Goal: Task Accomplishment & Management: Manage account settings

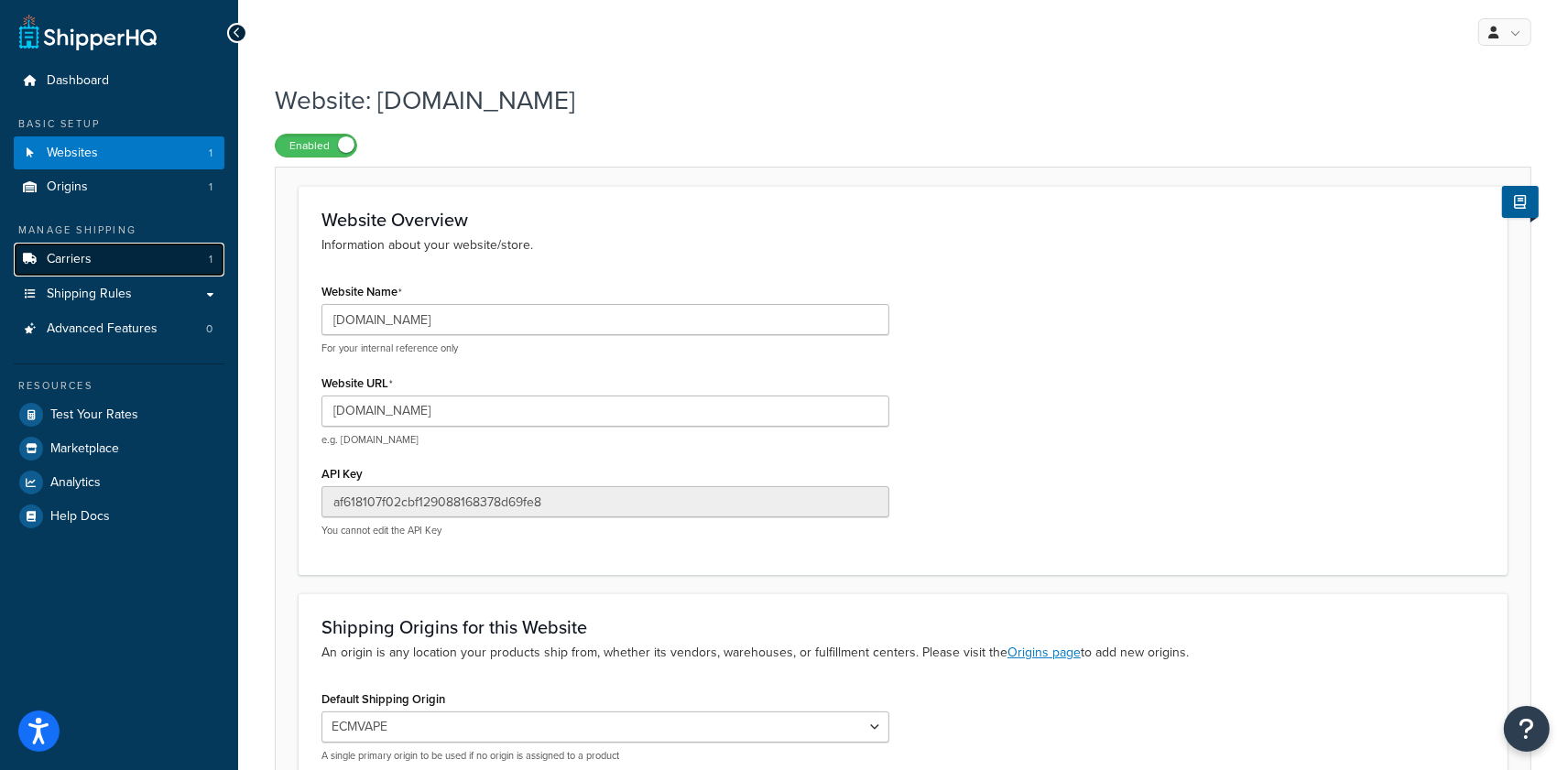
click at [98, 259] on link "Carriers 1" at bounding box center [118, 260] width 210 height 34
click at [88, 286] on span "Shipping Rules" at bounding box center [89, 294] width 85 height 15
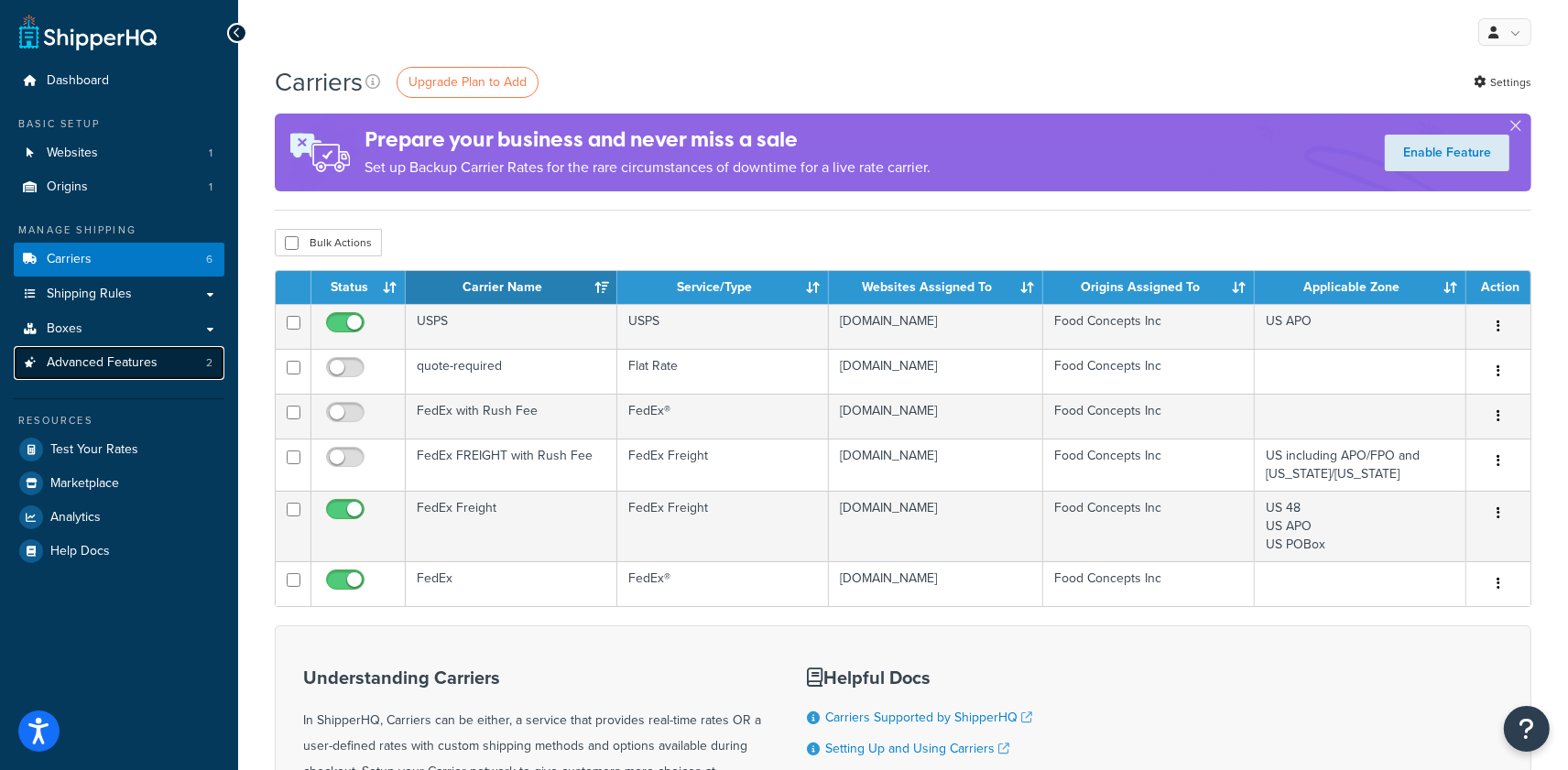
click at [176, 359] on link "Advanced Features 2" at bounding box center [118, 364] width 210 height 34
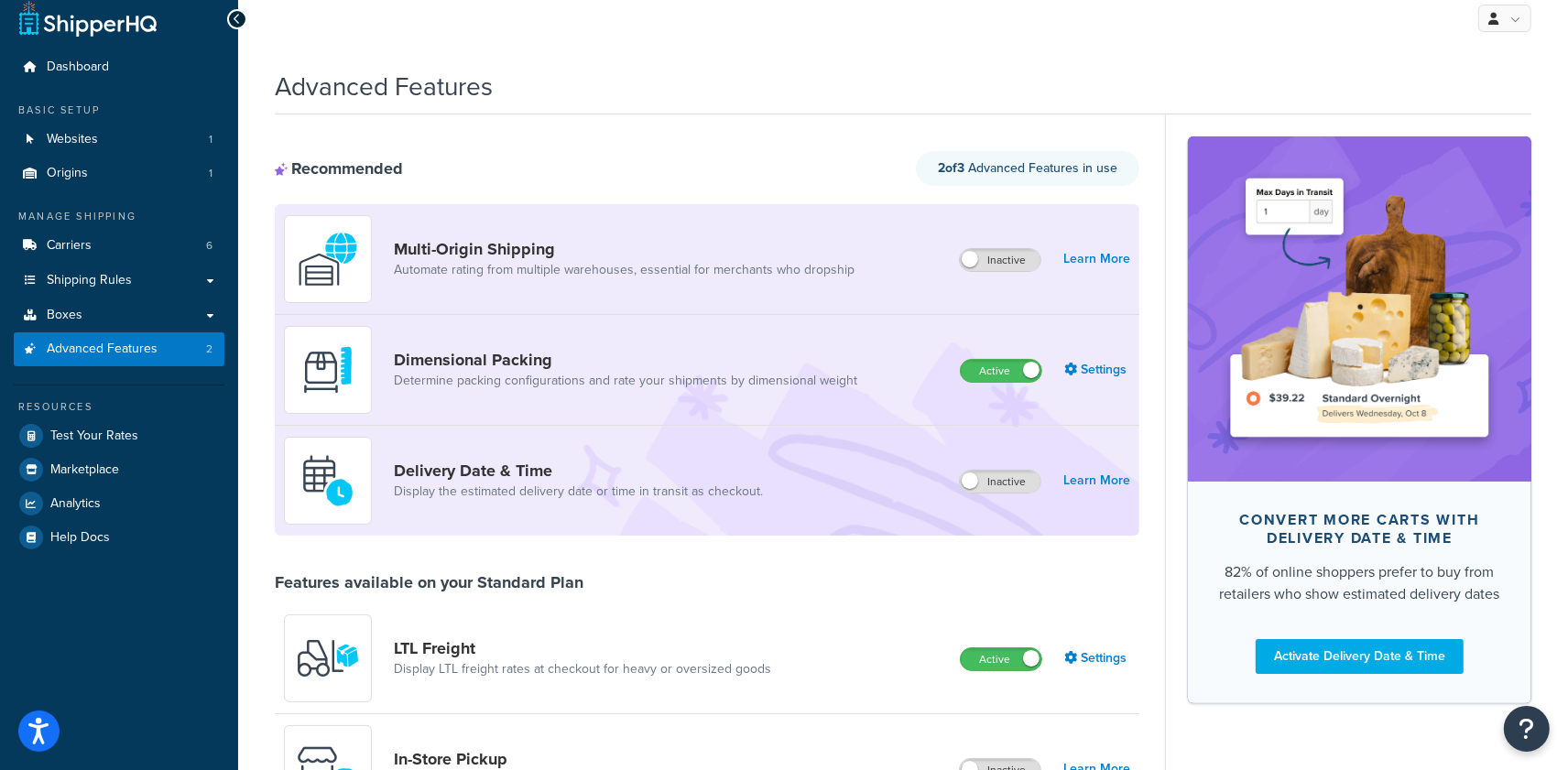
scroll to position [46, 0]
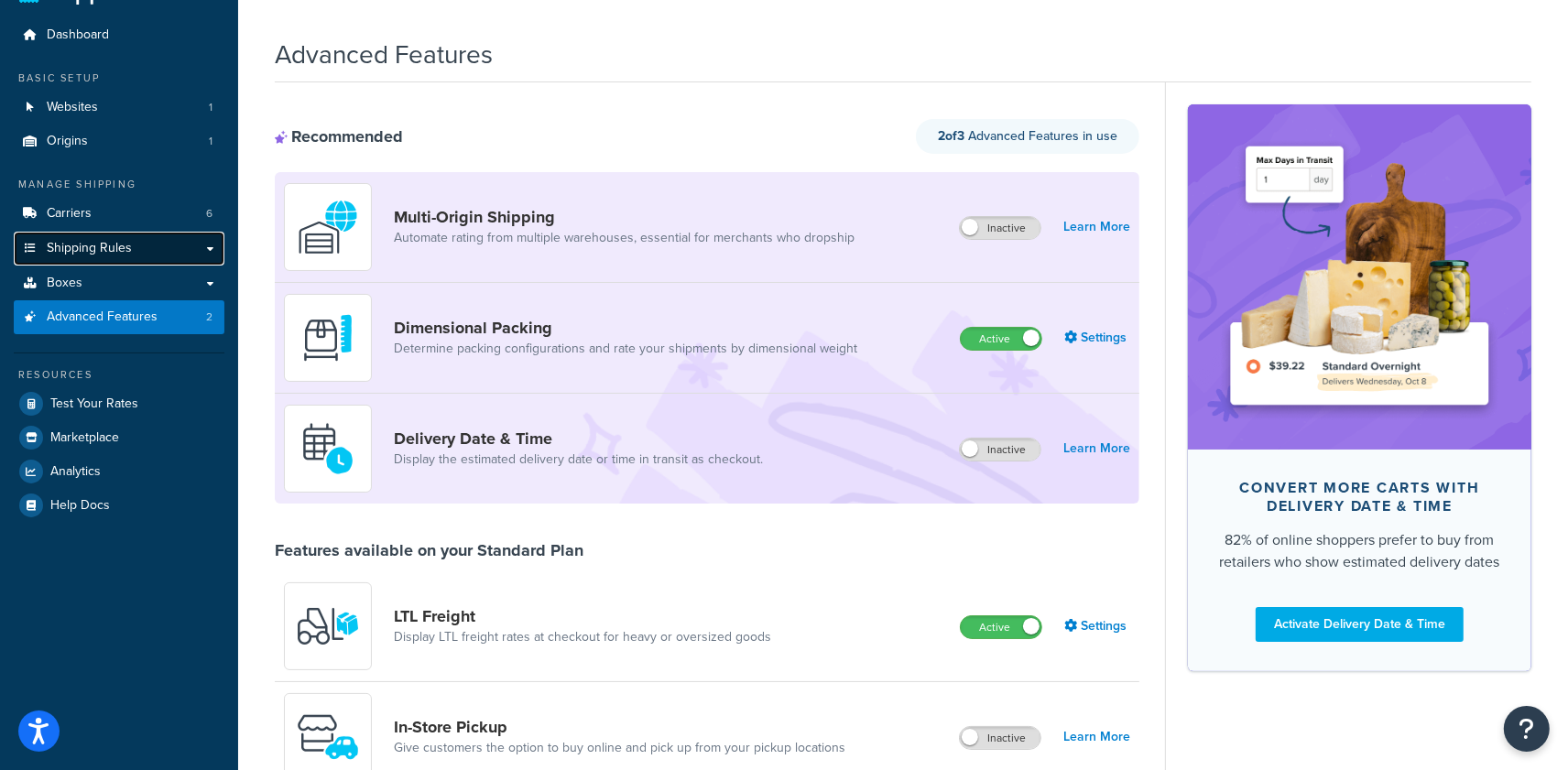
click at [146, 239] on link "Shipping Rules" at bounding box center [118, 248] width 210 height 34
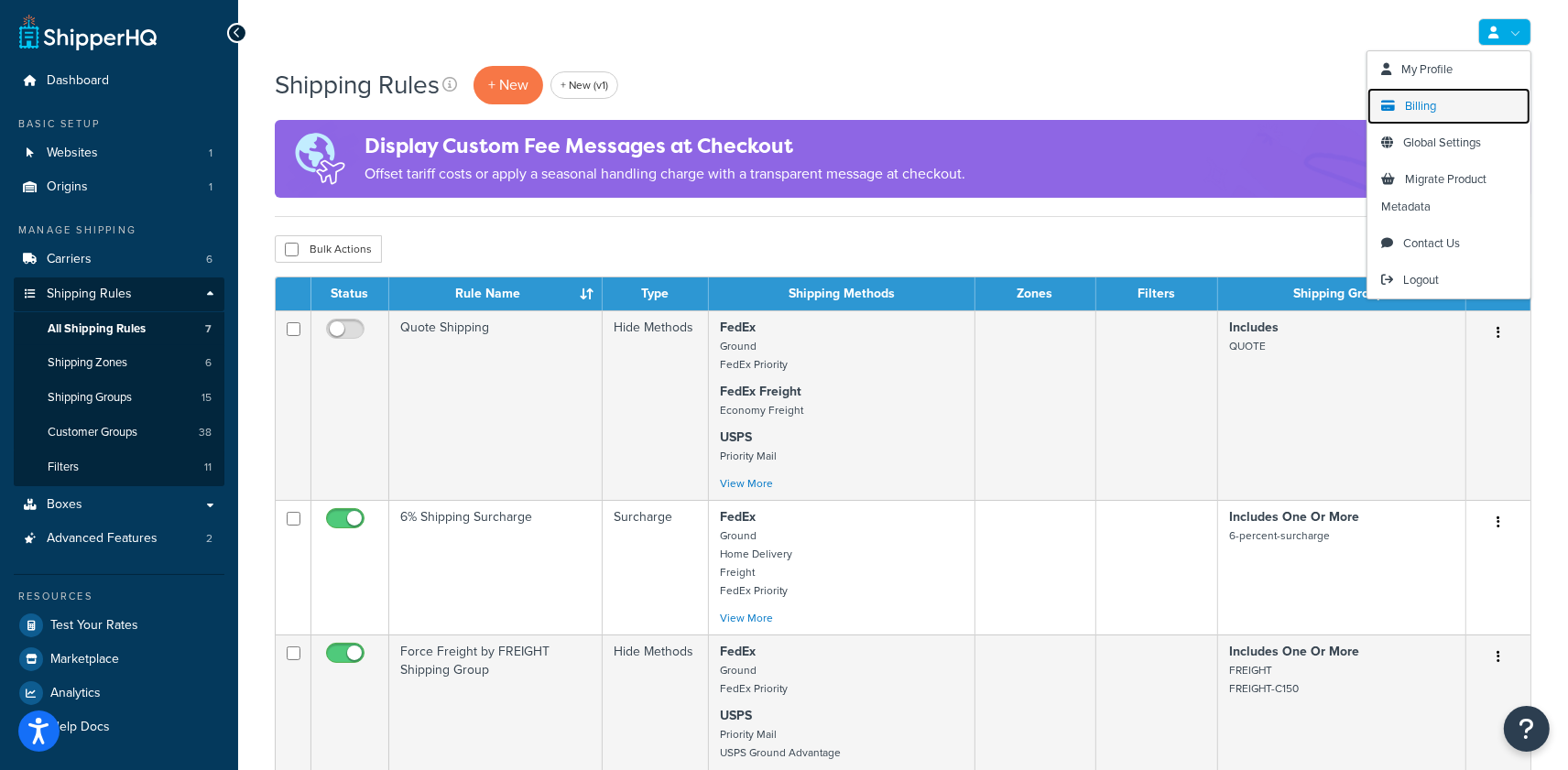
click at [1431, 112] on span "Billing" at bounding box center [1420, 106] width 31 height 17
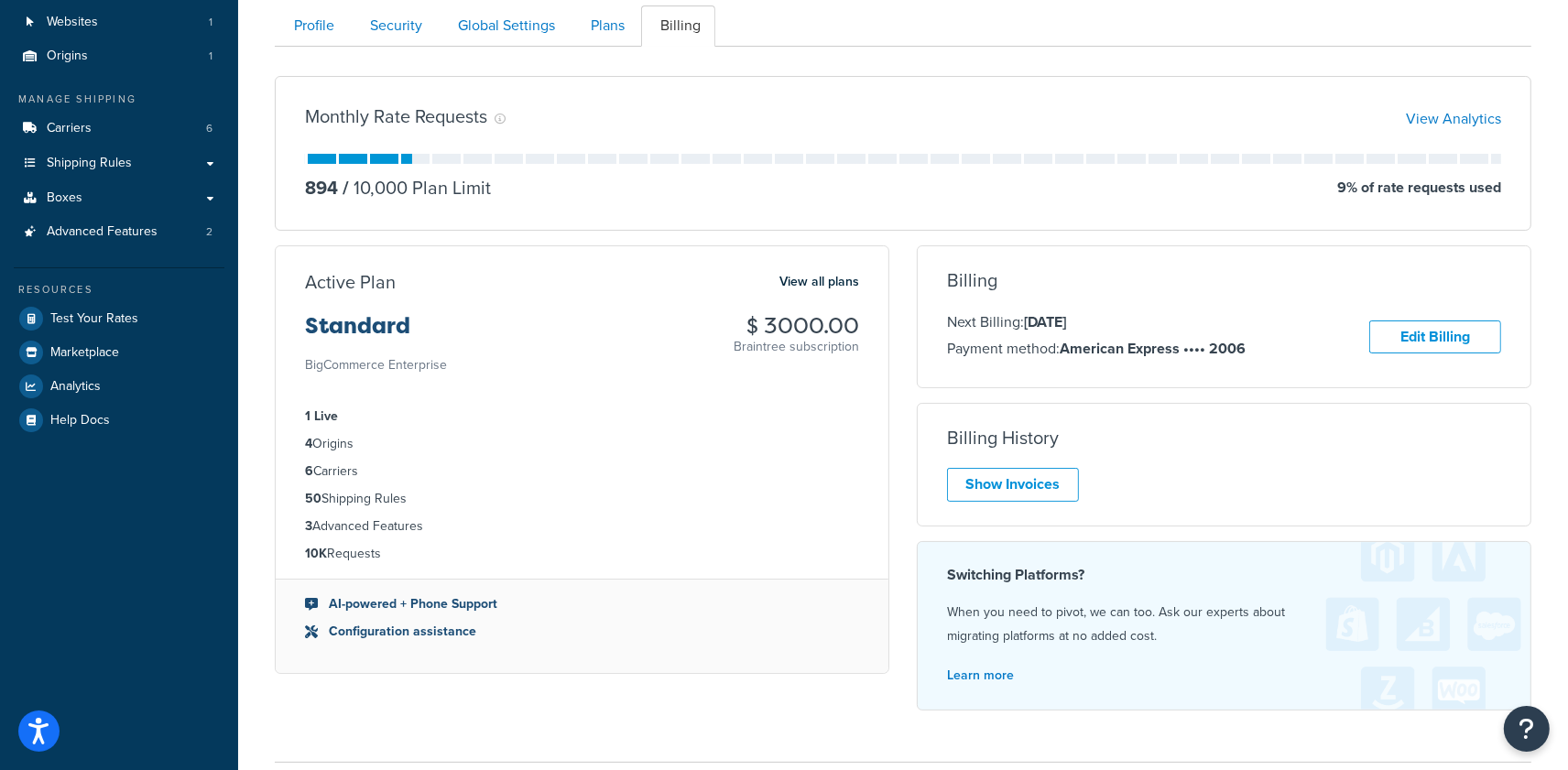
scroll to position [138, 0]
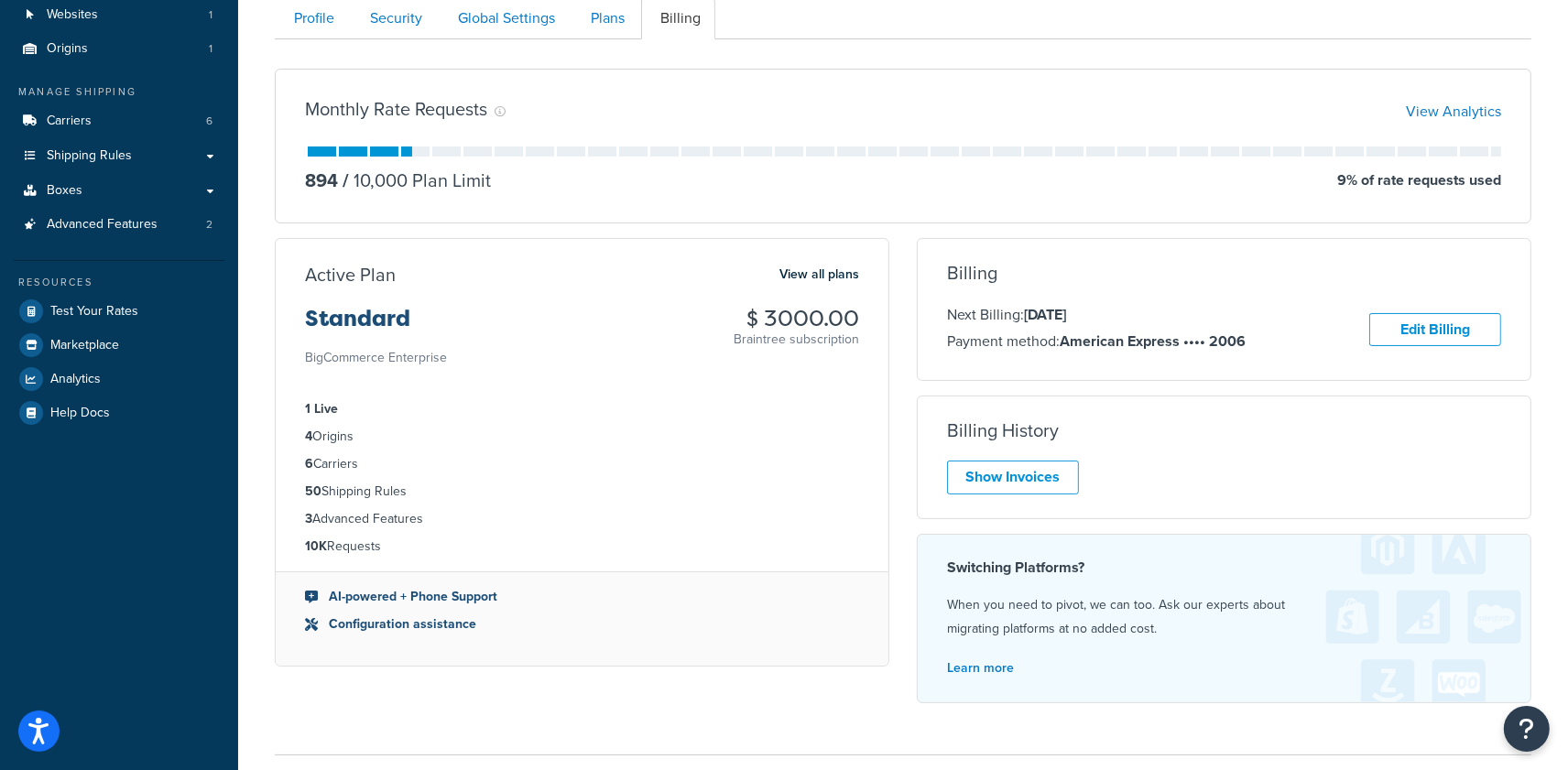
drag, startPoint x: 500, startPoint y: 623, endPoint x: 287, endPoint y: 633, distance: 213.2
click at [287, 633] on ul "AI-powered + Phone Support Configuration assistance" at bounding box center [583, 618] width 613 height 94
drag, startPoint x: 430, startPoint y: 642, endPoint x: 533, endPoint y: 656, distance: 103.9
click at [533, 656] on ul "AI-powered + Phone Support Configuration assistance" at bounding box center [583, 618] width 613 height 94
drag, startPoint x: 446, startPoint y: 635, endPoint x: 300, endPoint y: 634, distance: 146.0
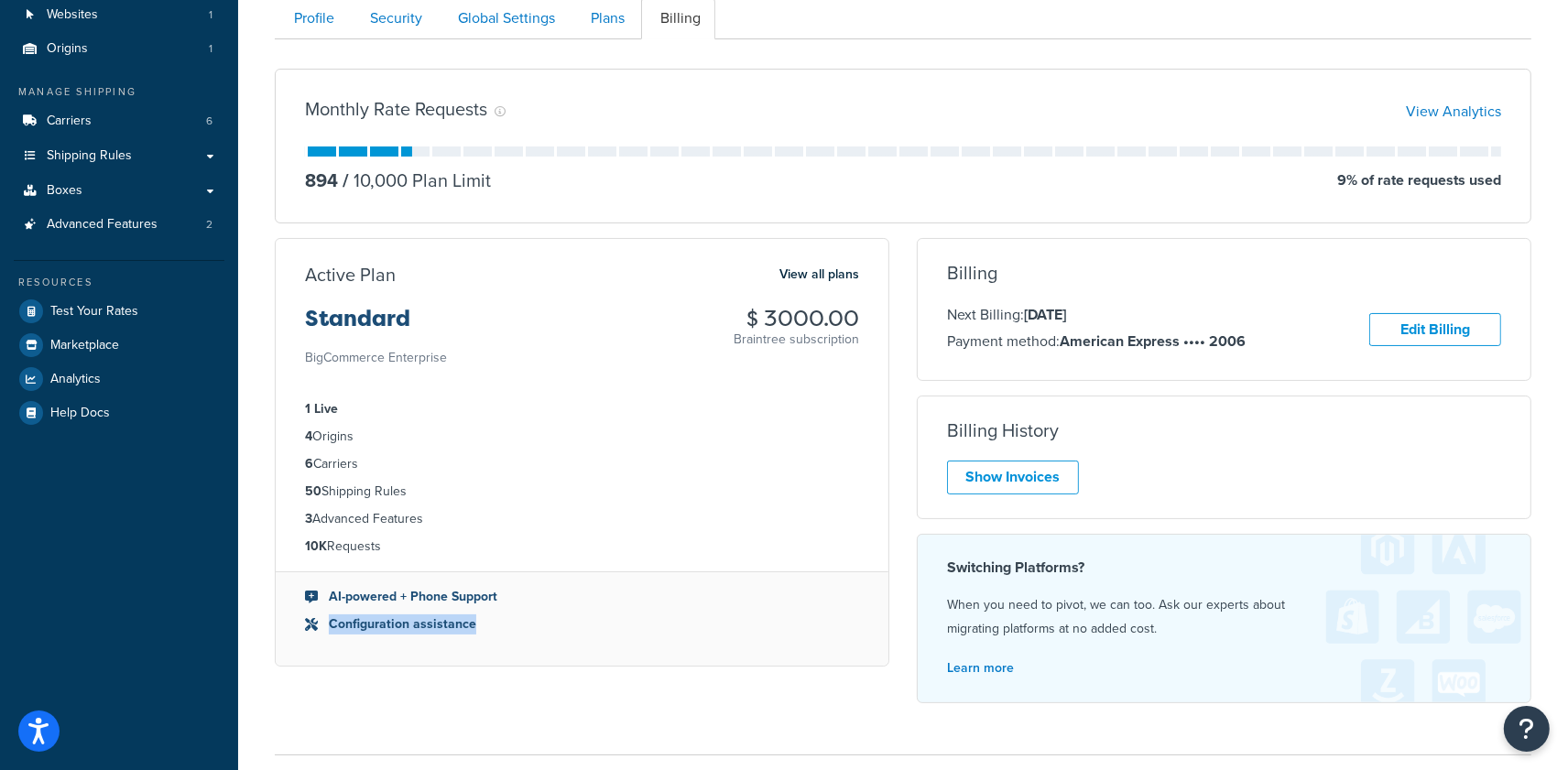
click at [300, 634] on ul "AI-powered + Phone Support Configuration assistance" at bounding box center [583, 618] width 613 height 94
click at [251, 375] on div "My Account Contact Us Send Us A Message Contact Information Name * Email * Comp…" at bounding box center [903, 400] width 1330 height 929
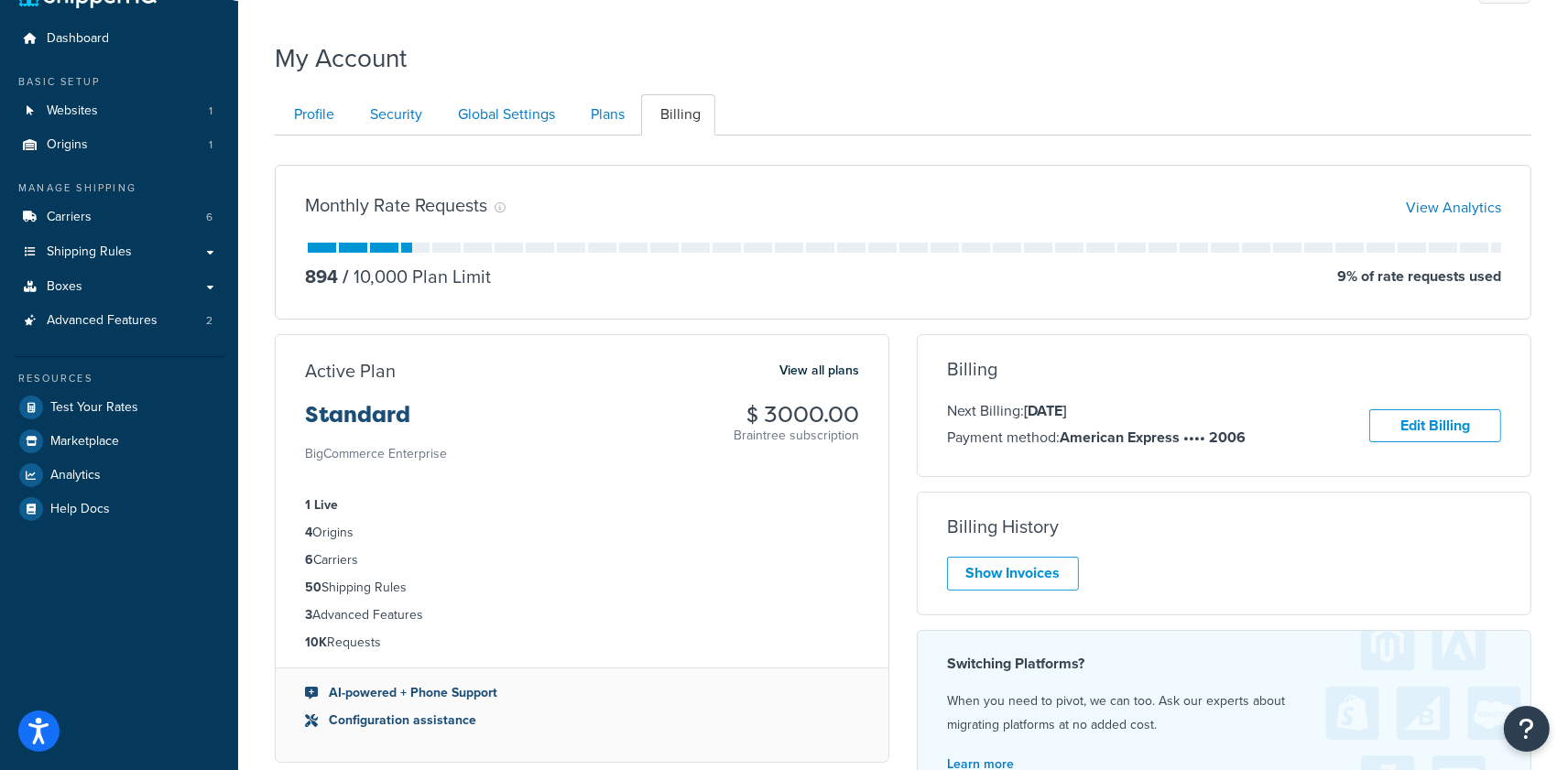
scroll to position [0, 0]
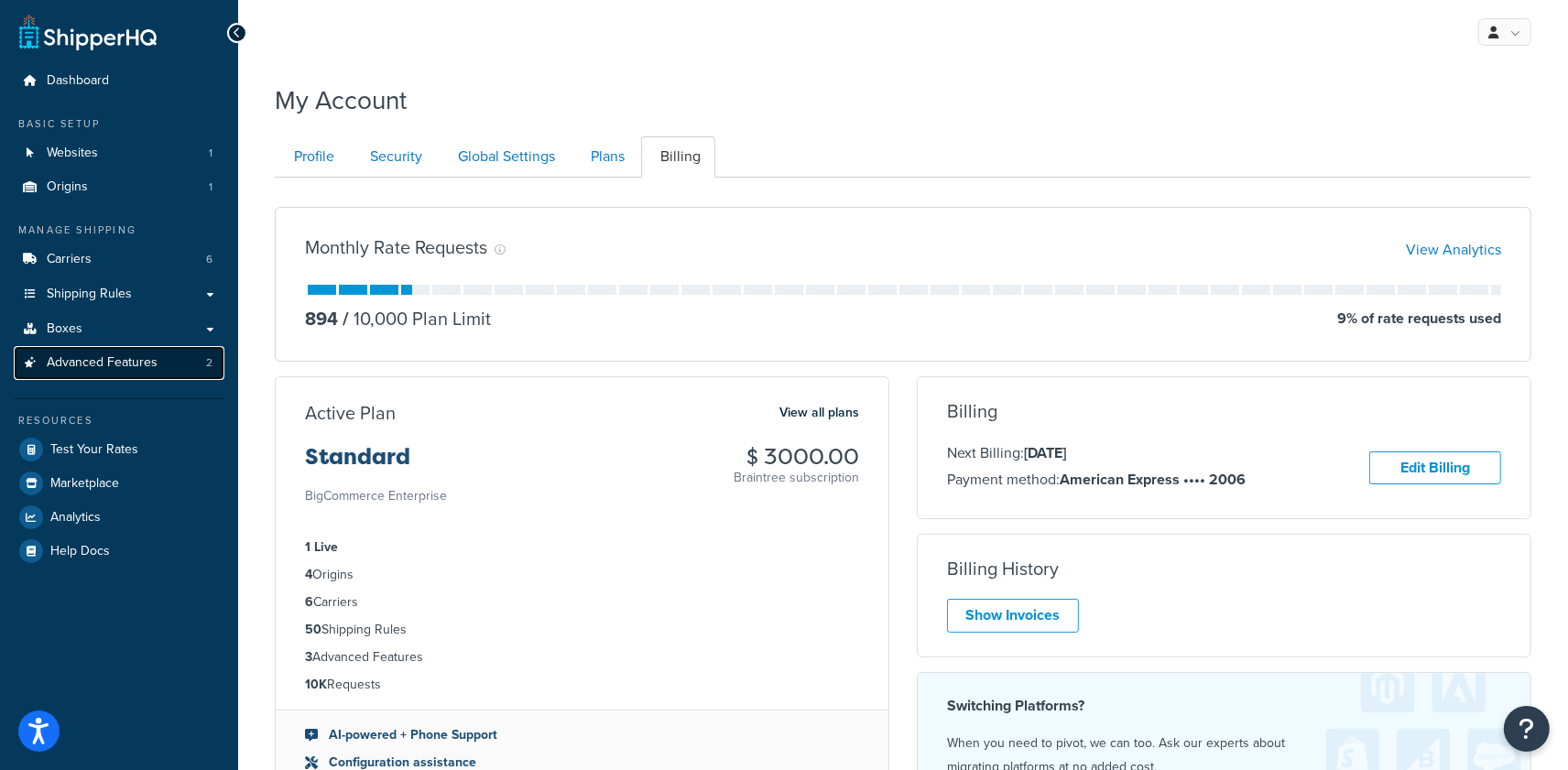
click at [139, 359] on span "Advanced Features" at bounding box center [102, 363] width 110 height 15
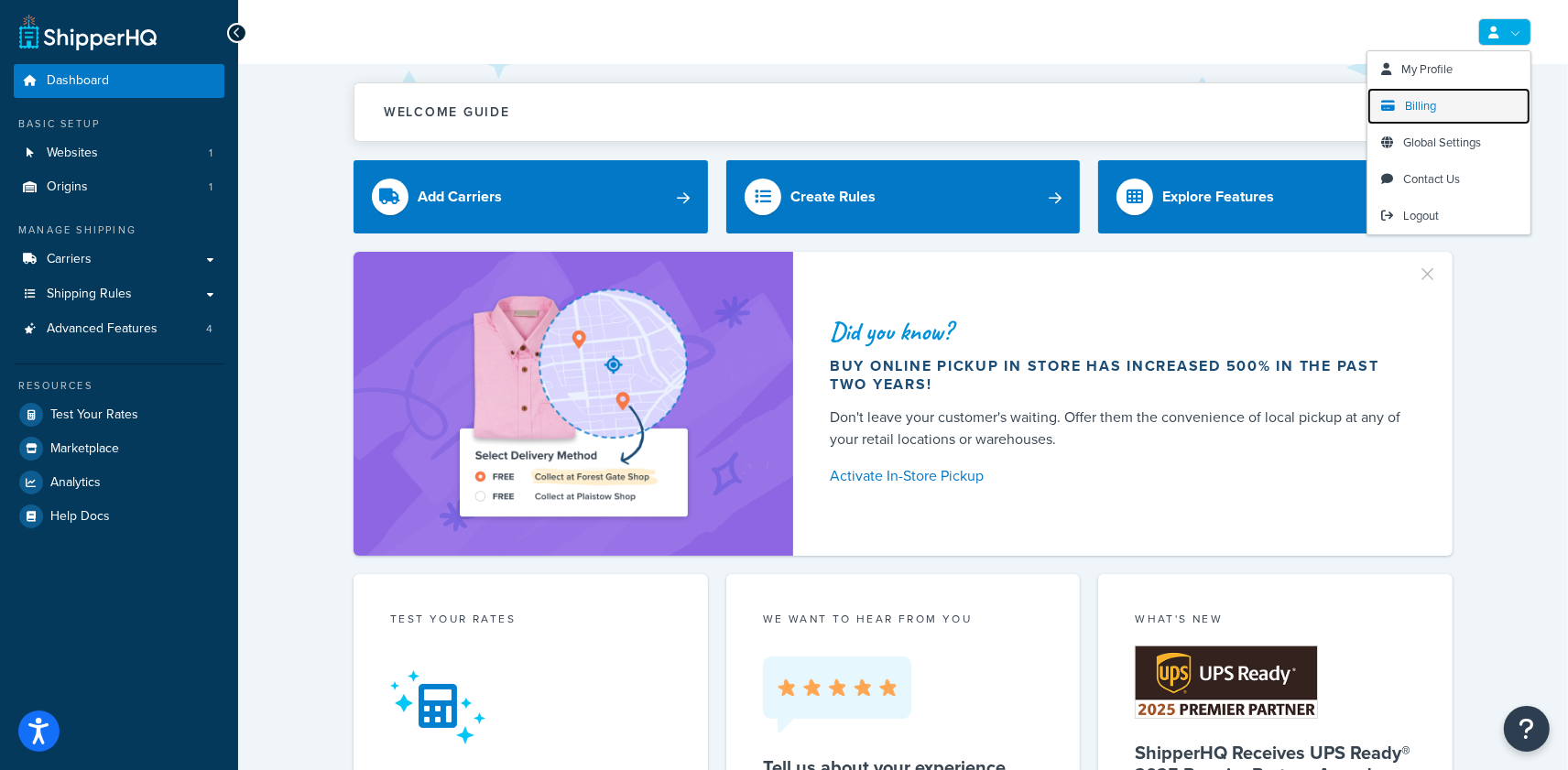
click at [1419, 102] on span "Billing" at bounding box center [1420, 106] width 31 height 17
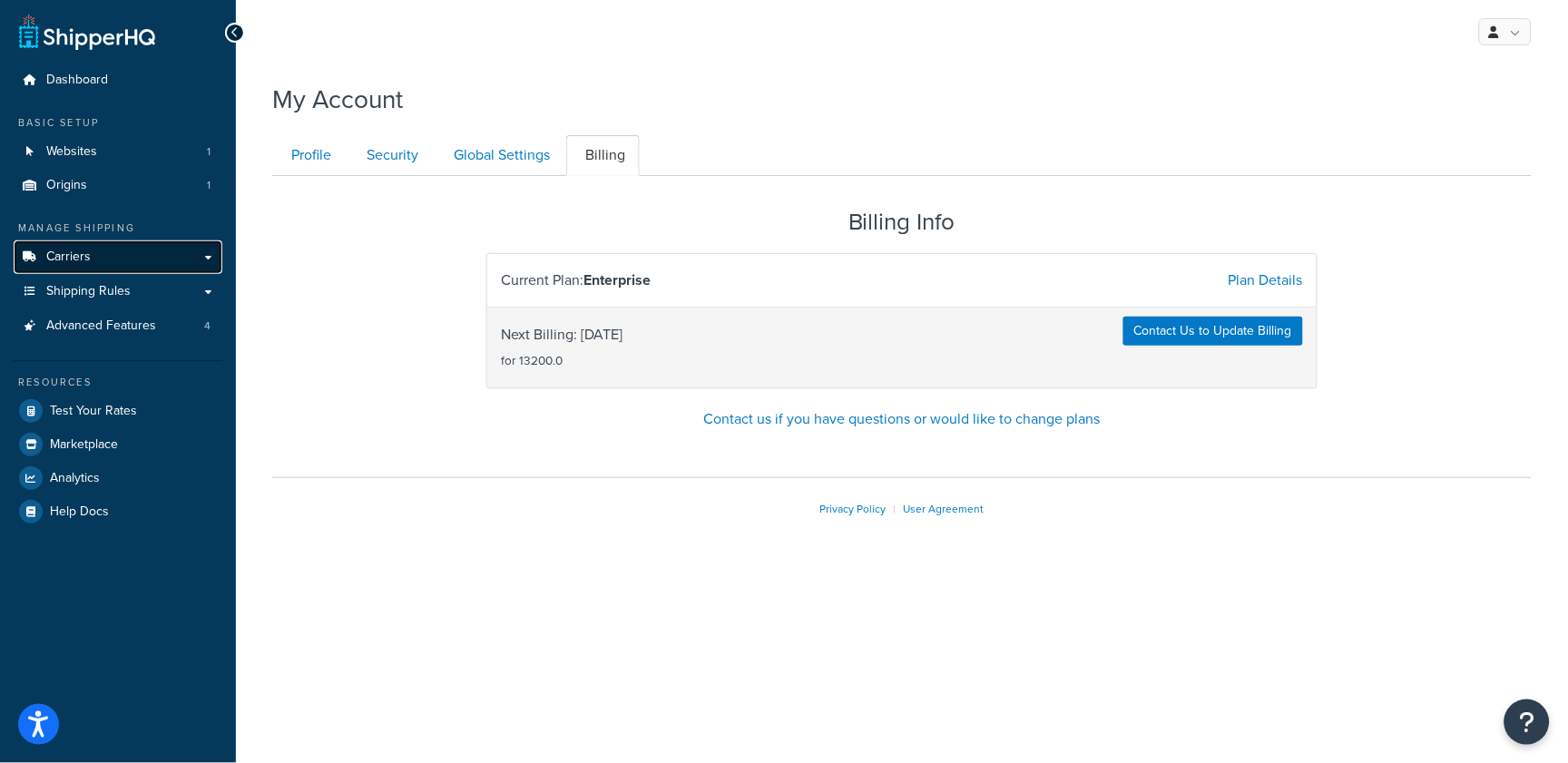
click at [131, 264] on link "Carriers" at bounding box center [117, 257] width 208 height 34
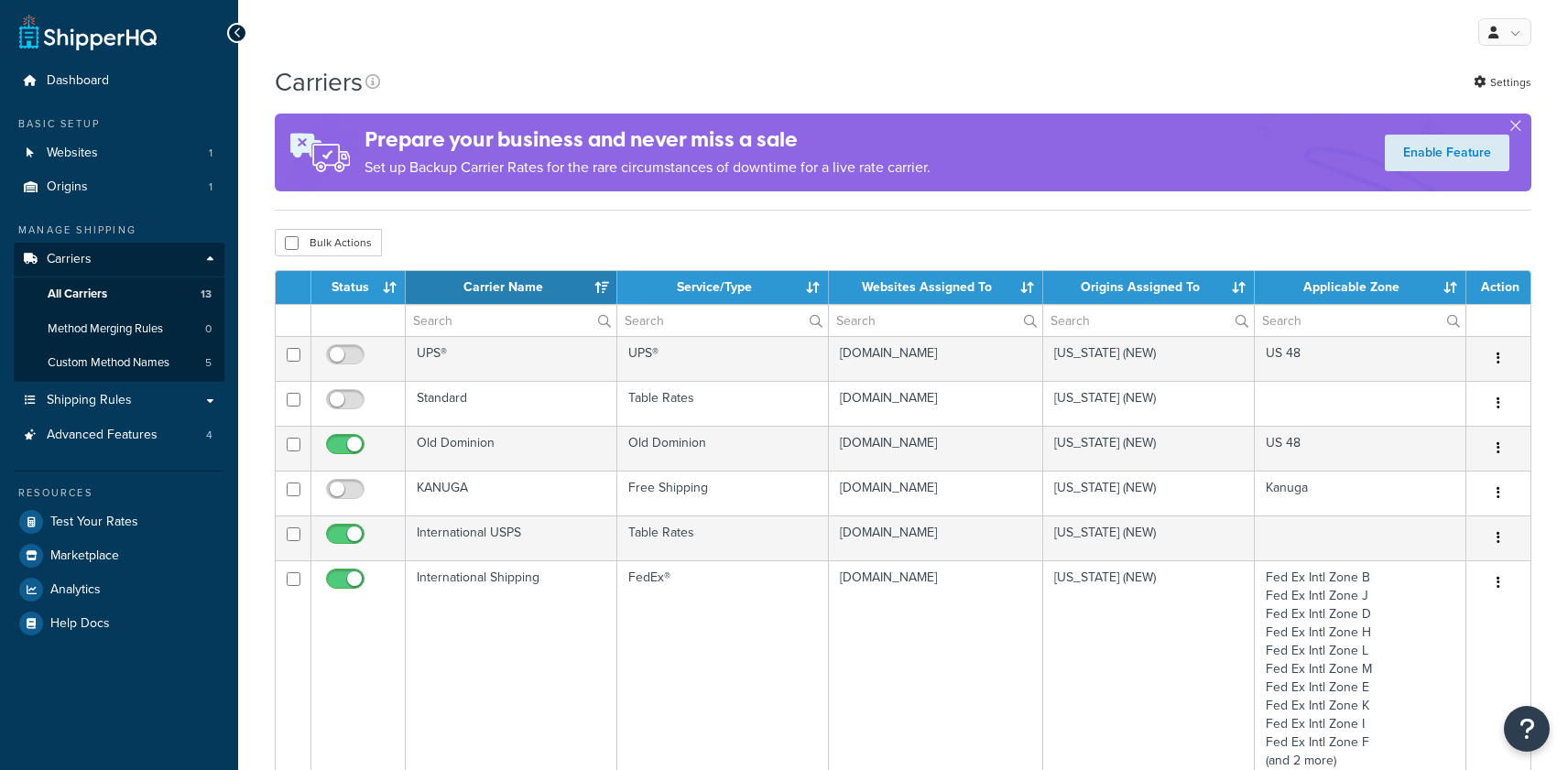
select select "15"
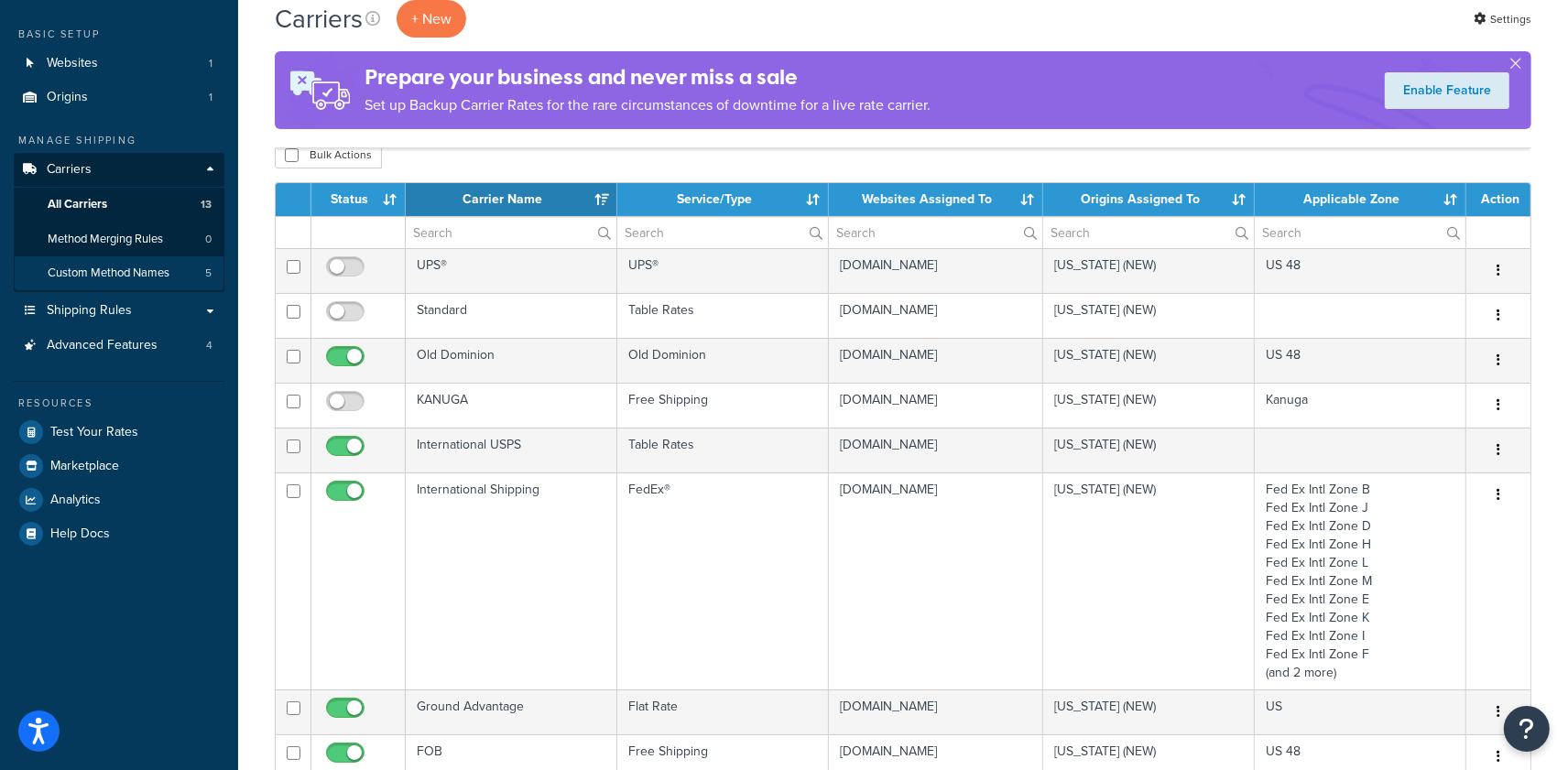
scroll to position [89, 0]
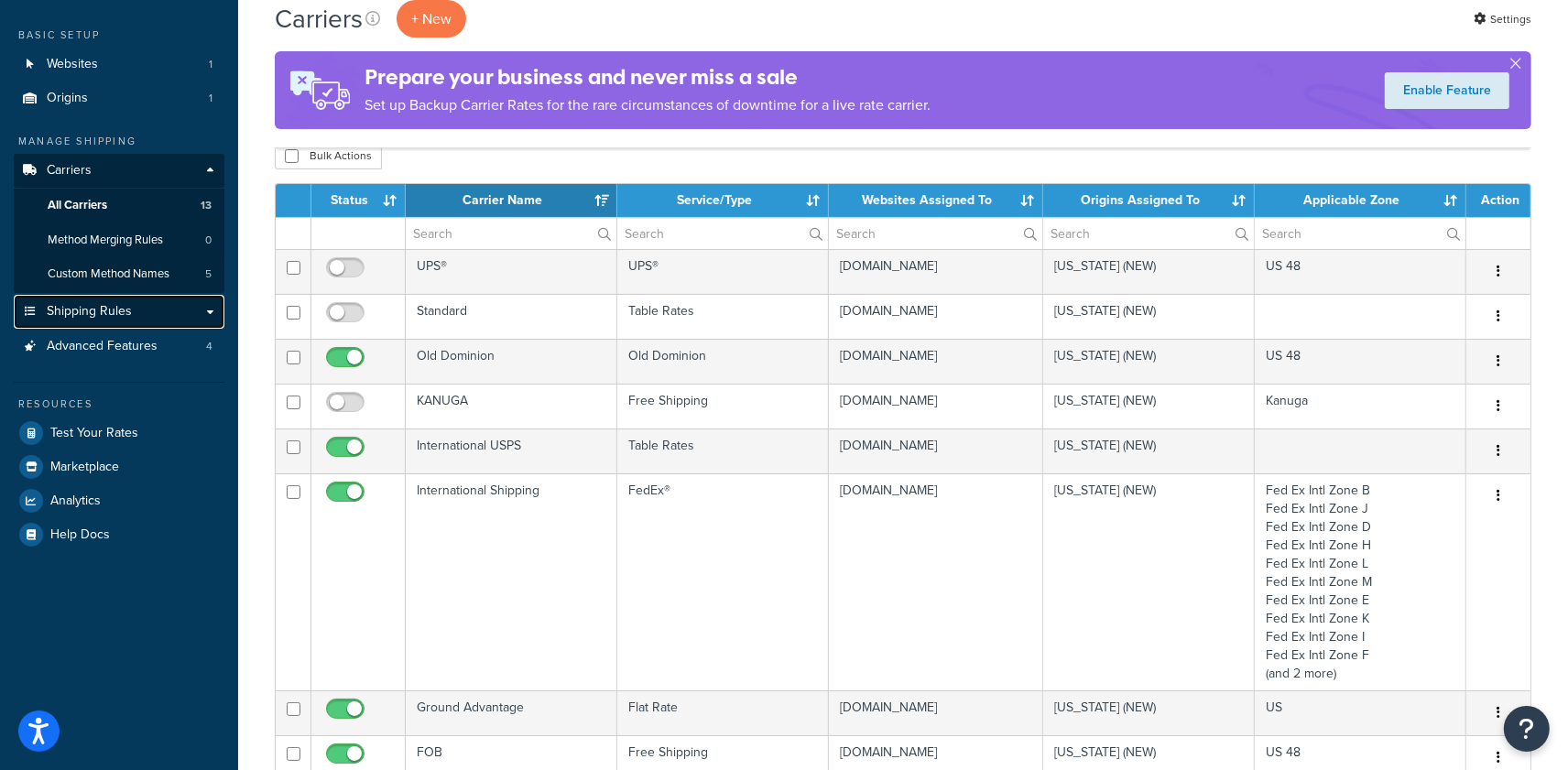
click at [157, 313] on link "Shipping Rules" at bounding box center [118, 312] width 210 height 34
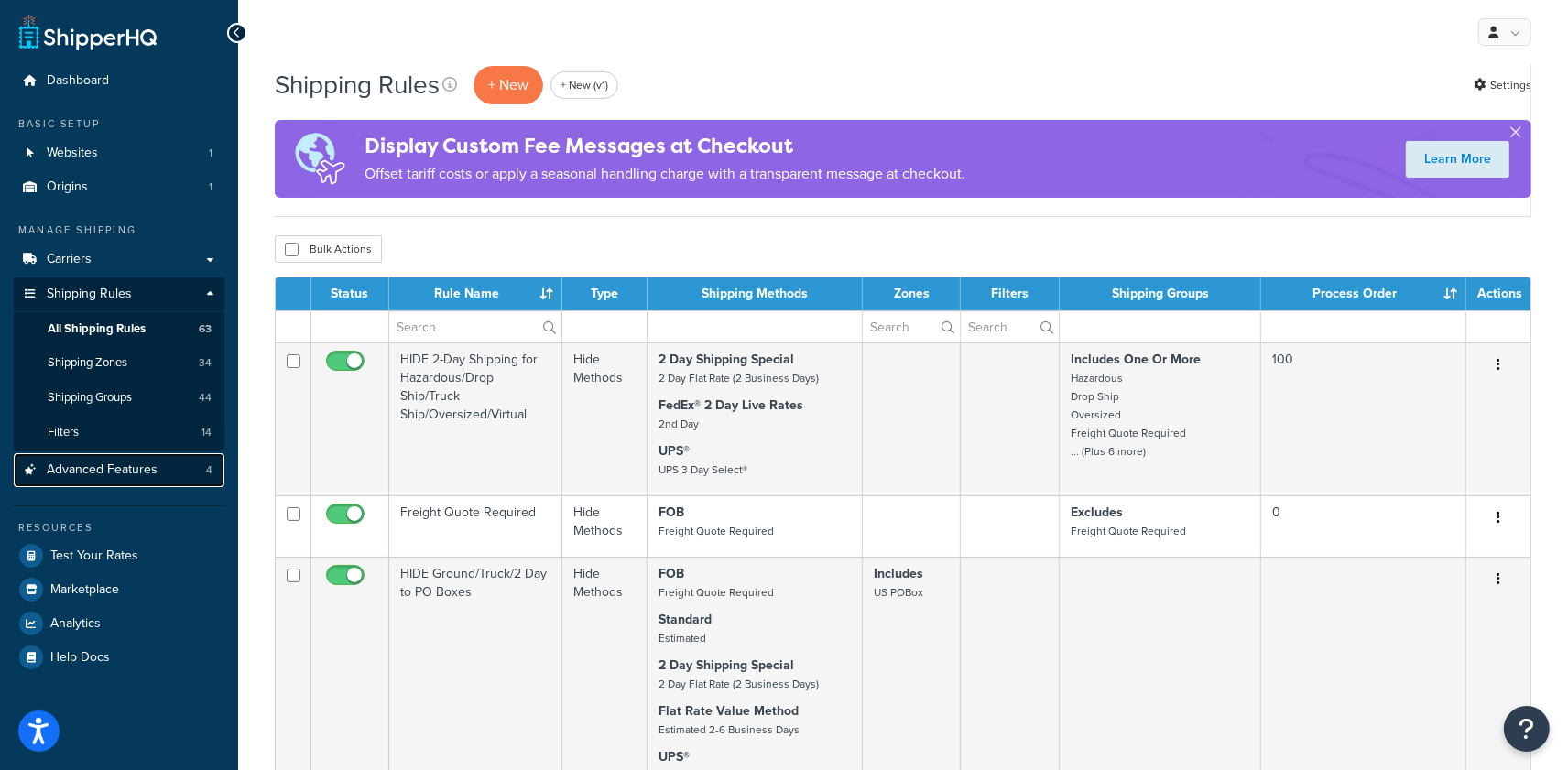
click at [157, 473] on link "Advanced Features 4" at bounding box center [118, 470] width 210 height 34
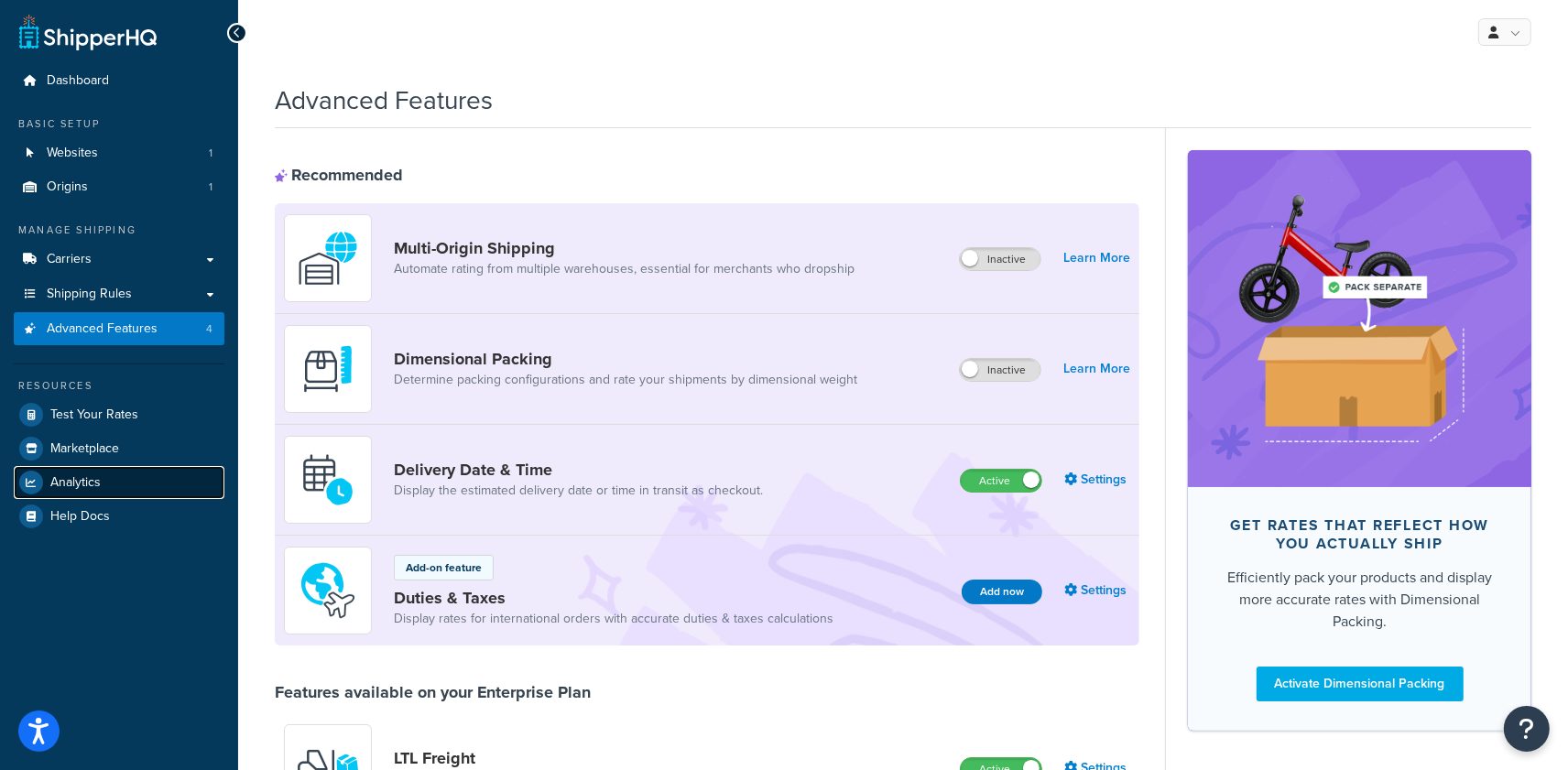
click at [84, 475] on span "Analytics" at bounding box center [75, 483] width 50 height 15
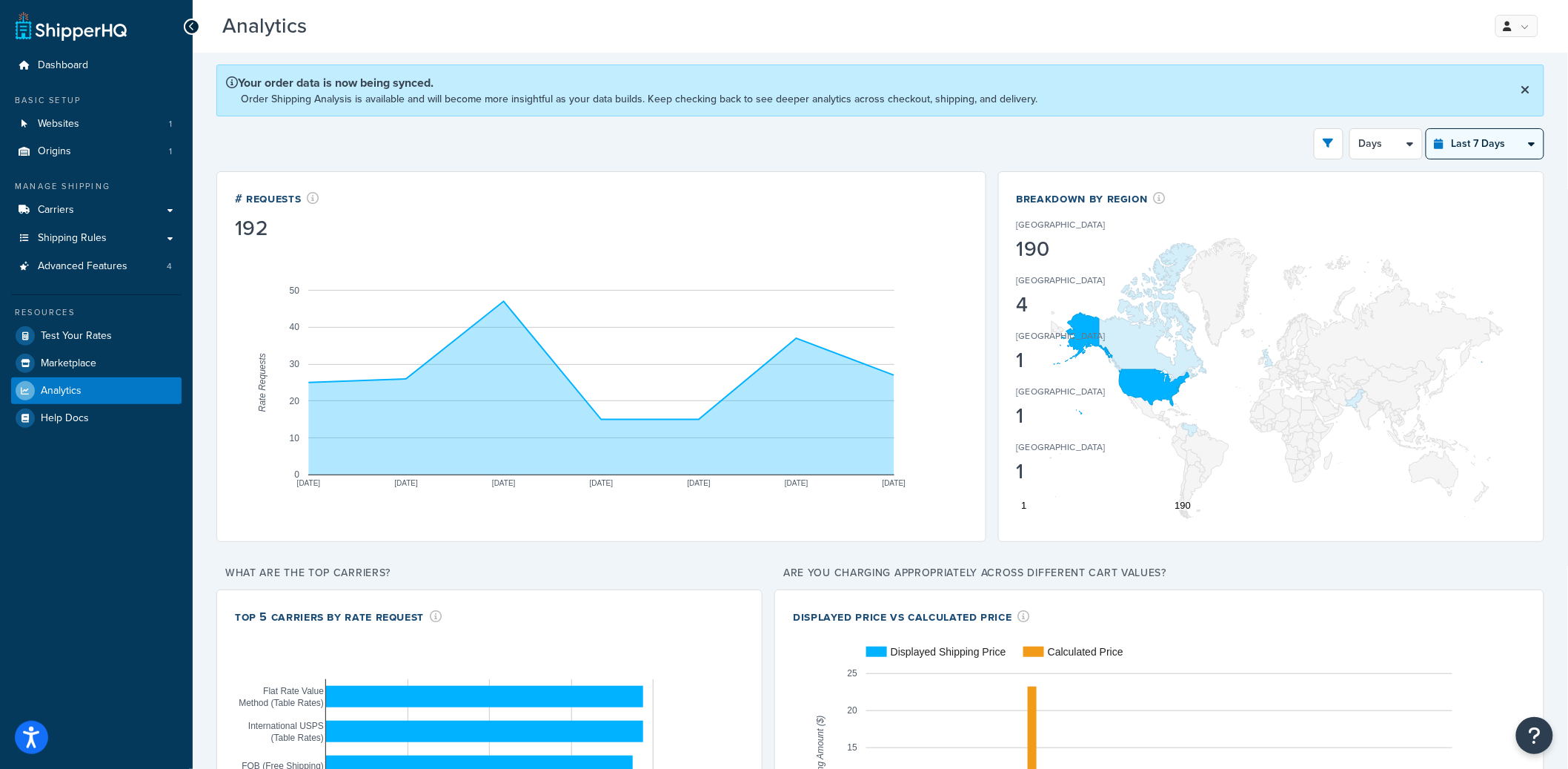
click at [1268, 141] on select "Last 24 Hours Last 7 Days Last 30 Days Last 3 Months Last 6 Months Last 12 Mont…" at bounding box center [1485, 143] width 117 height 29
select select "last_6_months"
click at [1268, 129] on select "Last 24 Hours Last 7 Days Last 30 Days Last 3 Months Last 6 Months Last 12 Mont…" at bounding box center [1485, 143] width 117 height 29
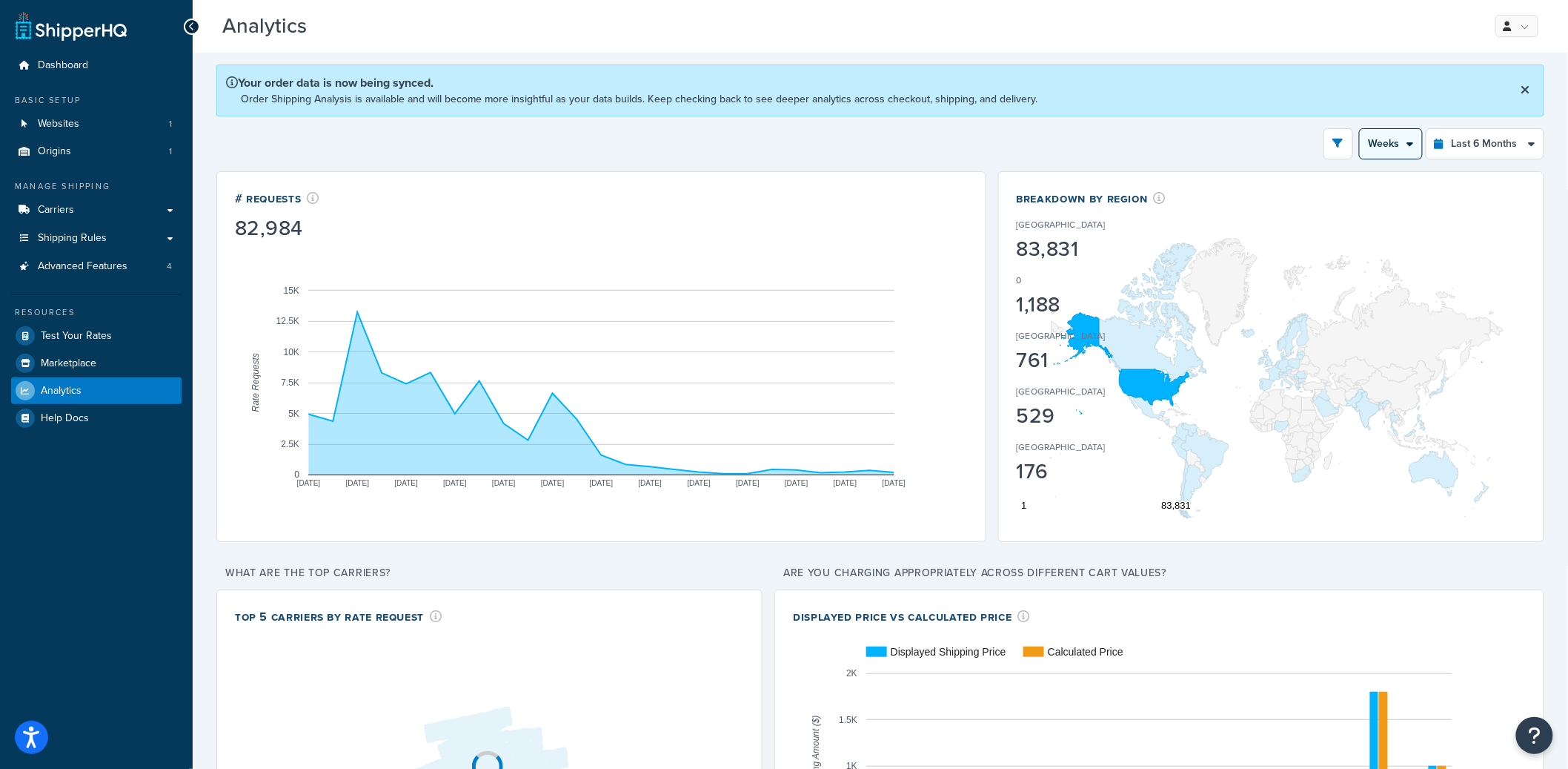
click at [1268, 133] on select "Month Weeks" at bounding box center [1391, 143] width 62 height 29
select select "1M"
click at [1268, 129] on select "Month Weeks" at bounding box center [1391, 143] width 62 height 29
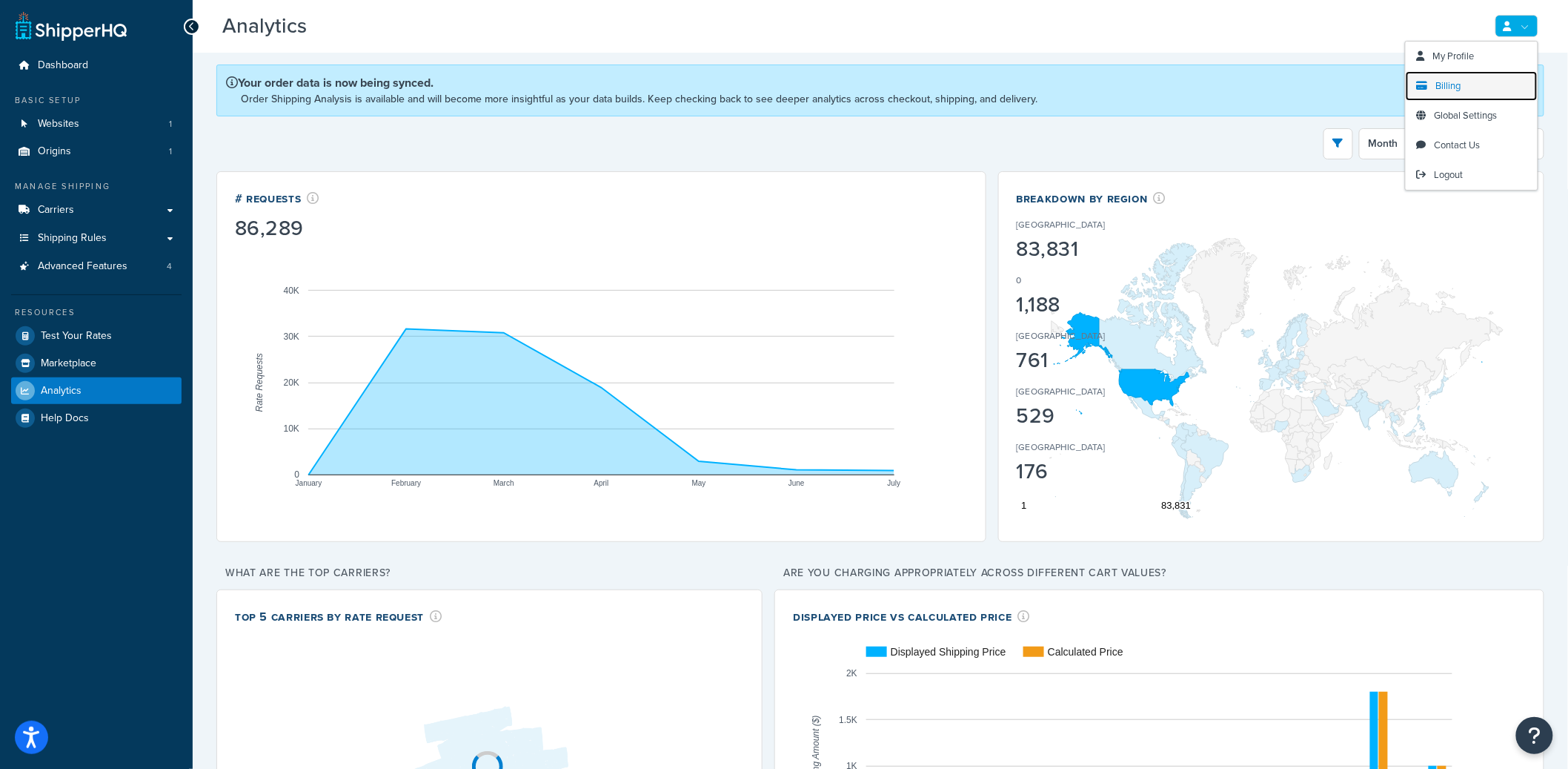
click at [1268, 85] on span "Billing" at bounding box center [1449, 86] width 25 height 14
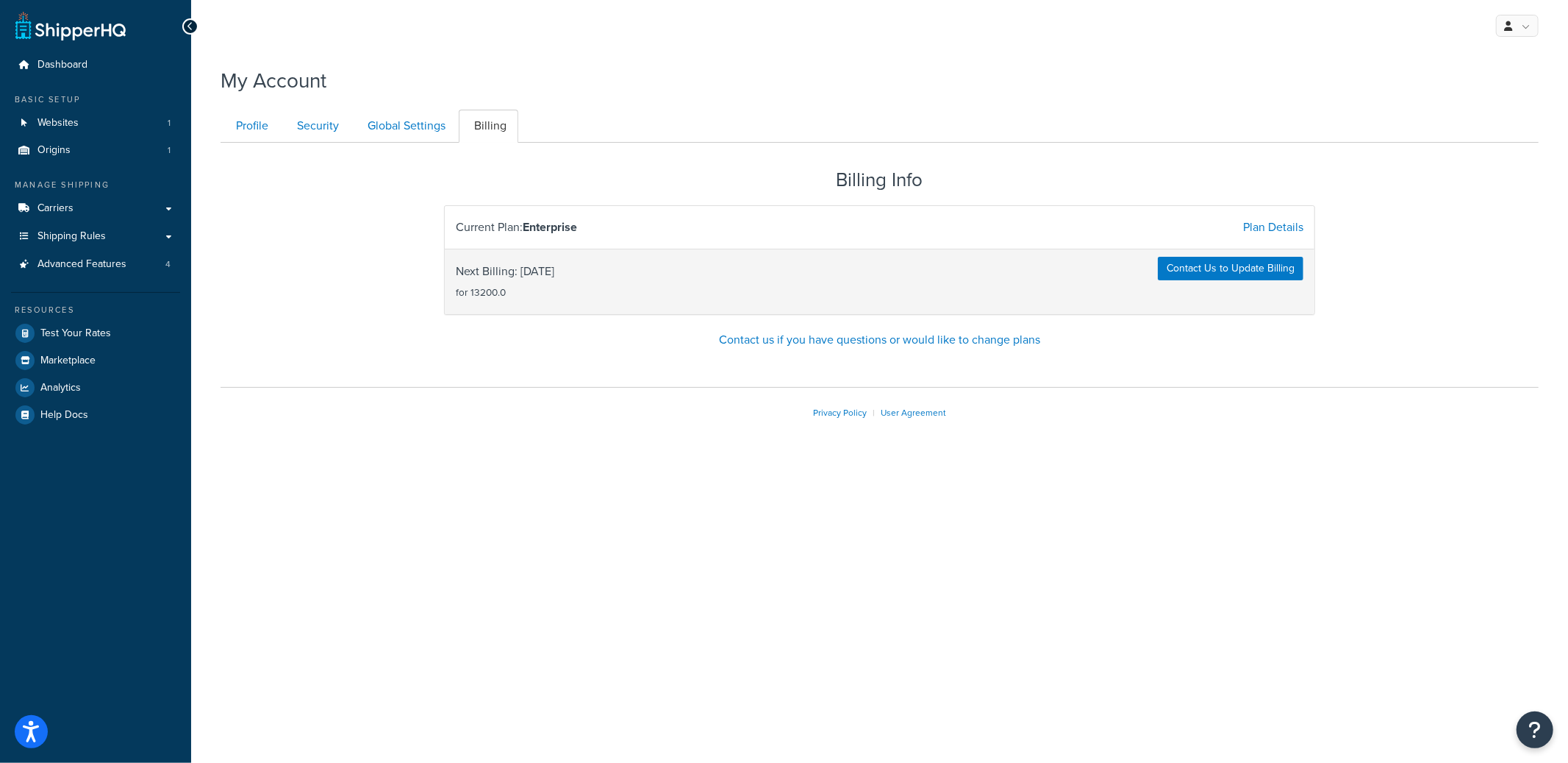
drag, startPoint x: 519, startPoint y: 222, endPoint x: 585, endPoint y: 229, distance: 66.4
click at [585, 229] on div "Current Plan: Enterprise" at bounding box center [663, 227] width 436 height 21
drag, startPoint x: 538, startPoint y: 273, endPoint x: 620, endPoint y: 274, distance: 82.0
click at [620, 274] on div "Next Billing: 2025-09-27 for 13200.0" at bounding box center [663, 281] width 436 height 50
drag, startPoint x: 484, startPoint y: 294, endPoint x: 465, endPoint y: 294, distance: 19.0
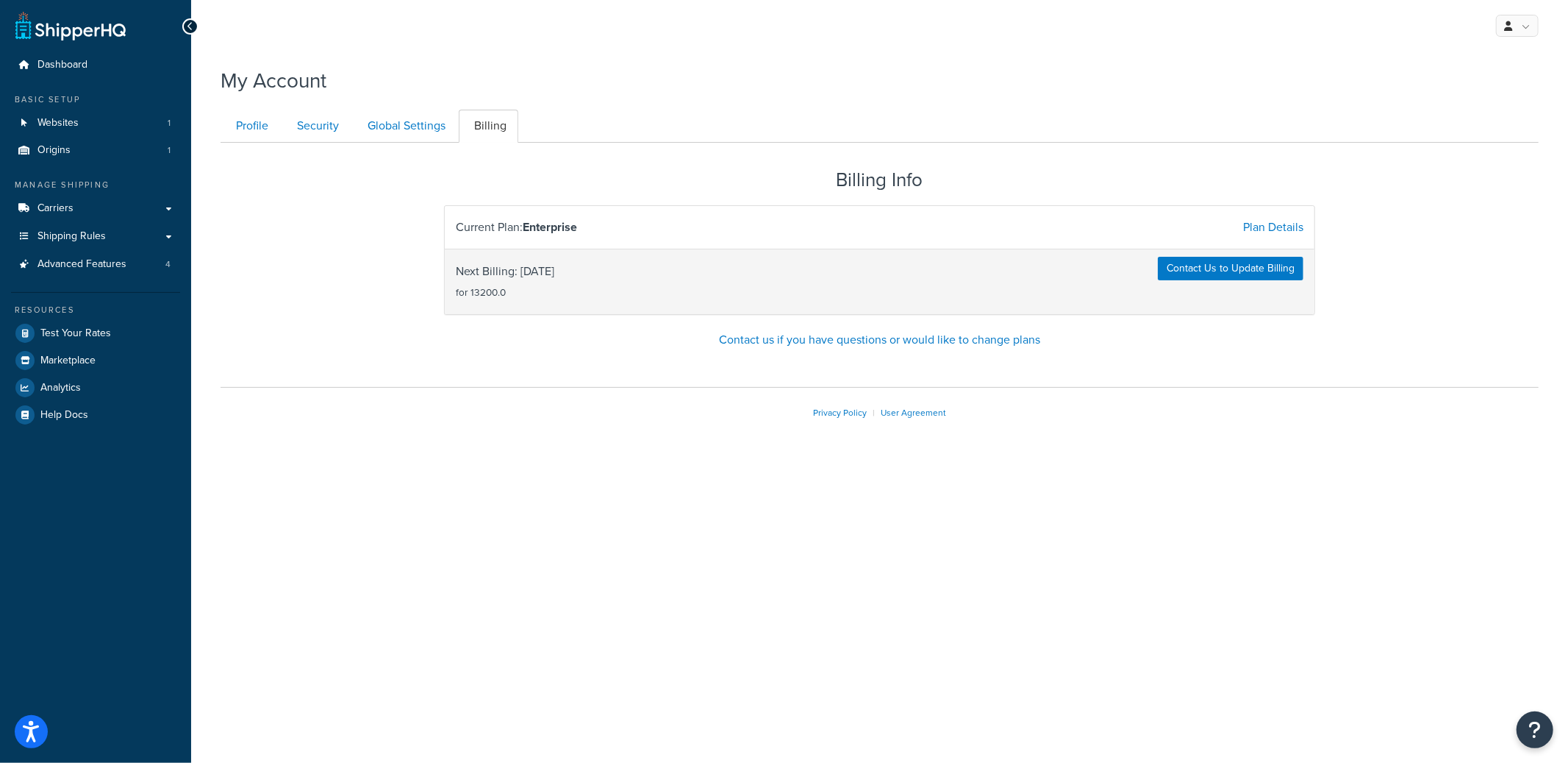
click at [483, 294] on small "for 13200.0" at bounding box center [481, 291] width 50 height 15
drag, startPoint x: 465, startPoint y: 292, endPoint x: 524, endPoint y: 295, distance: 59.1
click at [524, 295] on span "Next Billing: 2025-09-27 for 13200.0" at bounding box center [505, 282] width 99 height 41
click at [109, 210] on link "Carriers" at bounding box center [95, 209] width 169 height 28
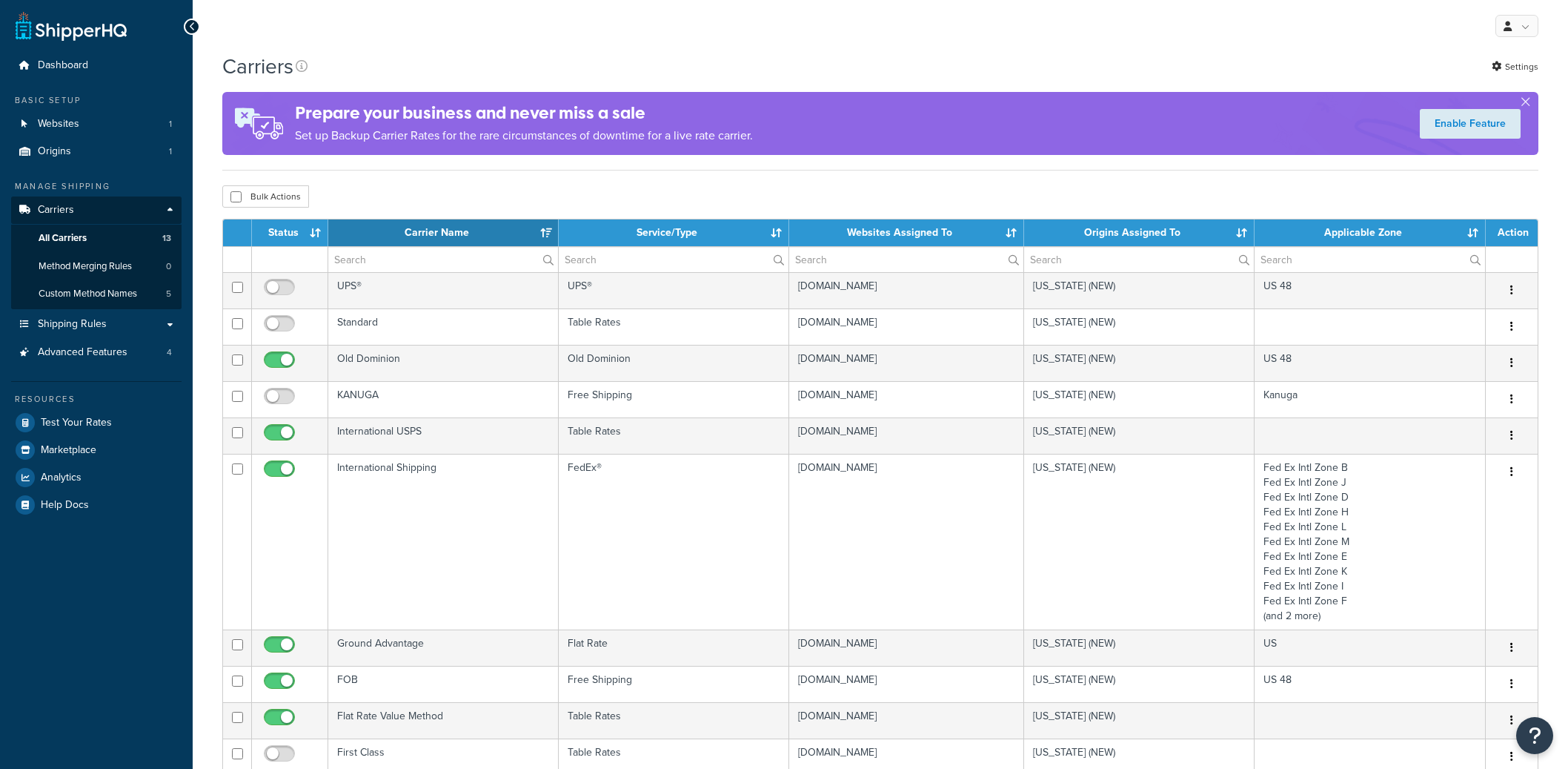
select select "15"
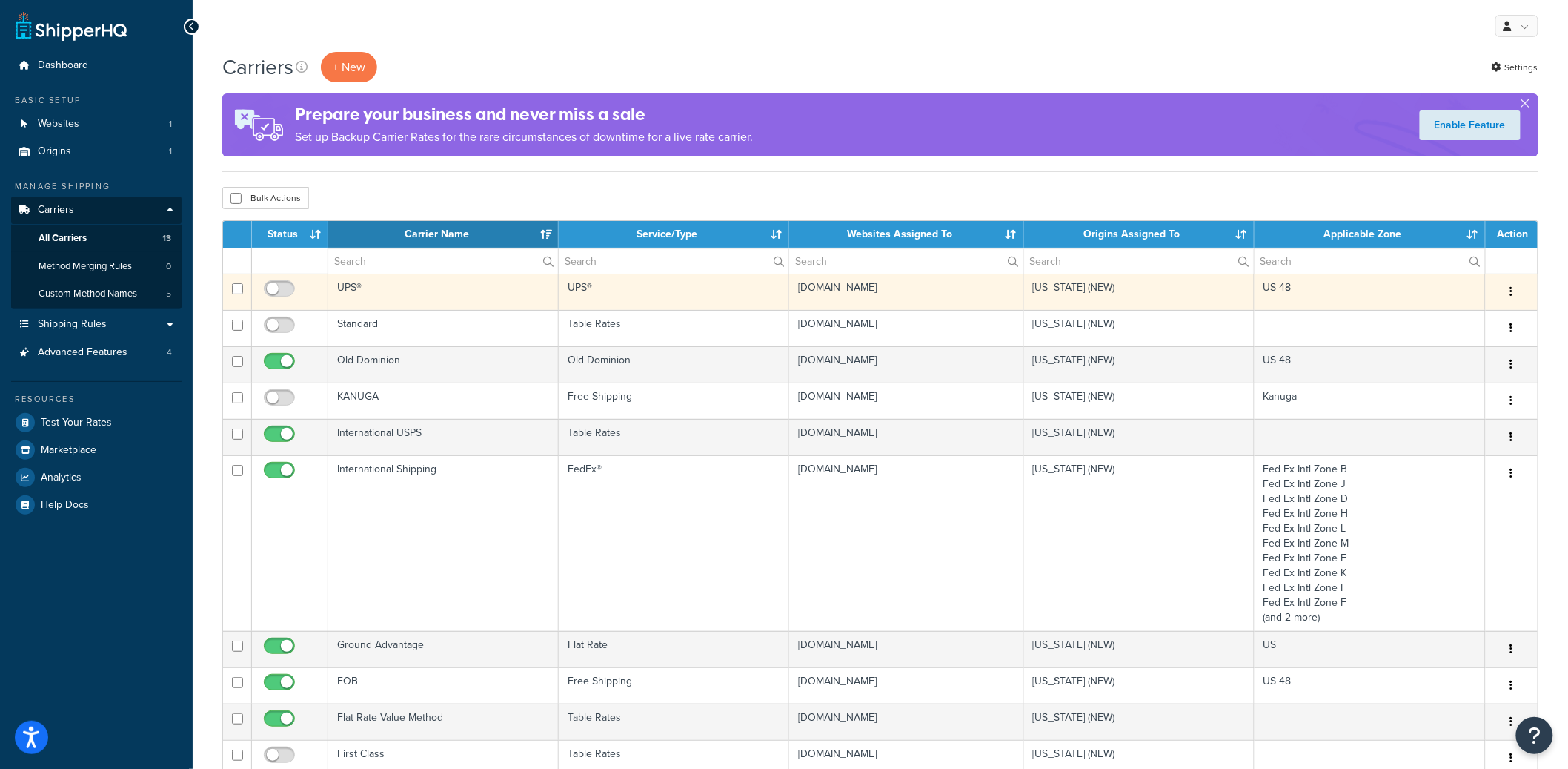
click at [1513, 290] on button "button" at bounding box center [1511, 292] width 21 height 24
click at [515, 282] on td "UPS®" at bounding box center [443, 291] width 230 height 36
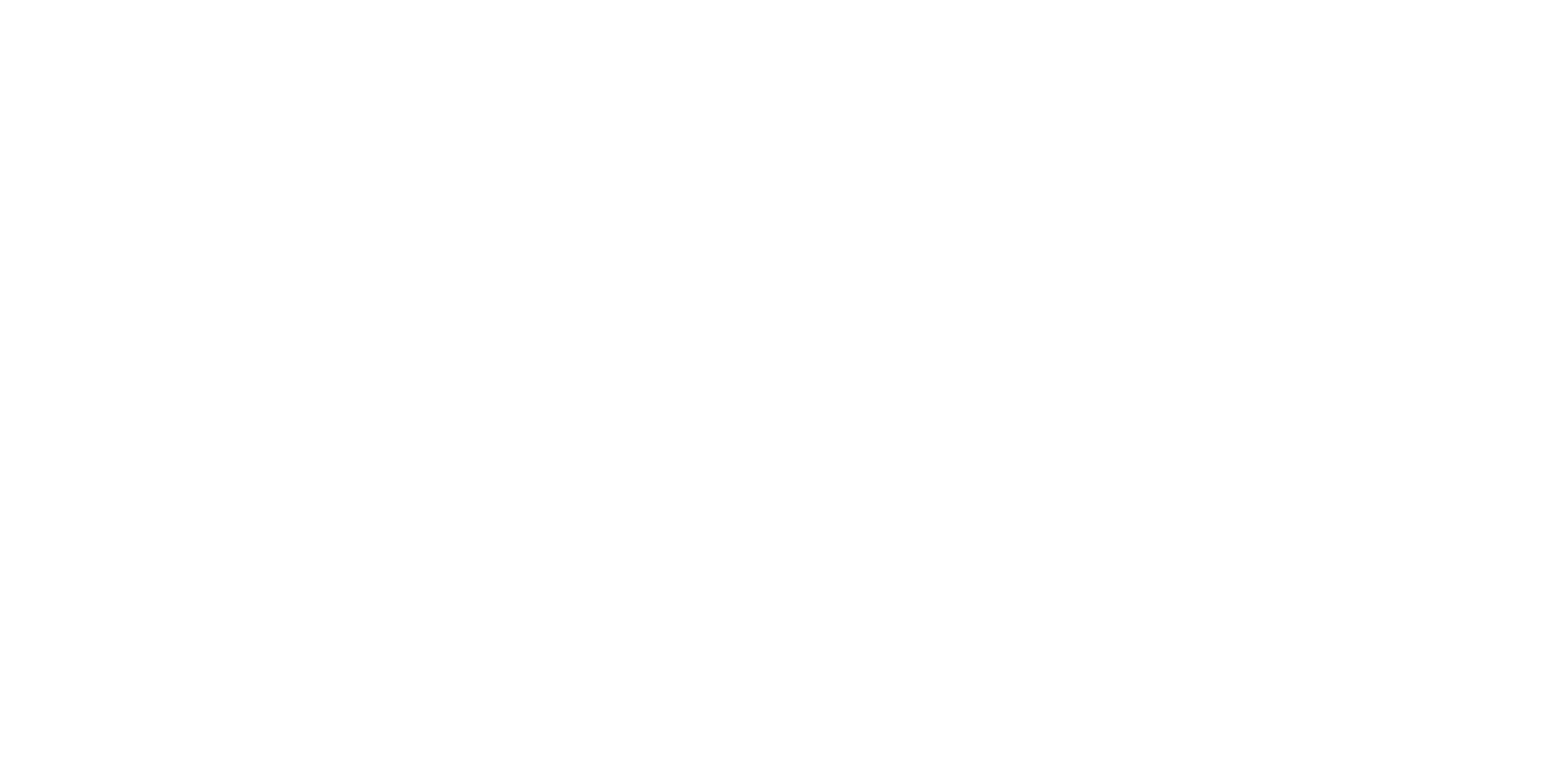
select select "ups"
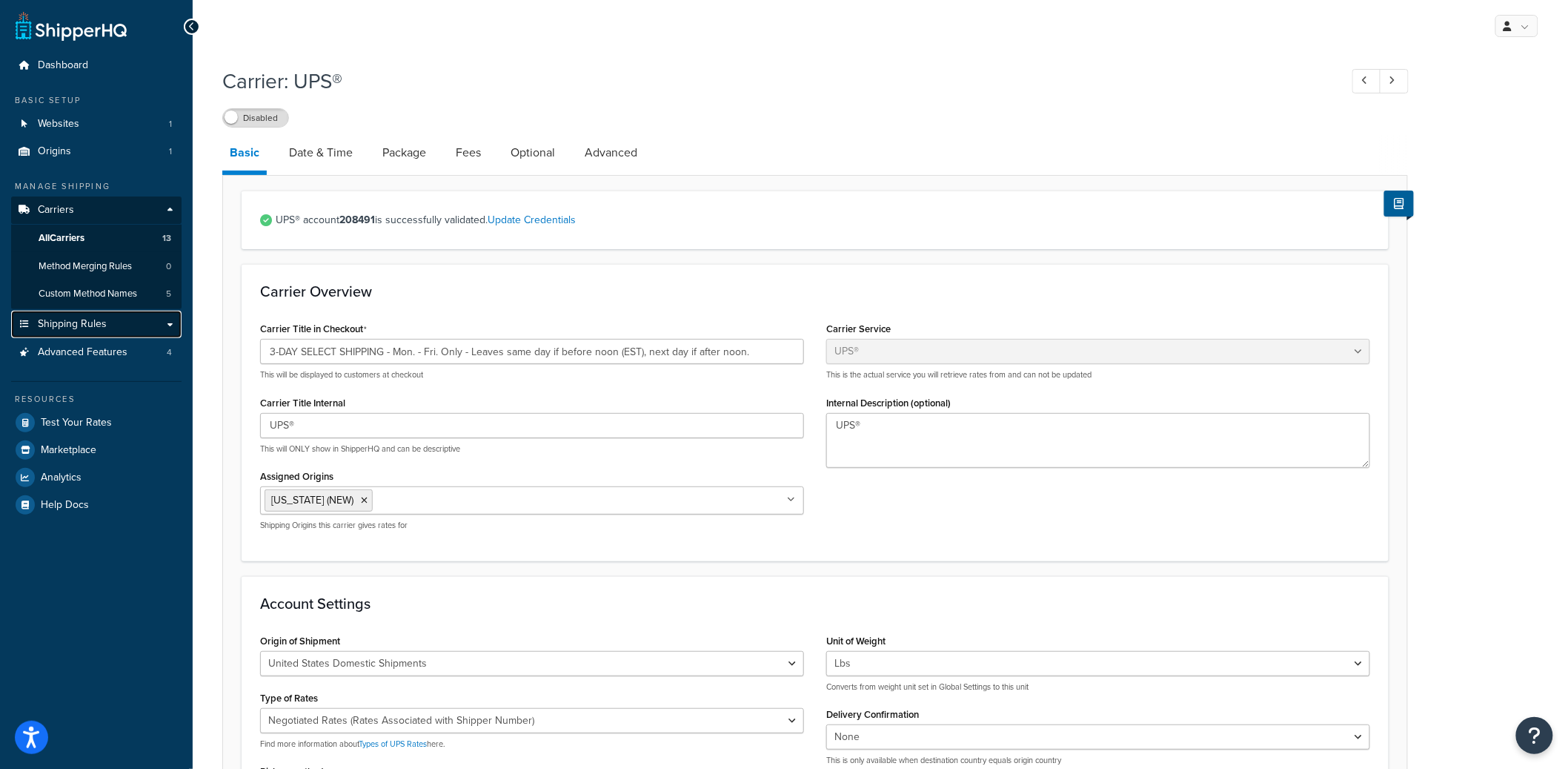
click at [84, 327] on span "Shipping Rules" at bounding box center [72, 324] width 69 height 12
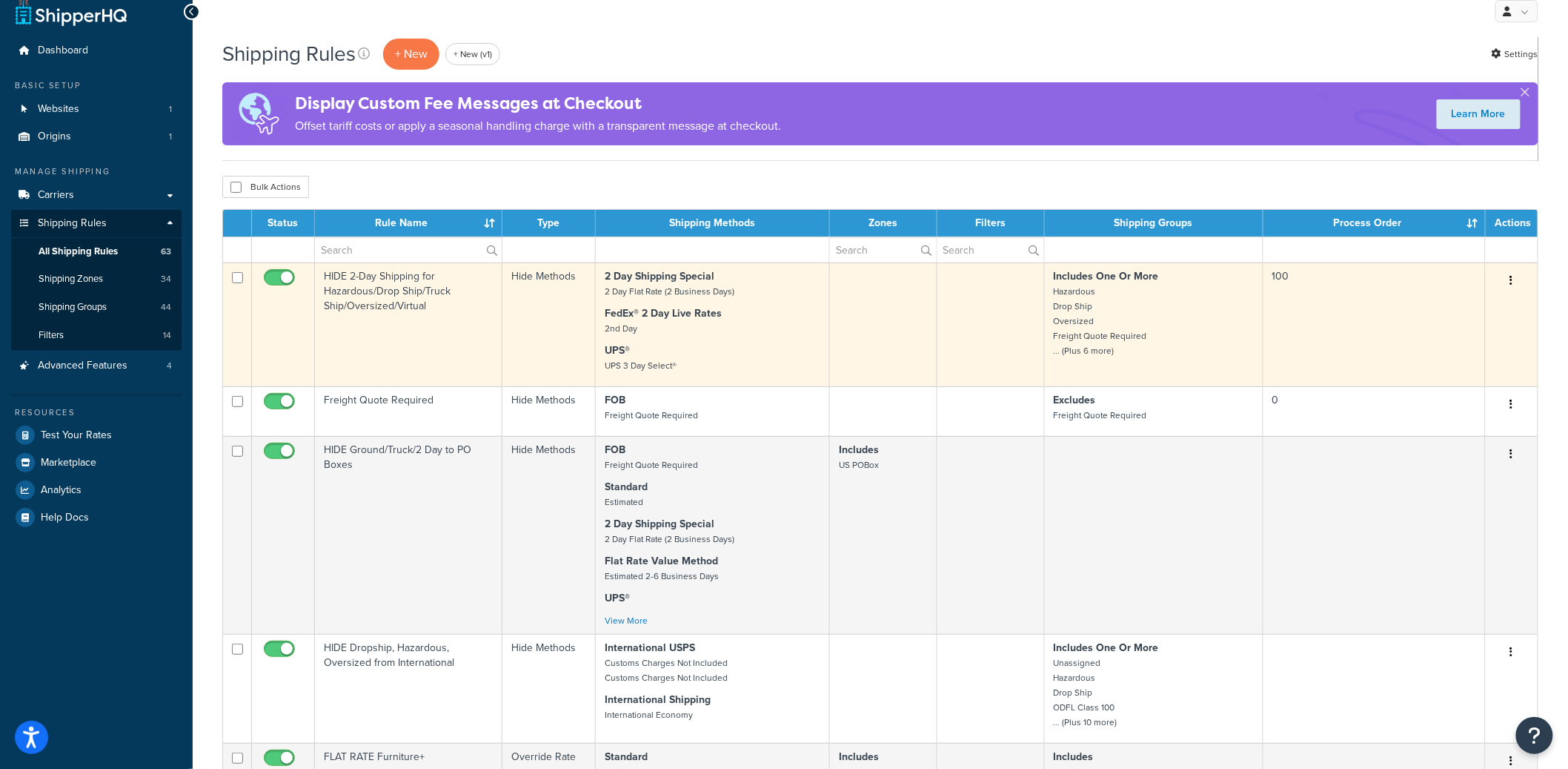
scroll to position [41, 0]
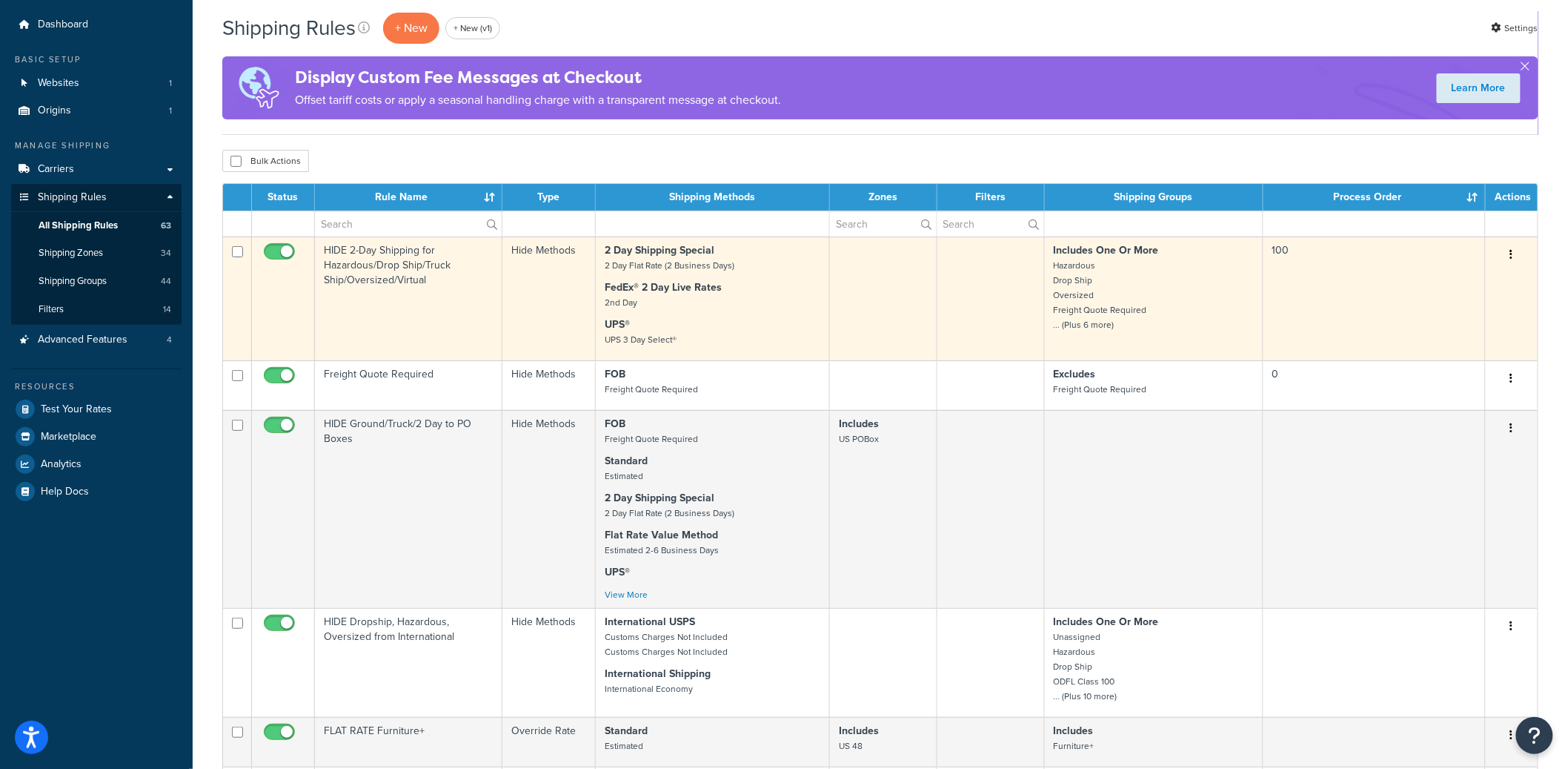
click at [429, 327] on td "HIDE 2-Day Shipping for Hazardous/Drop Ship/Truck Ship/Oversized/Virtual" at bounding box center [408, 298] width 187 height 124
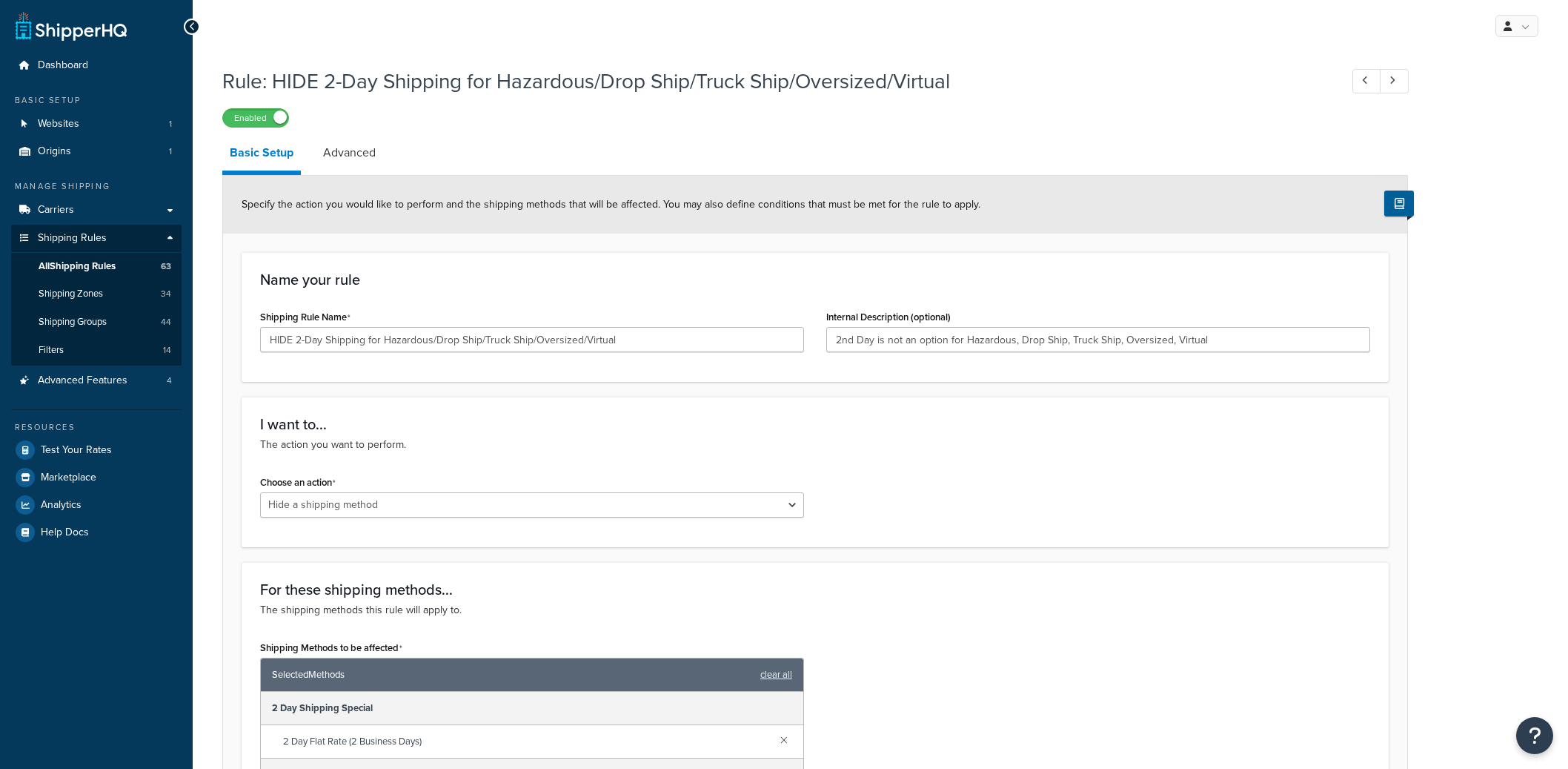
select select "HIDE"
click at [81, 319] on span "Shipping Groups" at bounding box center [72, 322] width 69 height 12
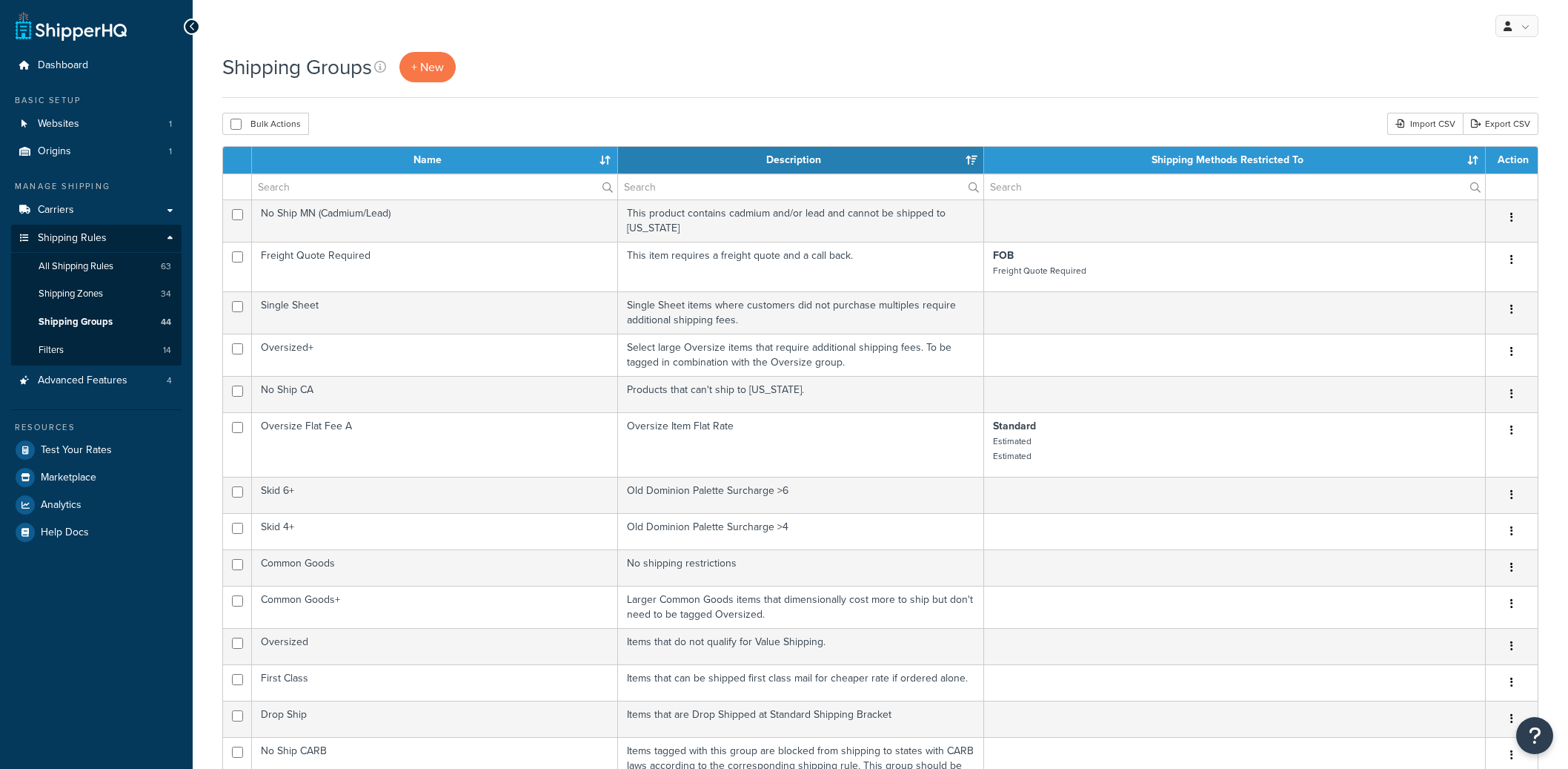
select select "15"
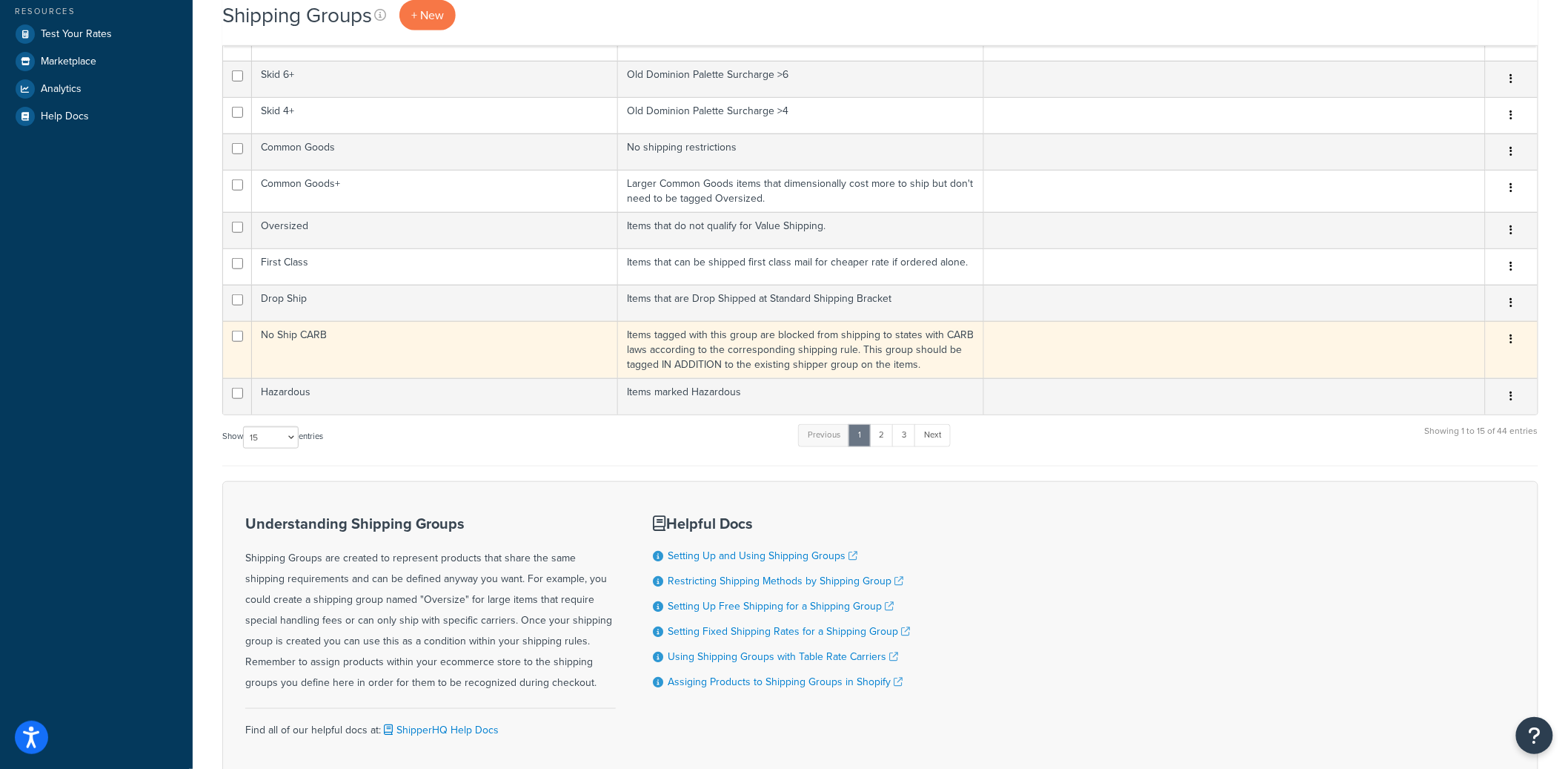
scroll to position [522, 0]
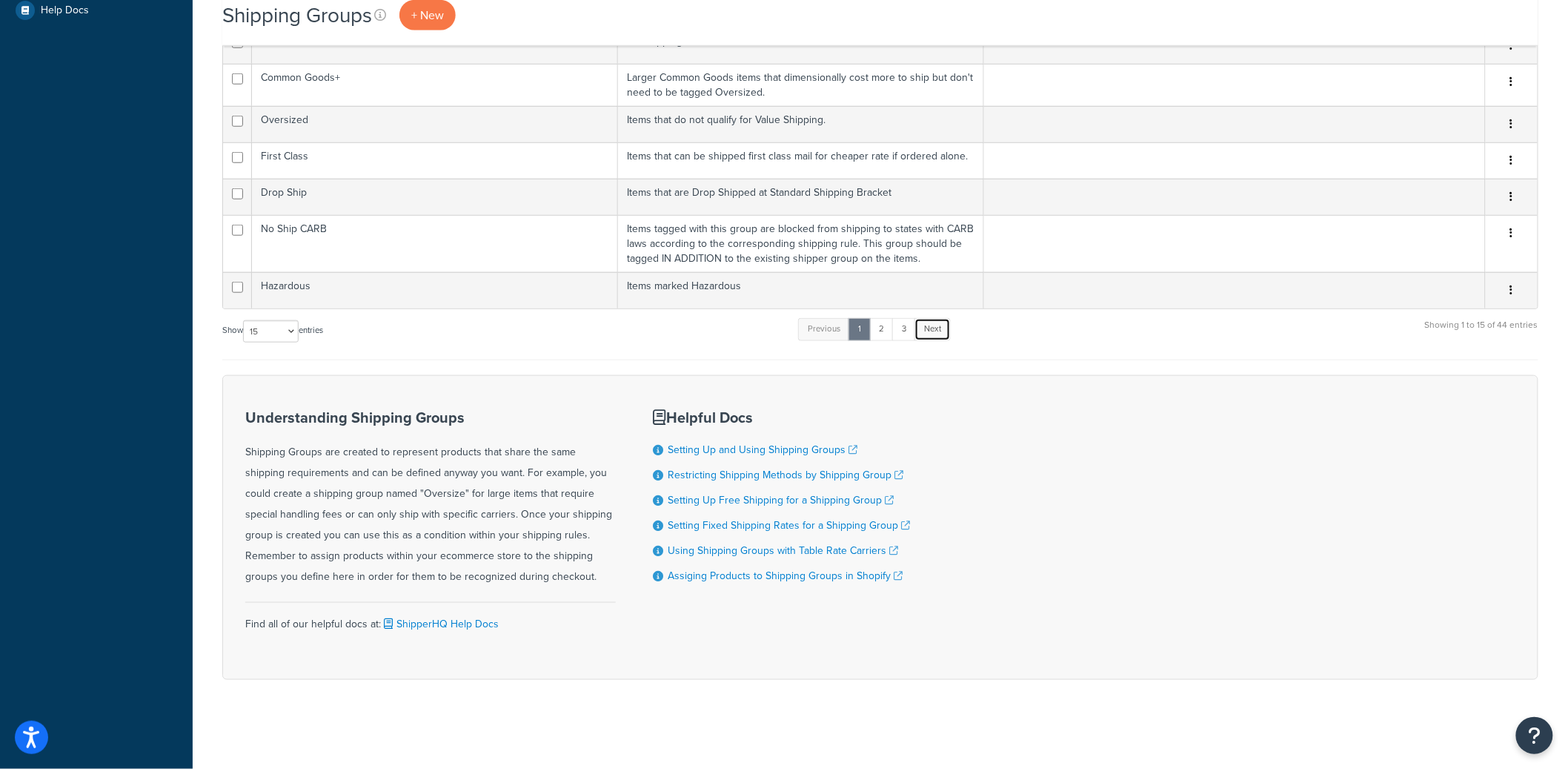
click at [948, 327] on link "Next" at bounding box center [932, 329] width 36 height 22
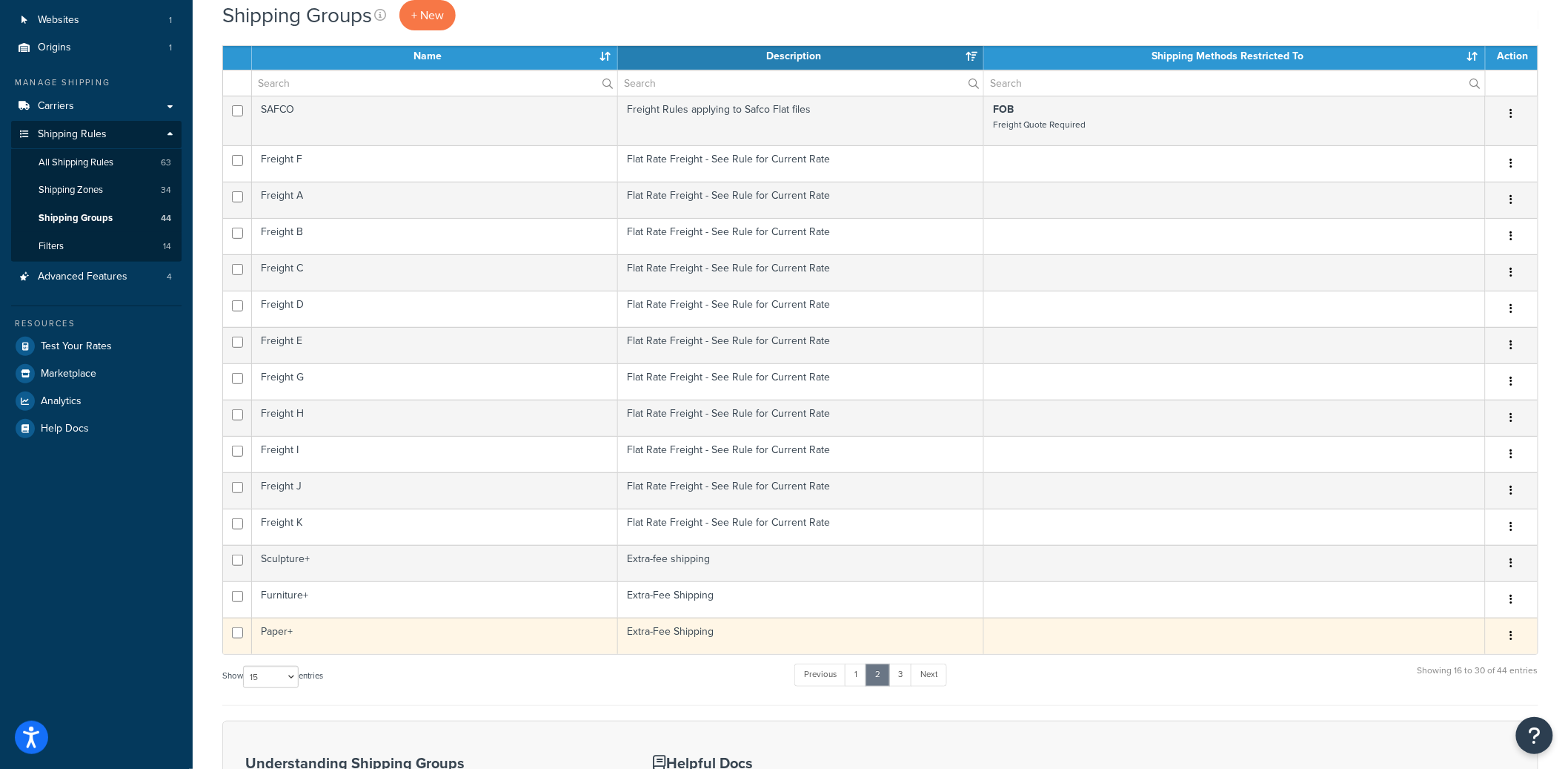
scroll to position [127, 0]
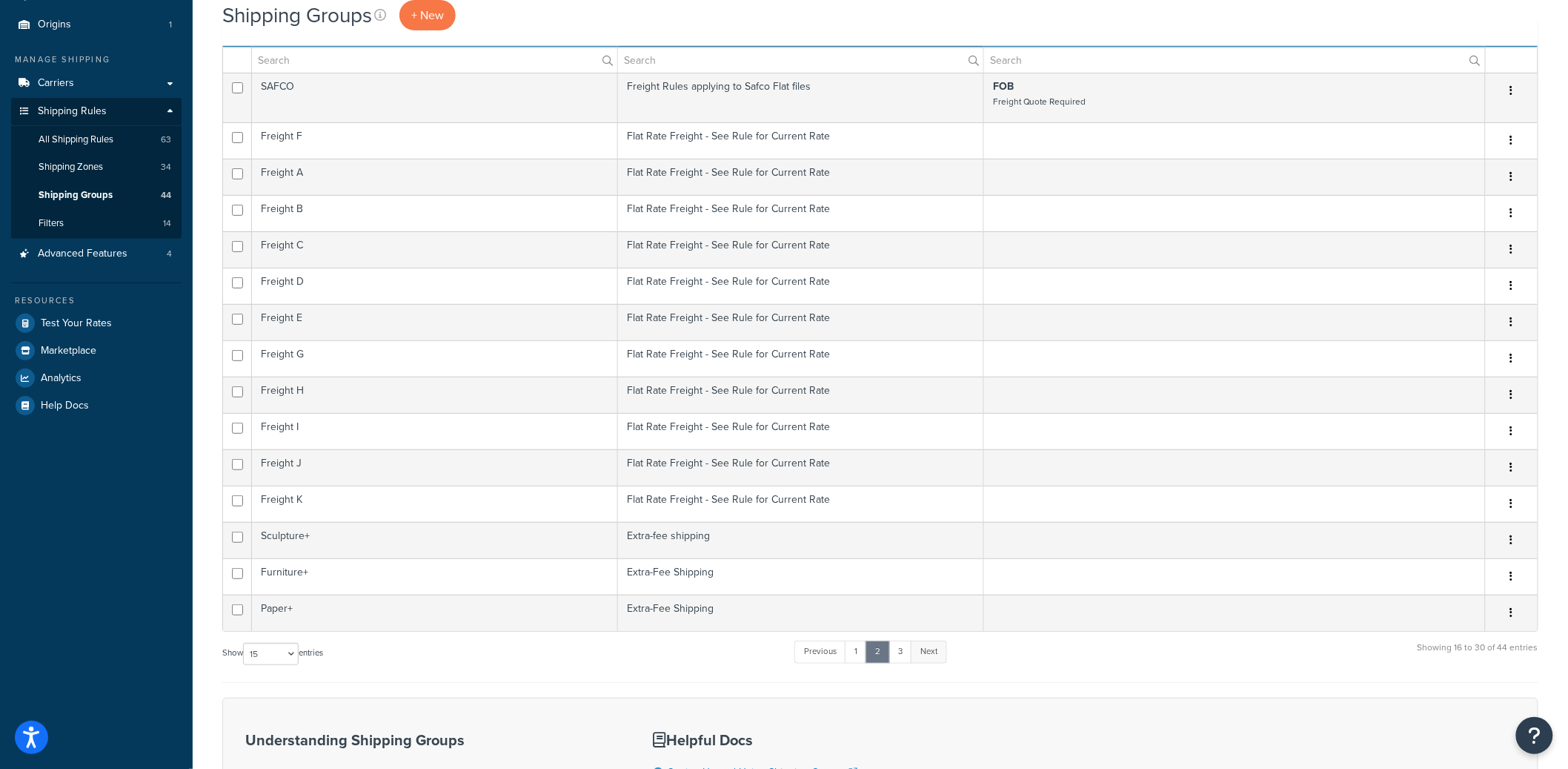
click at [932, 646] on link "Next" at bounding box center [929, 651] width 36 height 22
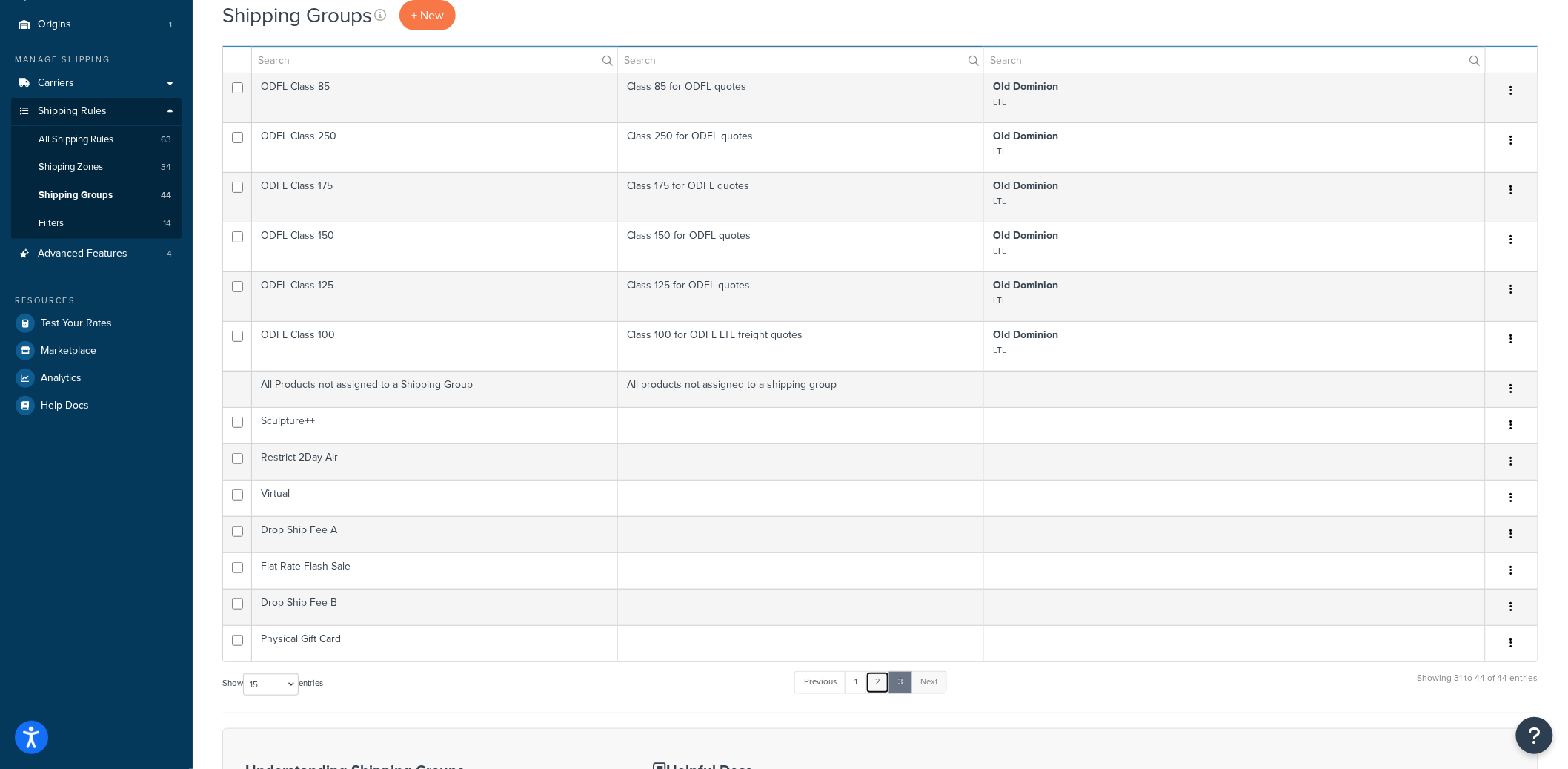
click at [883, 677] on link "2" at bounding box center [878, 682] width 25 height 22
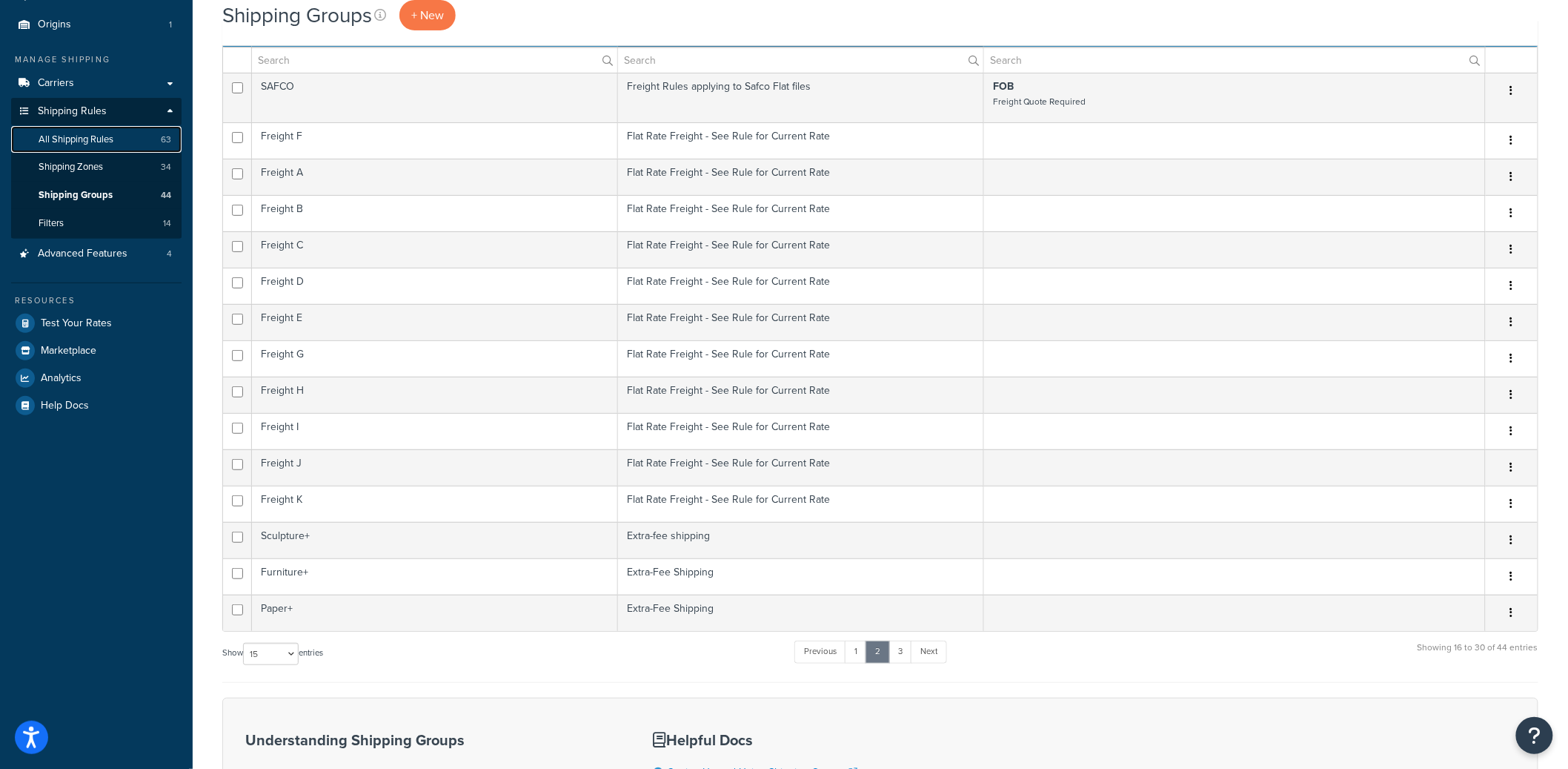
click at [113, 139] on span "All Shipping Rules" at bounding box center [75, 139] width 75 height 12
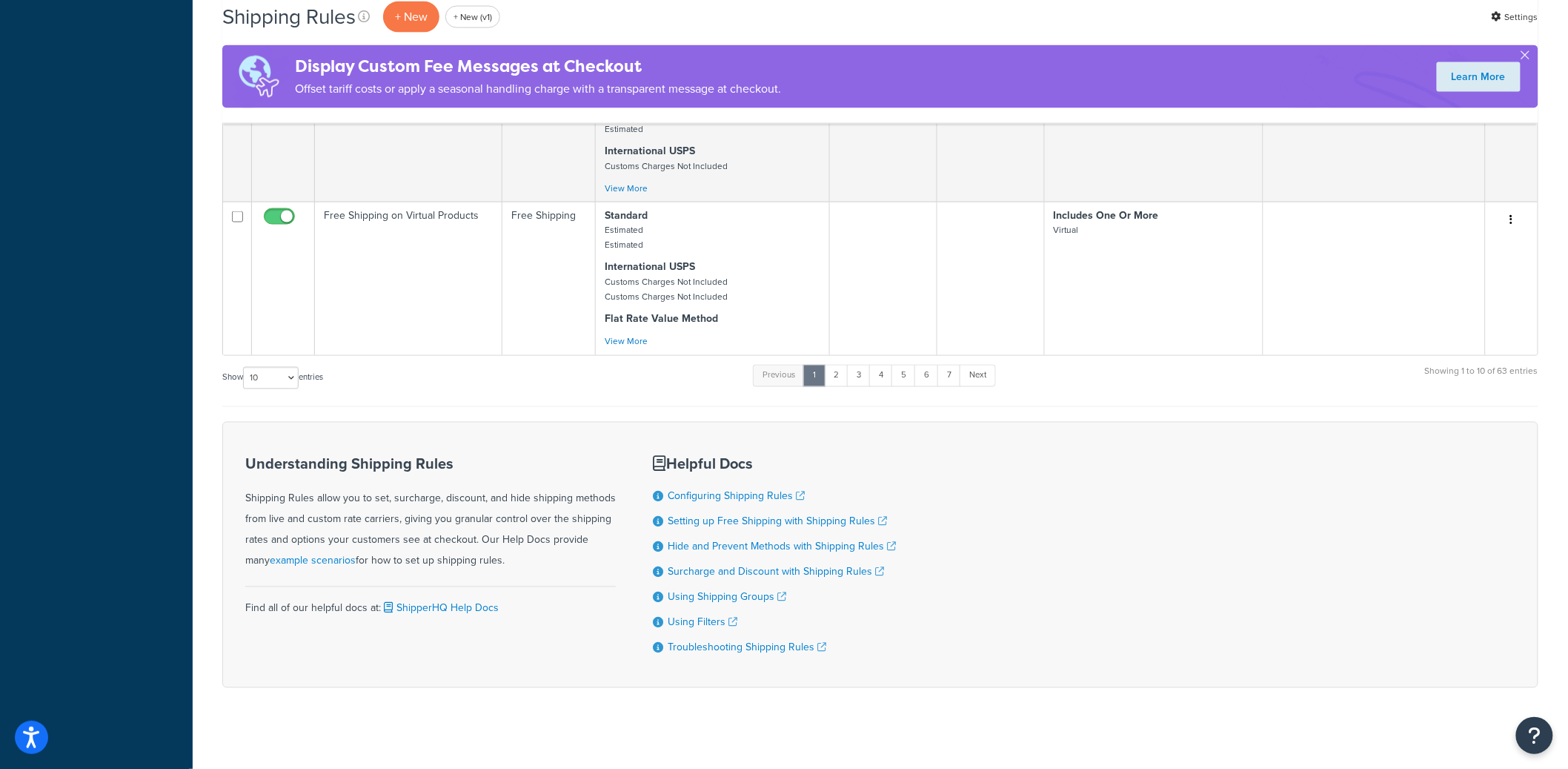
scroll to position [962, 0]
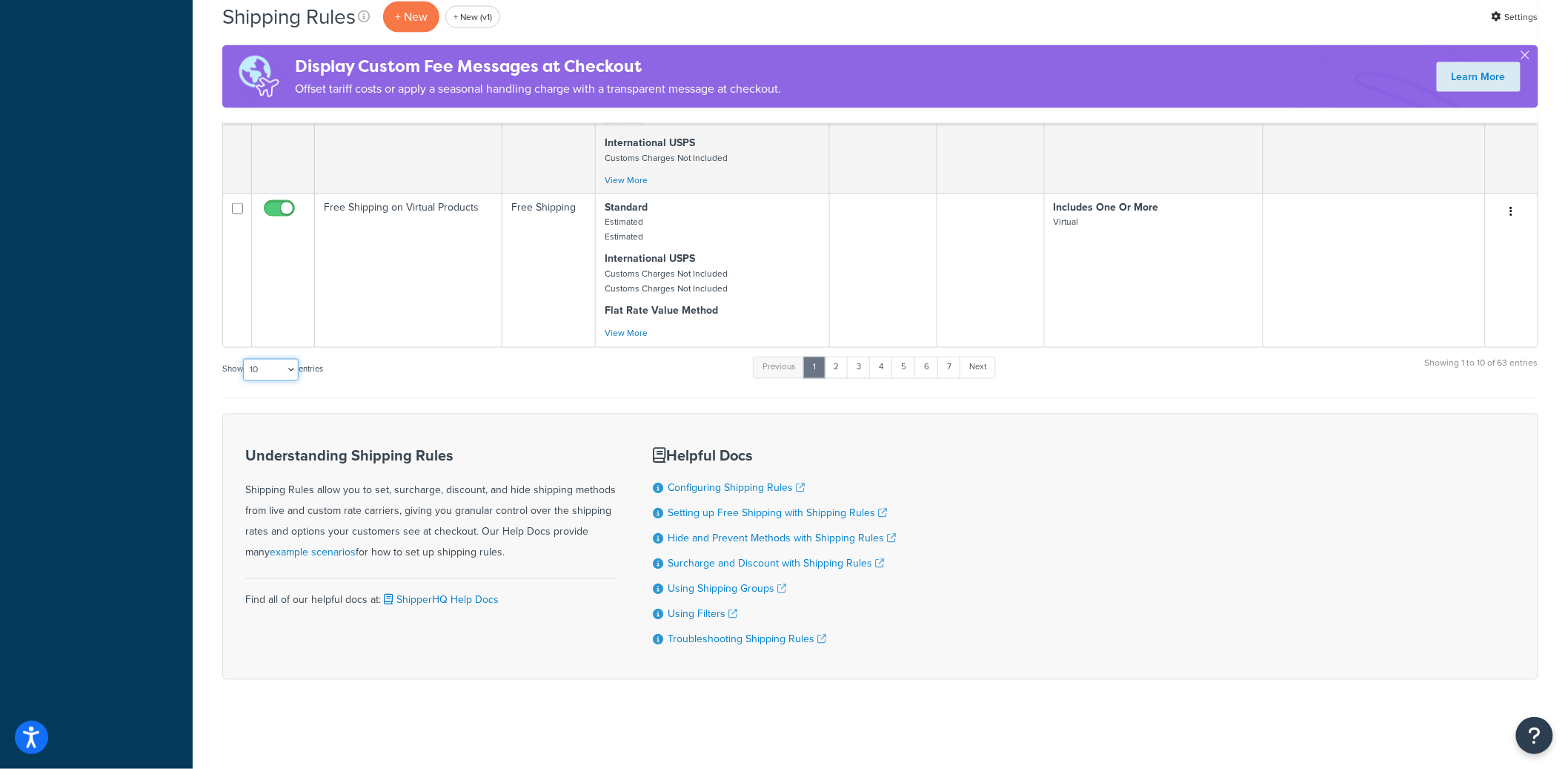
click at [269, 371] on select "10 15 25 50 100 1000" at bounding box center [271, 370] width 55 height 22
select select "1000"
click at [245, 359] on select "10 15 25 50 100 1000" at bounding box center [271, 370] width 55 height 22
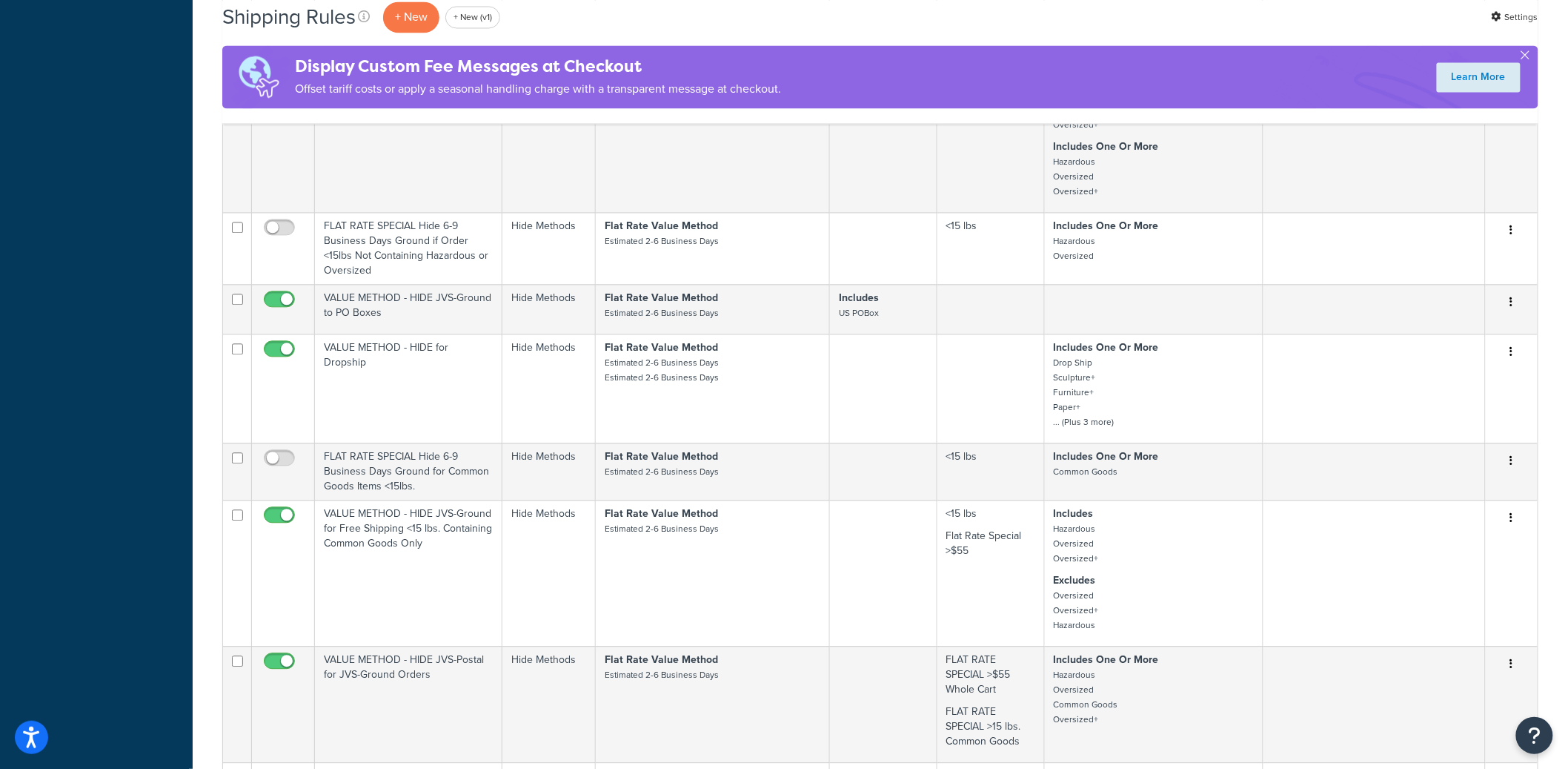
scroll to position [0, 0]
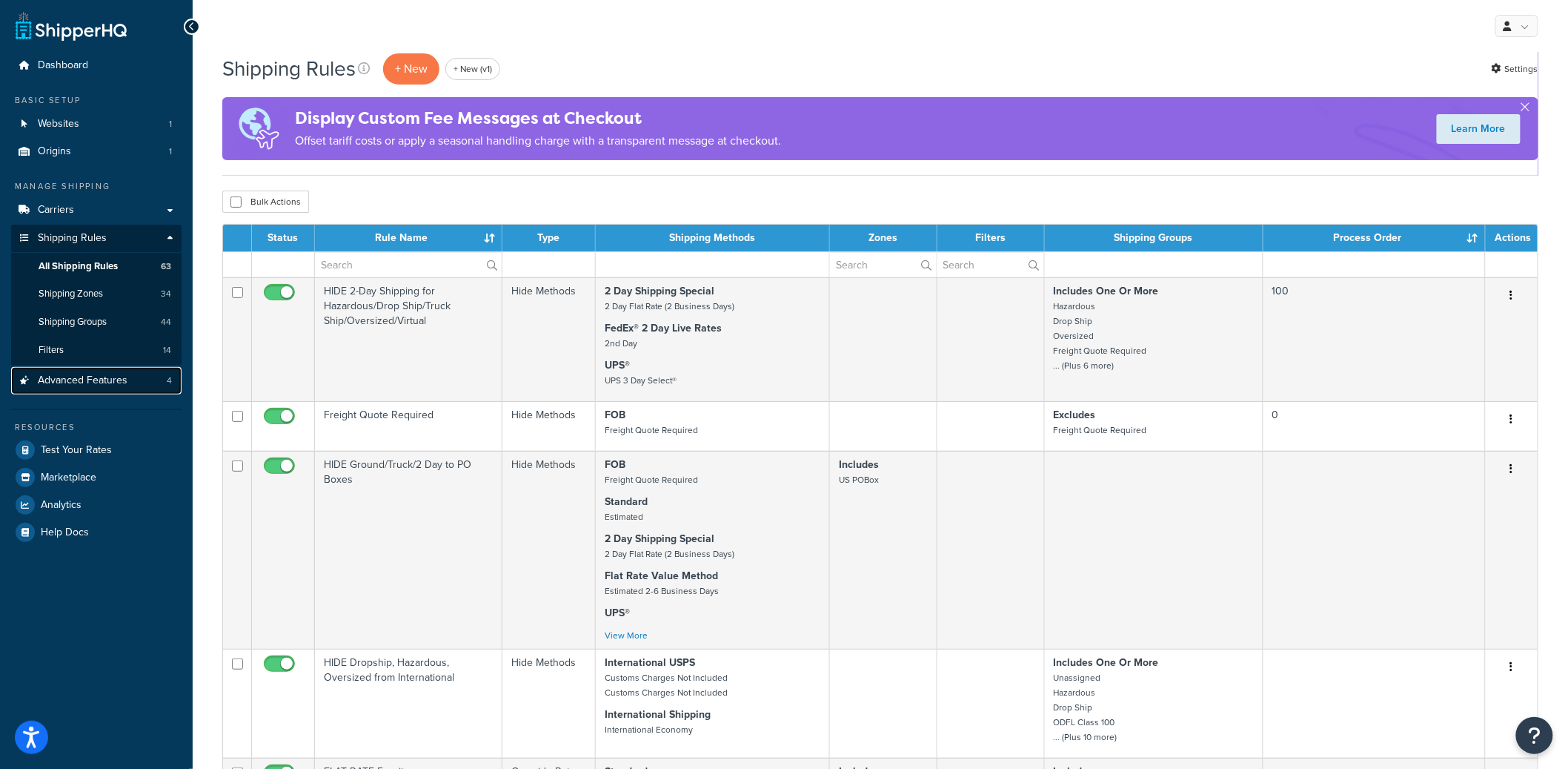
click at [95, 380] on span "Advanced Features" at bounding box center [82, 381] width 89 height 12
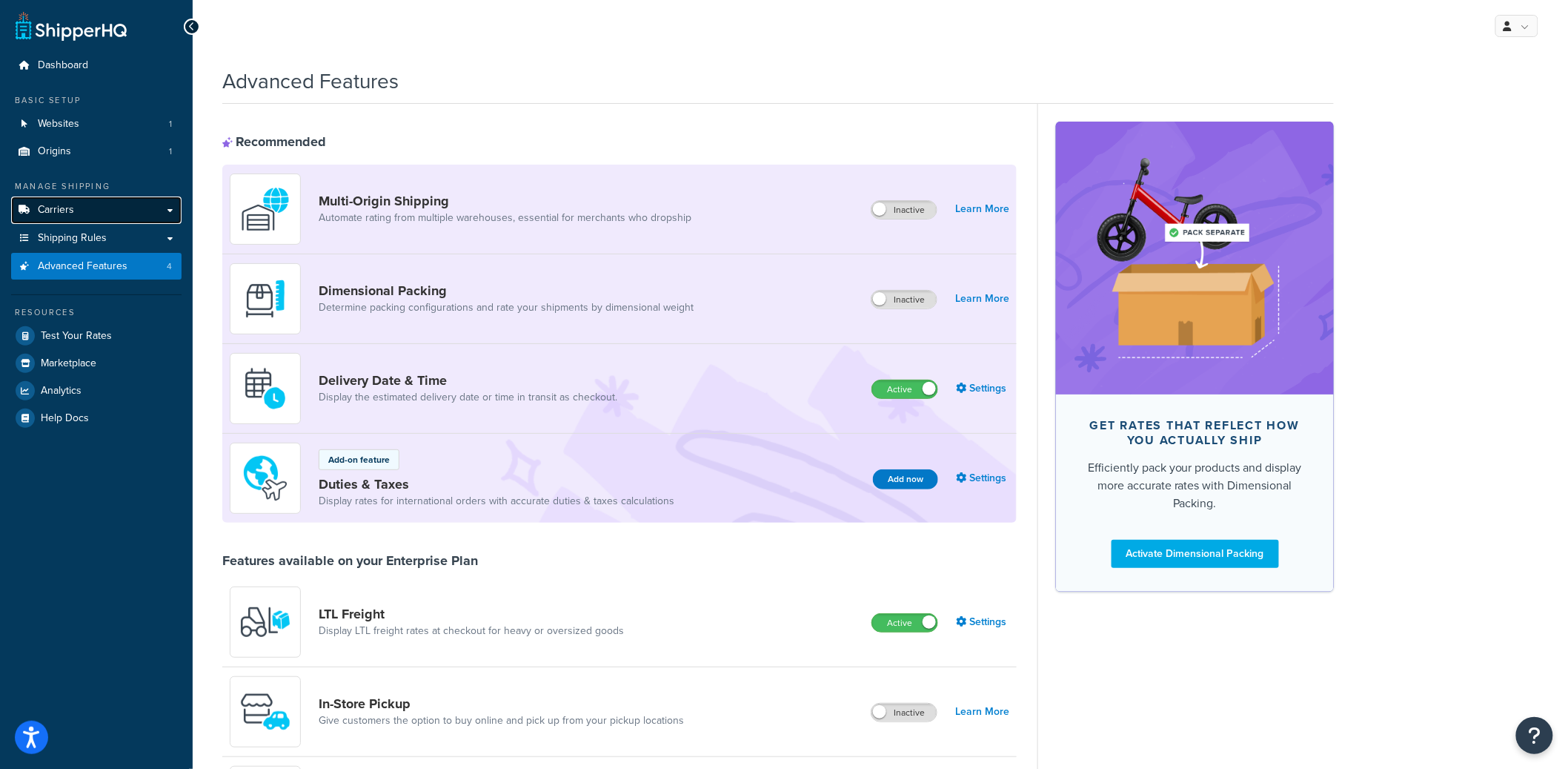
click at [149, 207] on link "Carriers" at bounding box center [95, 210] width 170 height 28
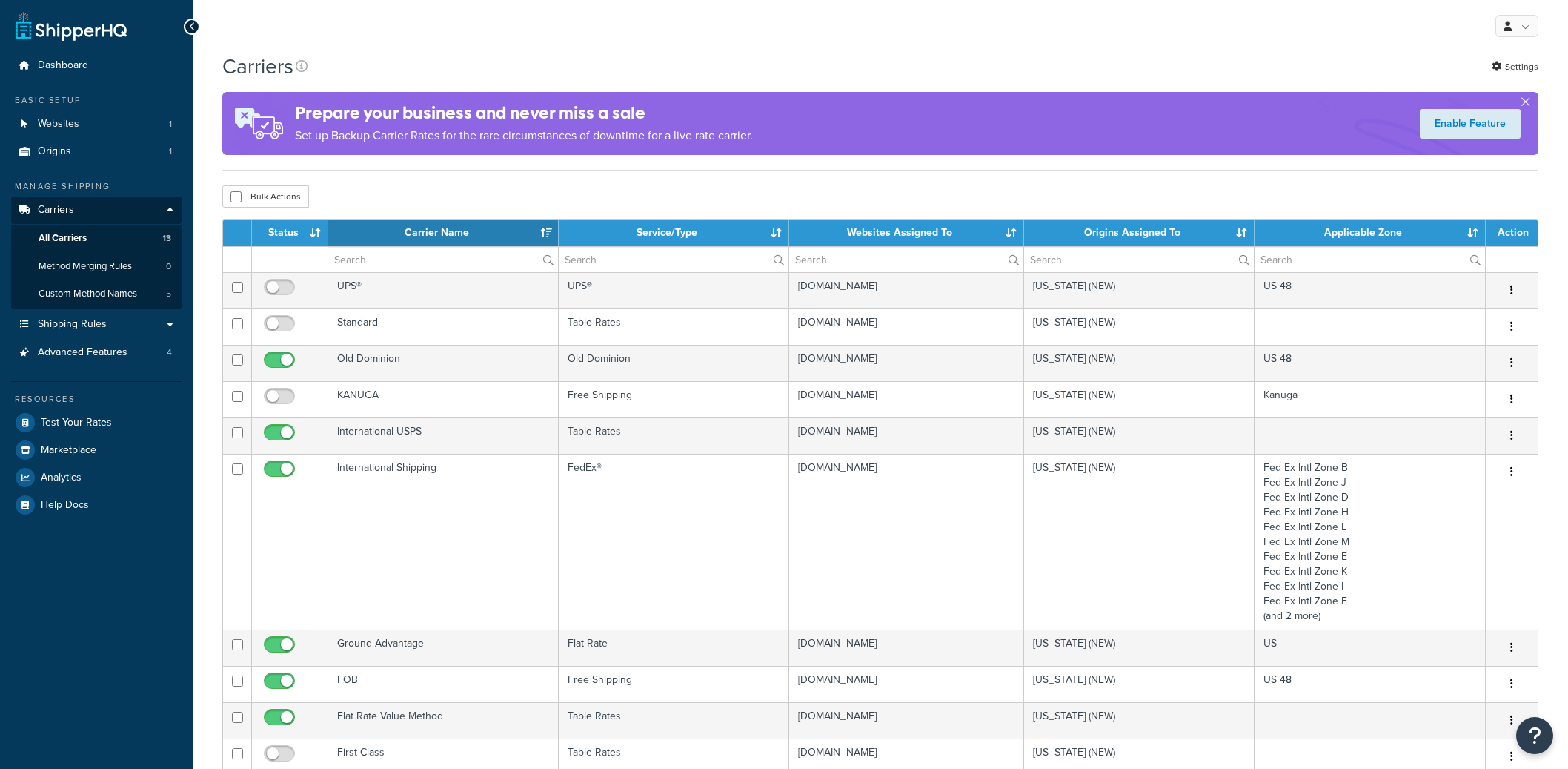
select select "15"
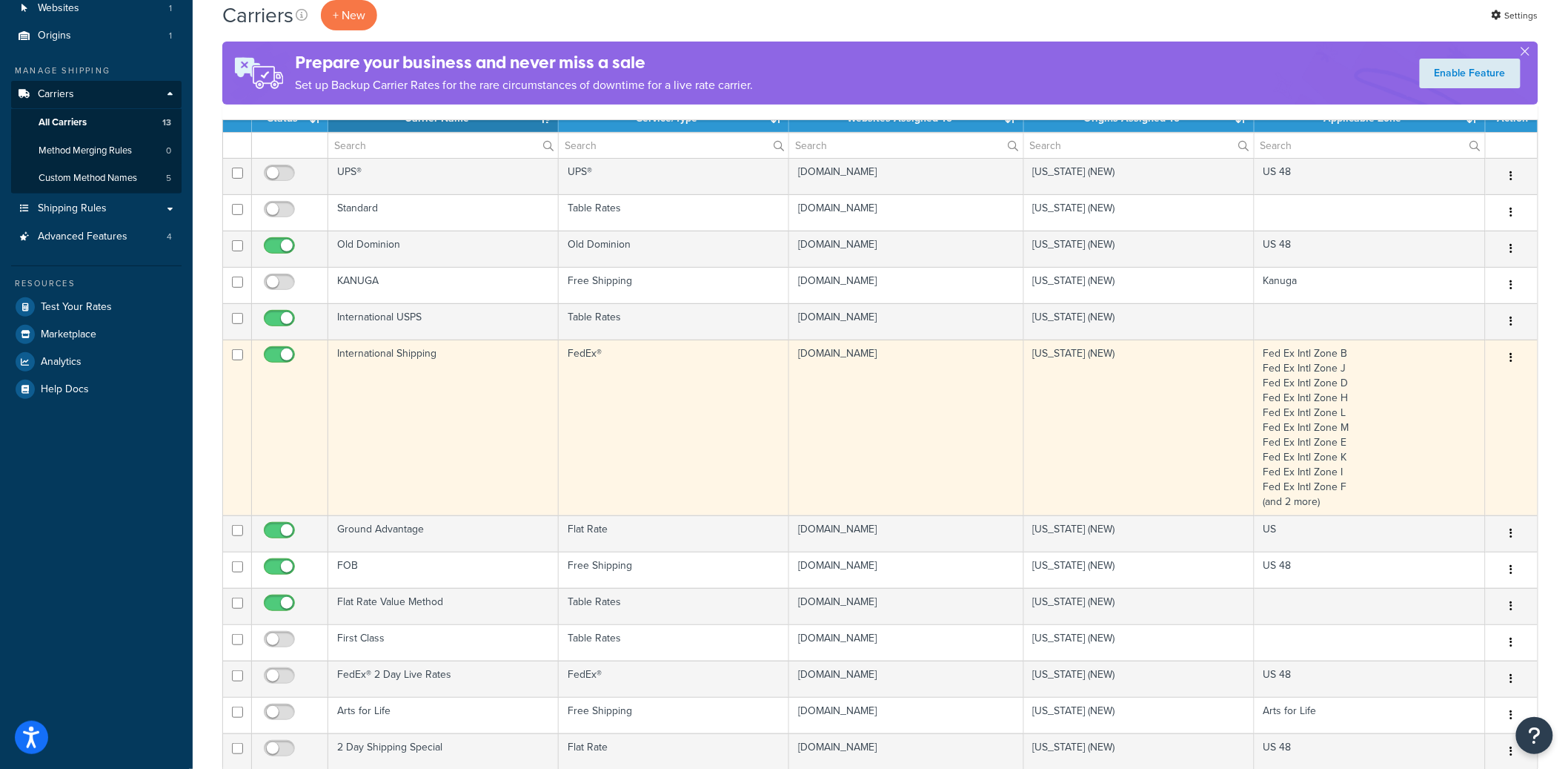
scroll to position [89, 0]
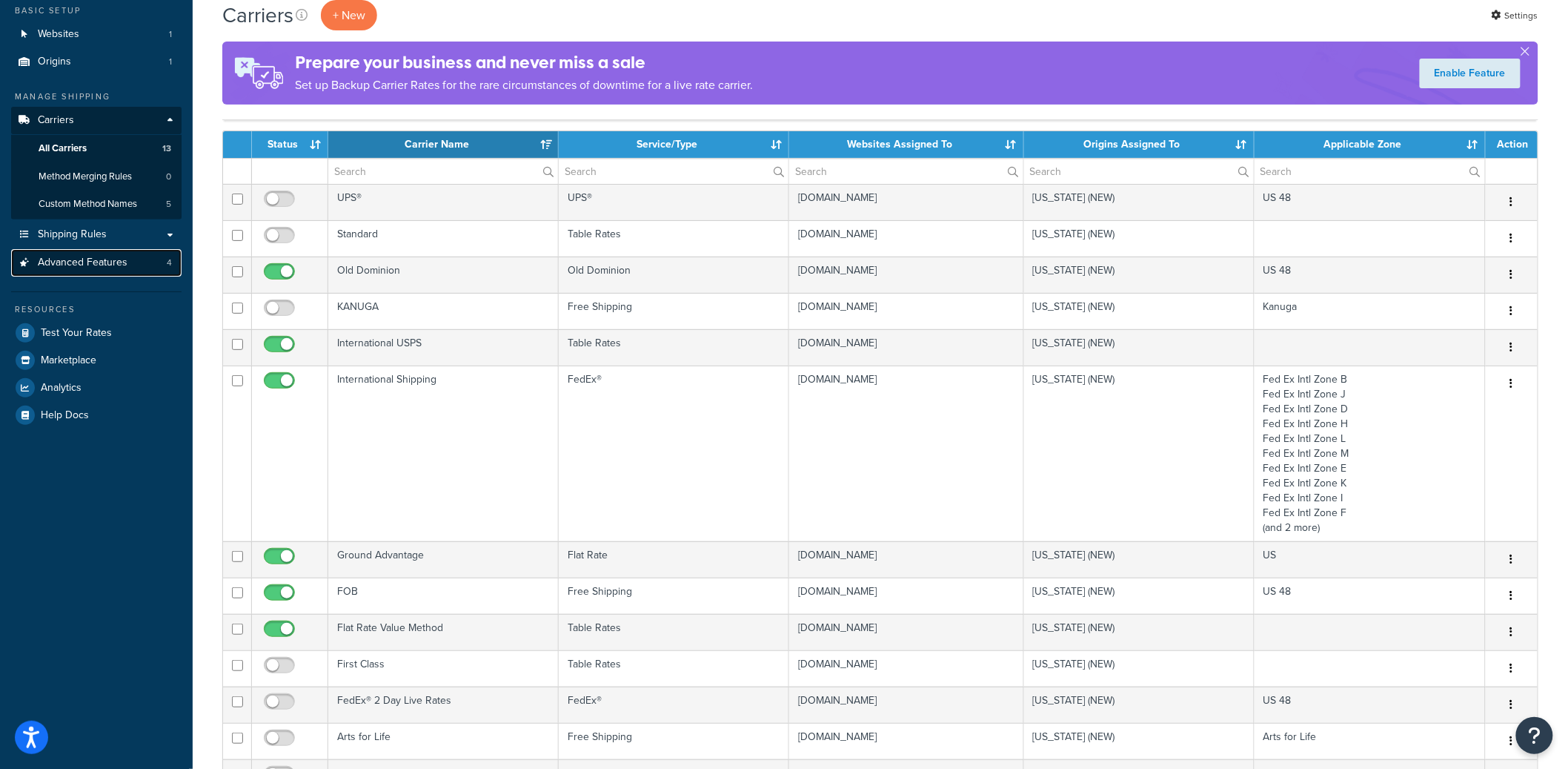
click at [98, 267] on span "Advanced Features" at bounding box center [82, 263] width 89 height 12
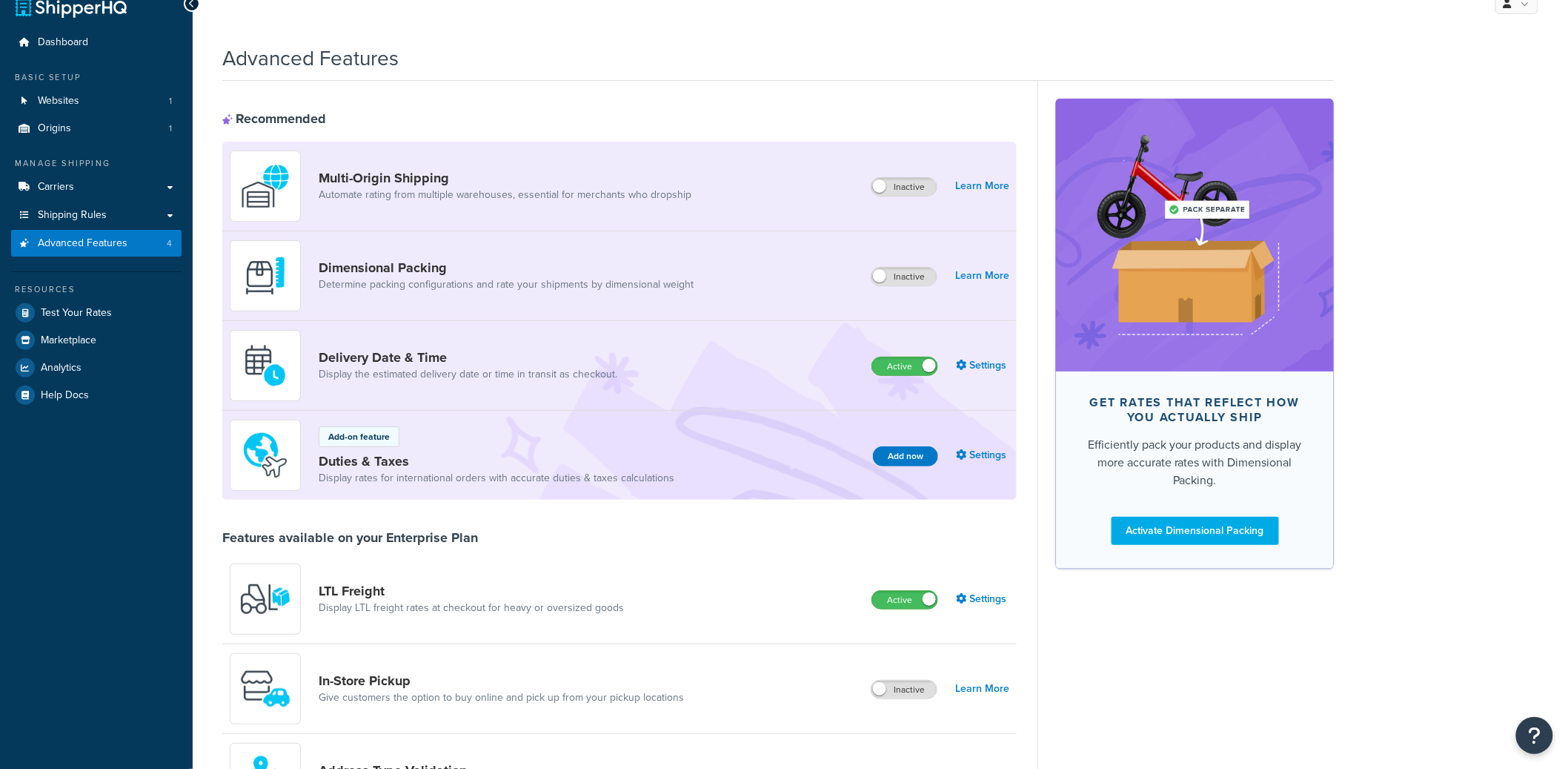
scroll to position [50, 0]
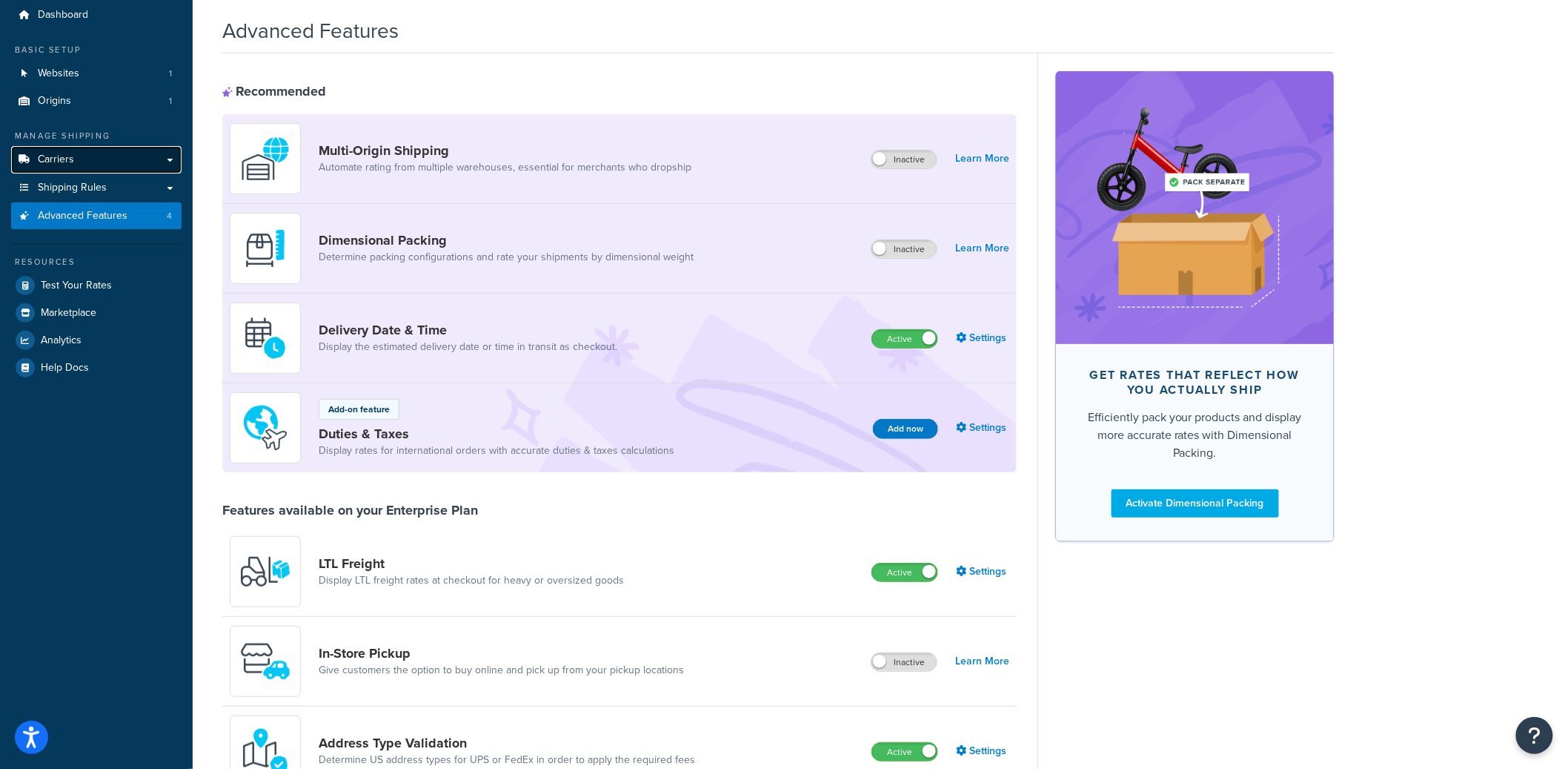
click at [77, 155] on link "Carriers" at bounding box center [95, 160] width 170 height 28
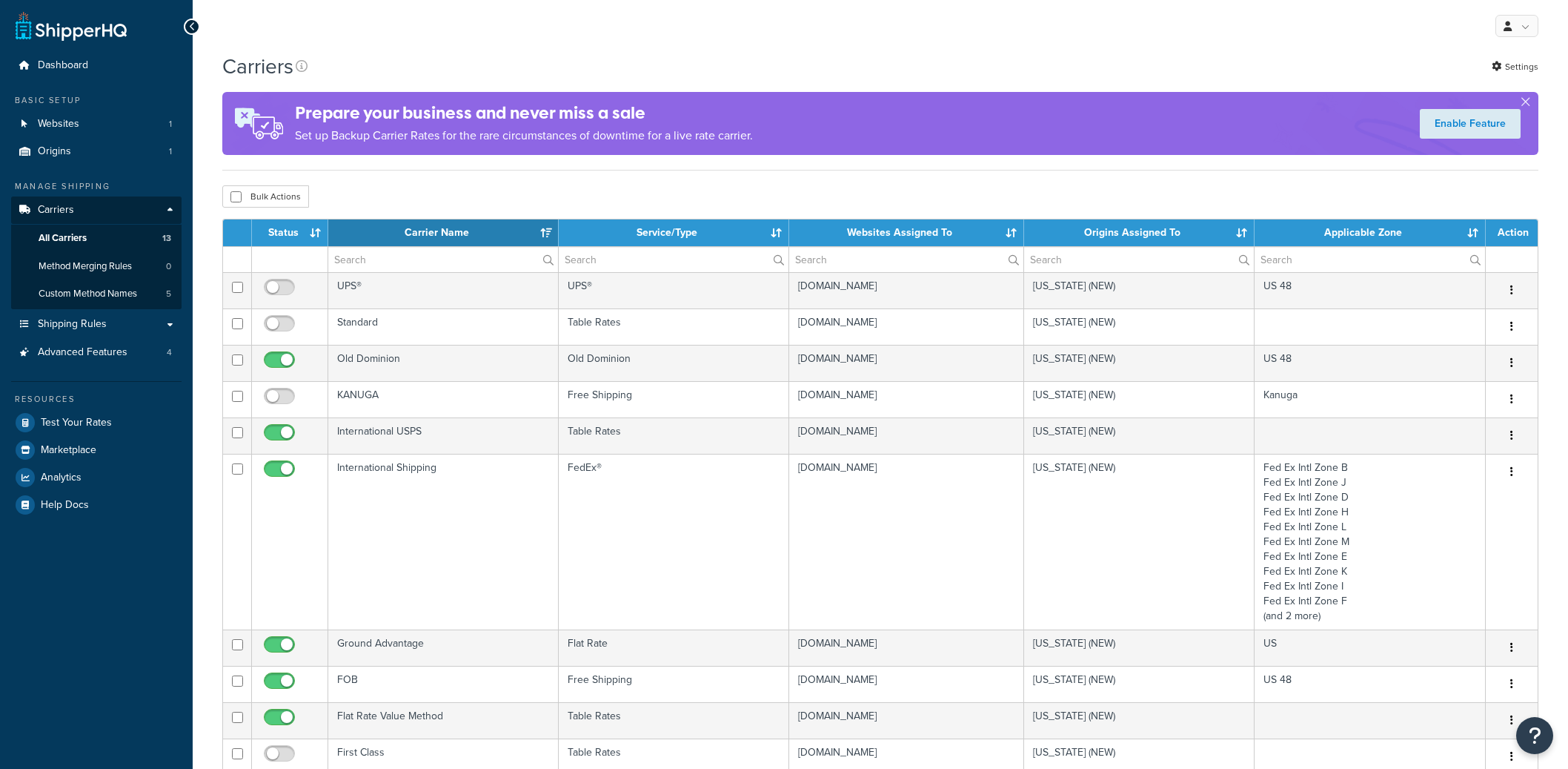
select select "15"
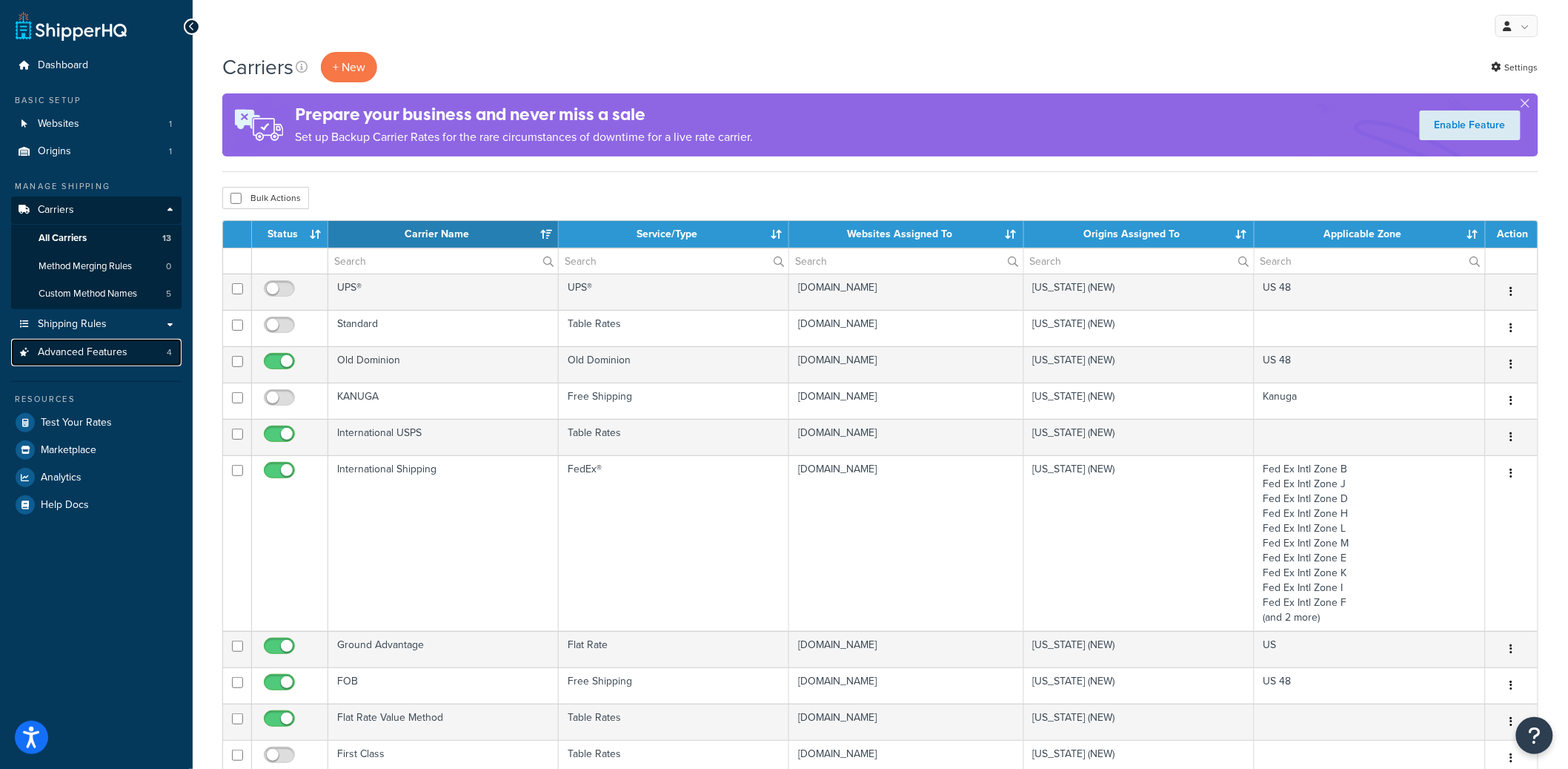
click at [109, 352] on span "Advanced Features" at bounding box center [82, 352] width 89 height 12
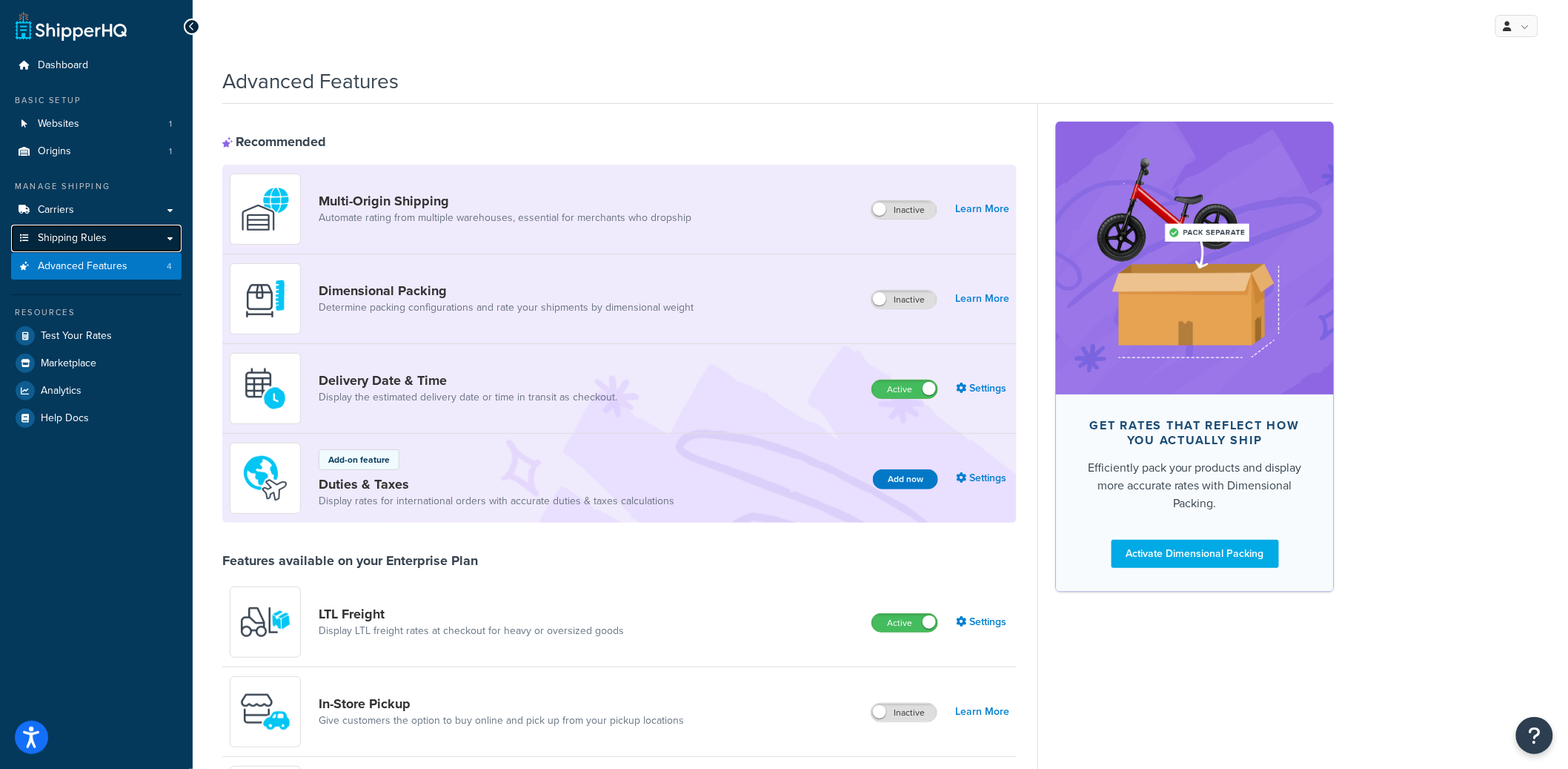
click at [99, 233] on span "Shipping Rules" at bounding box center [72, 238] width 69 height 12
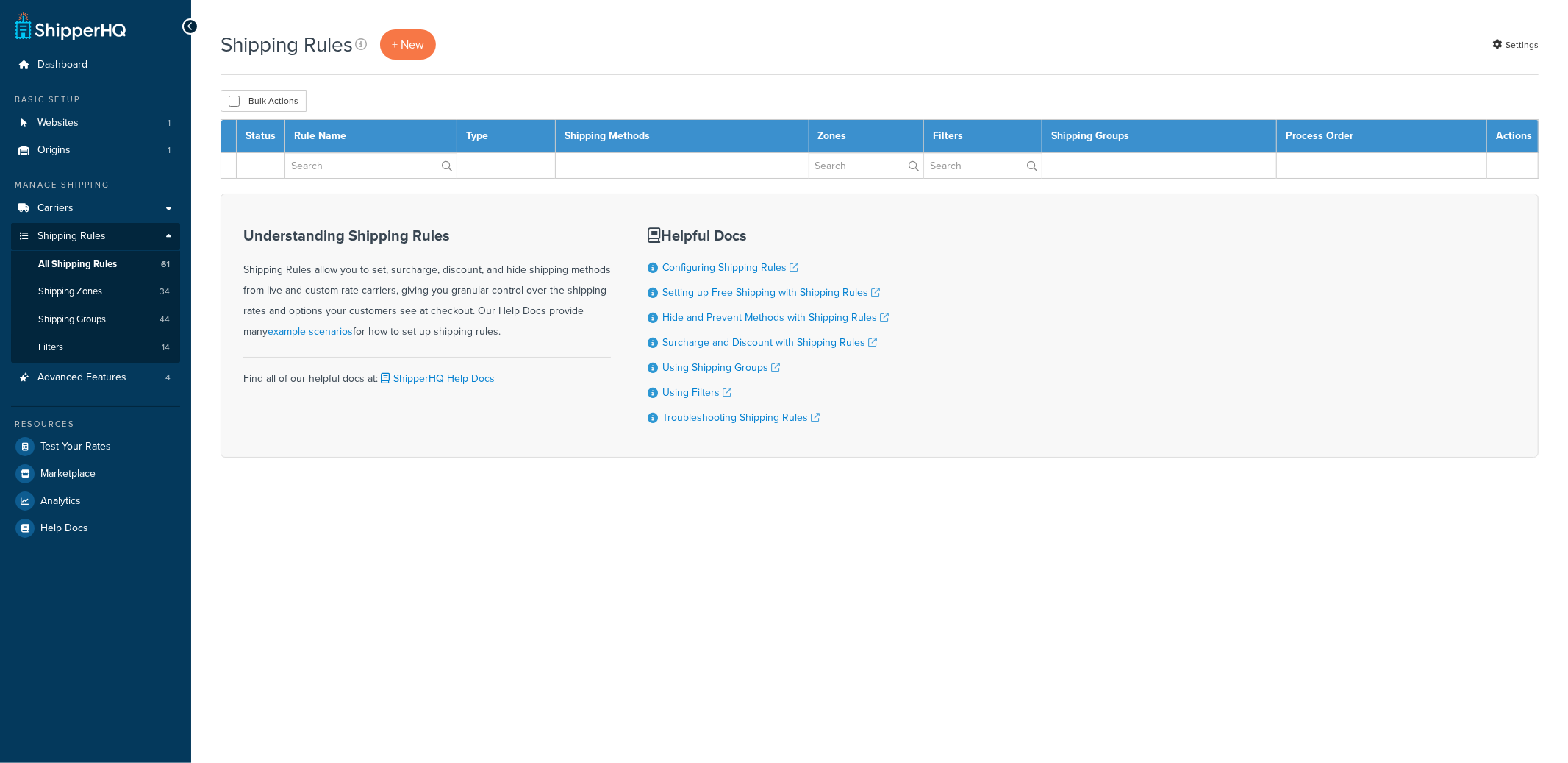
select select "1000"
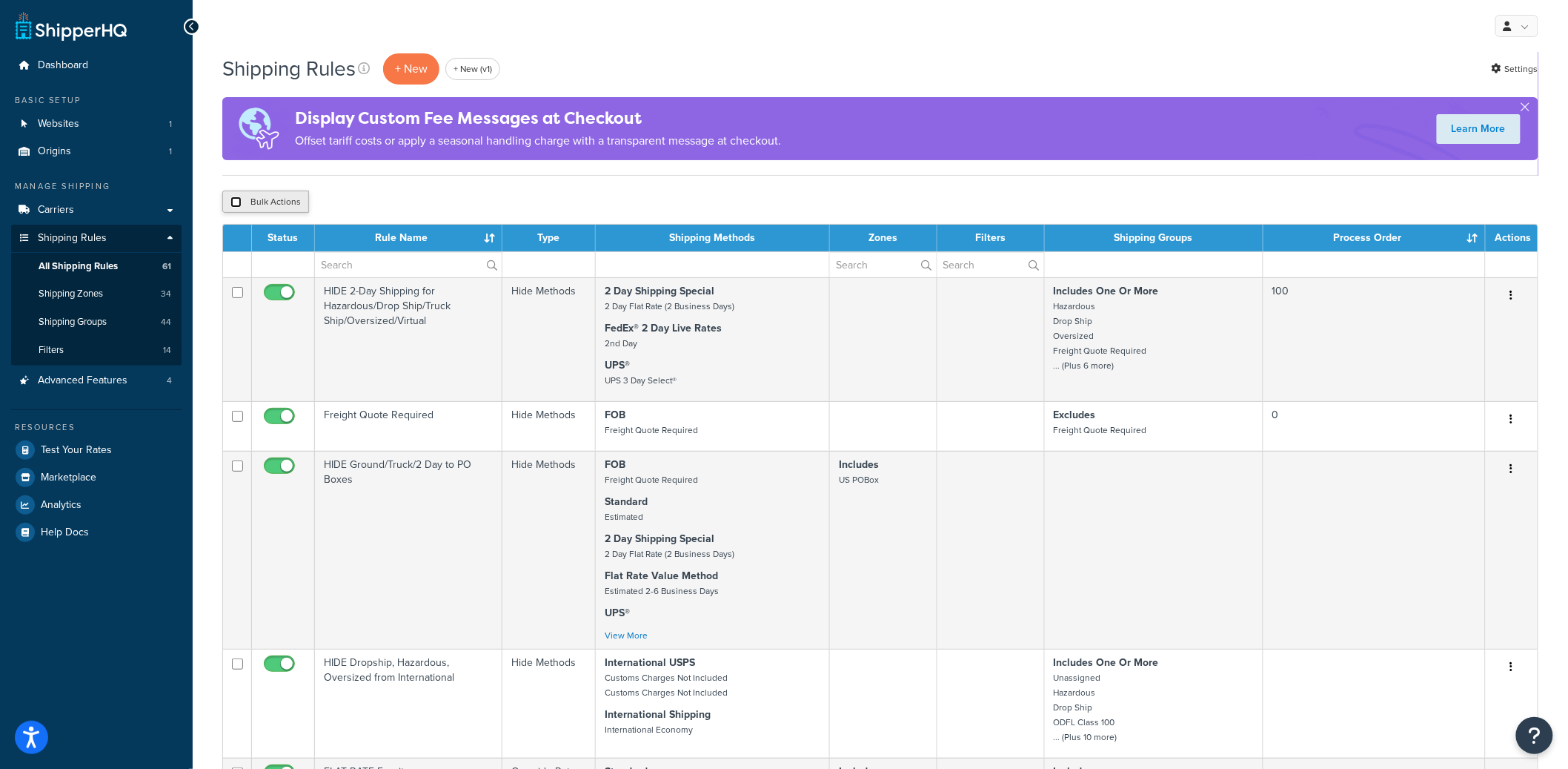
click at [234, 202] on input "checkbox" at bounding box center [236, 202] width 11 height 11
checkbox input "true"
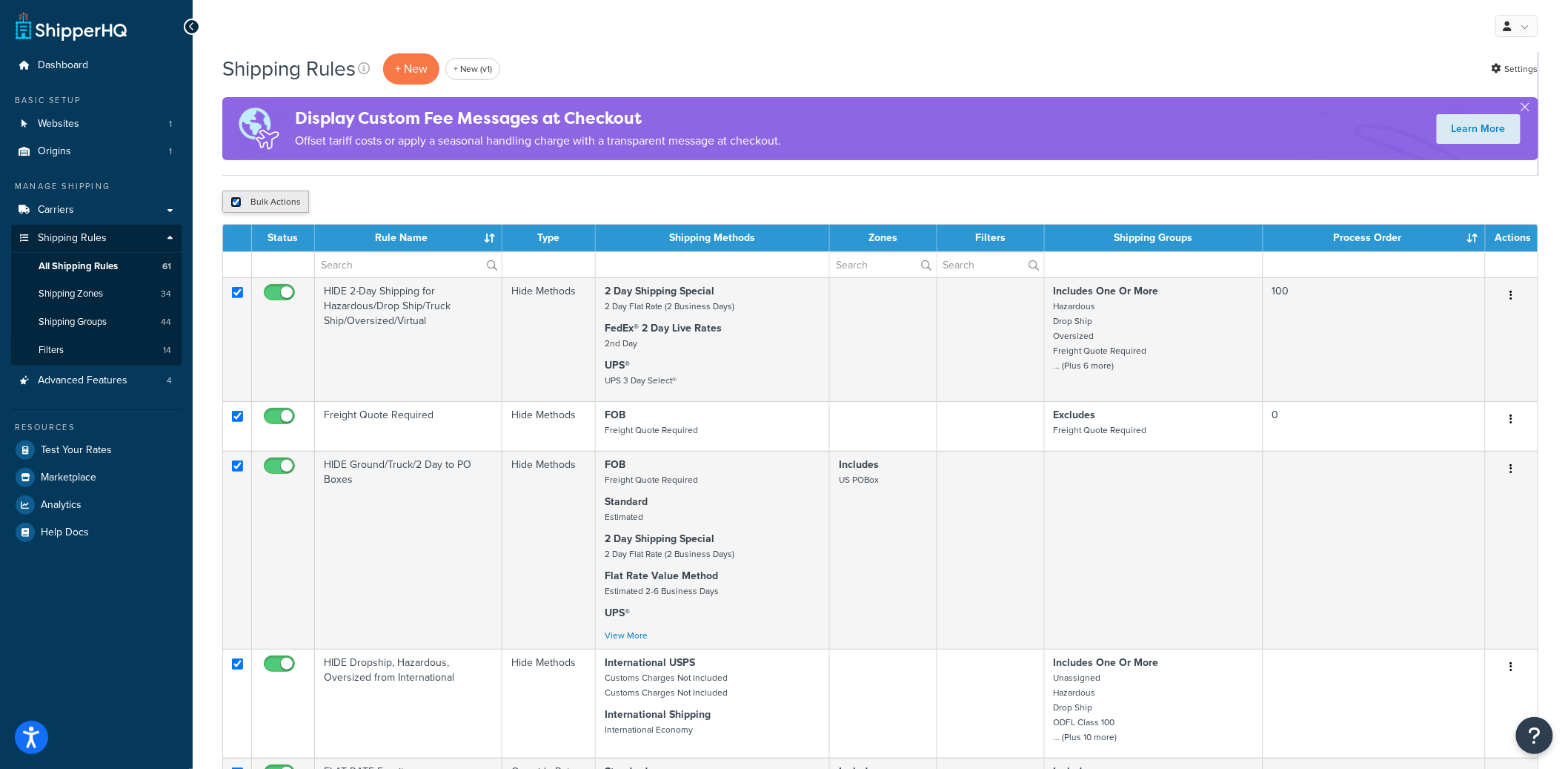
checkbox input "true"
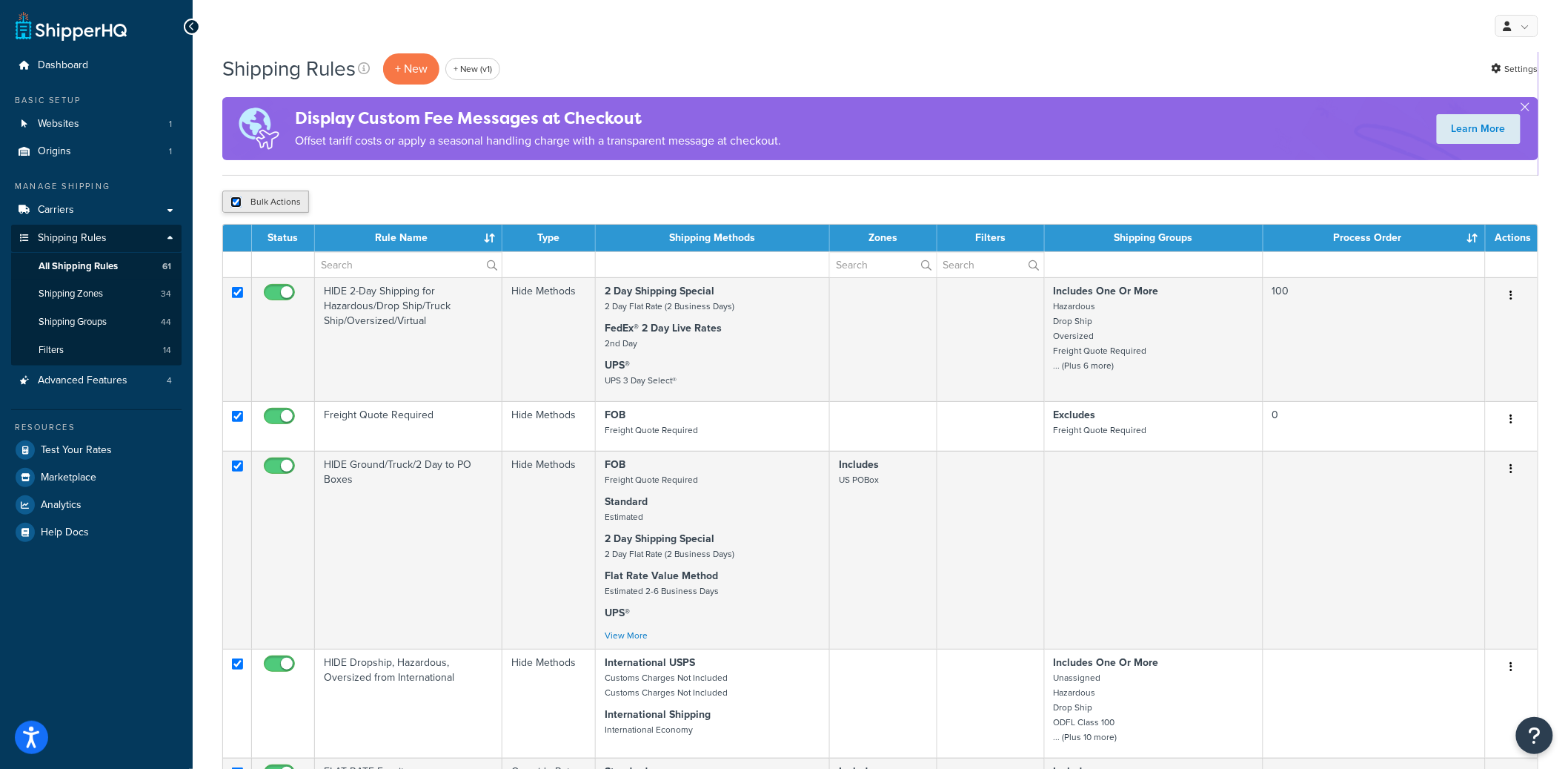
checkbox input "true"
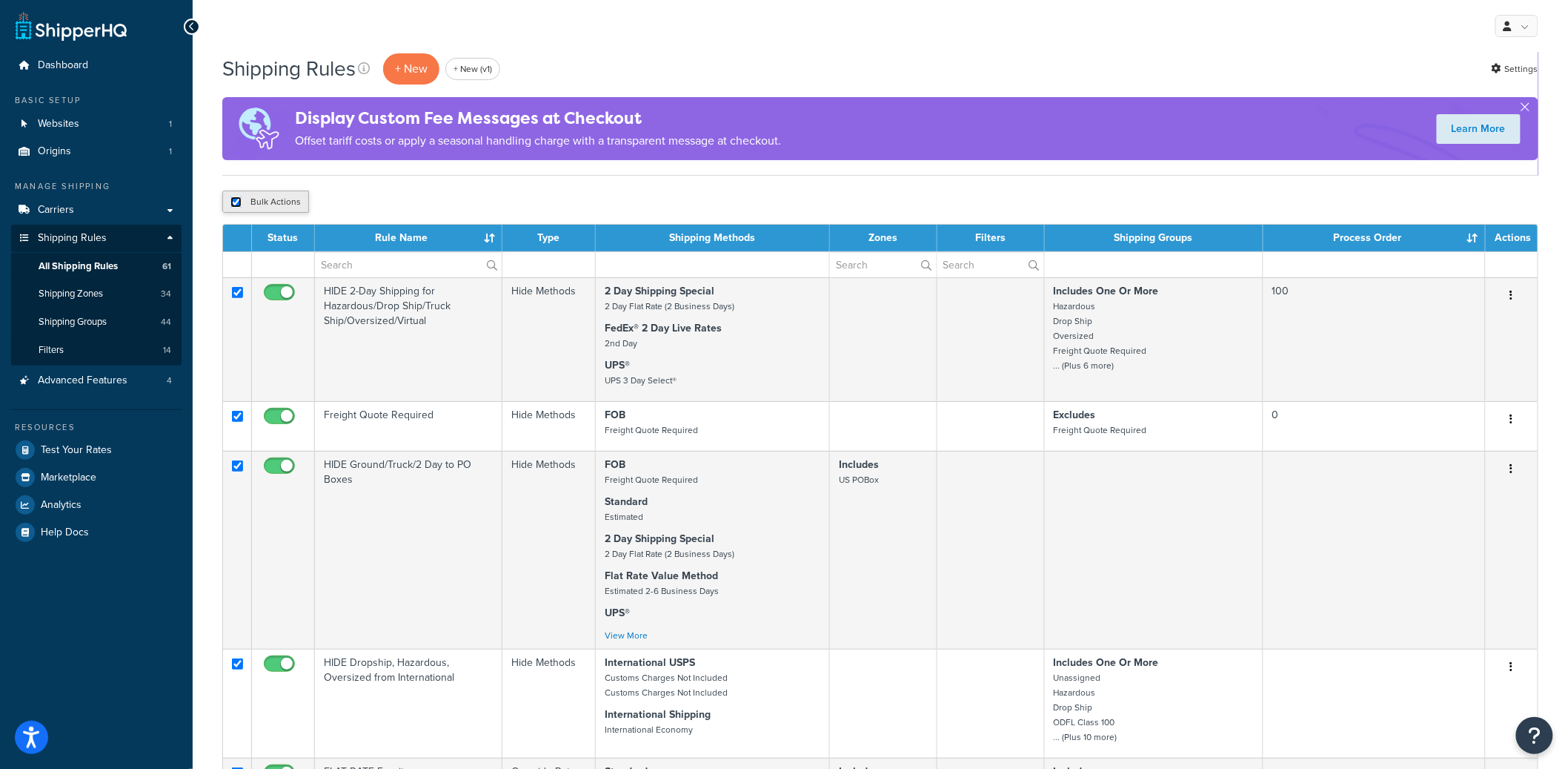
checkbox input "true"
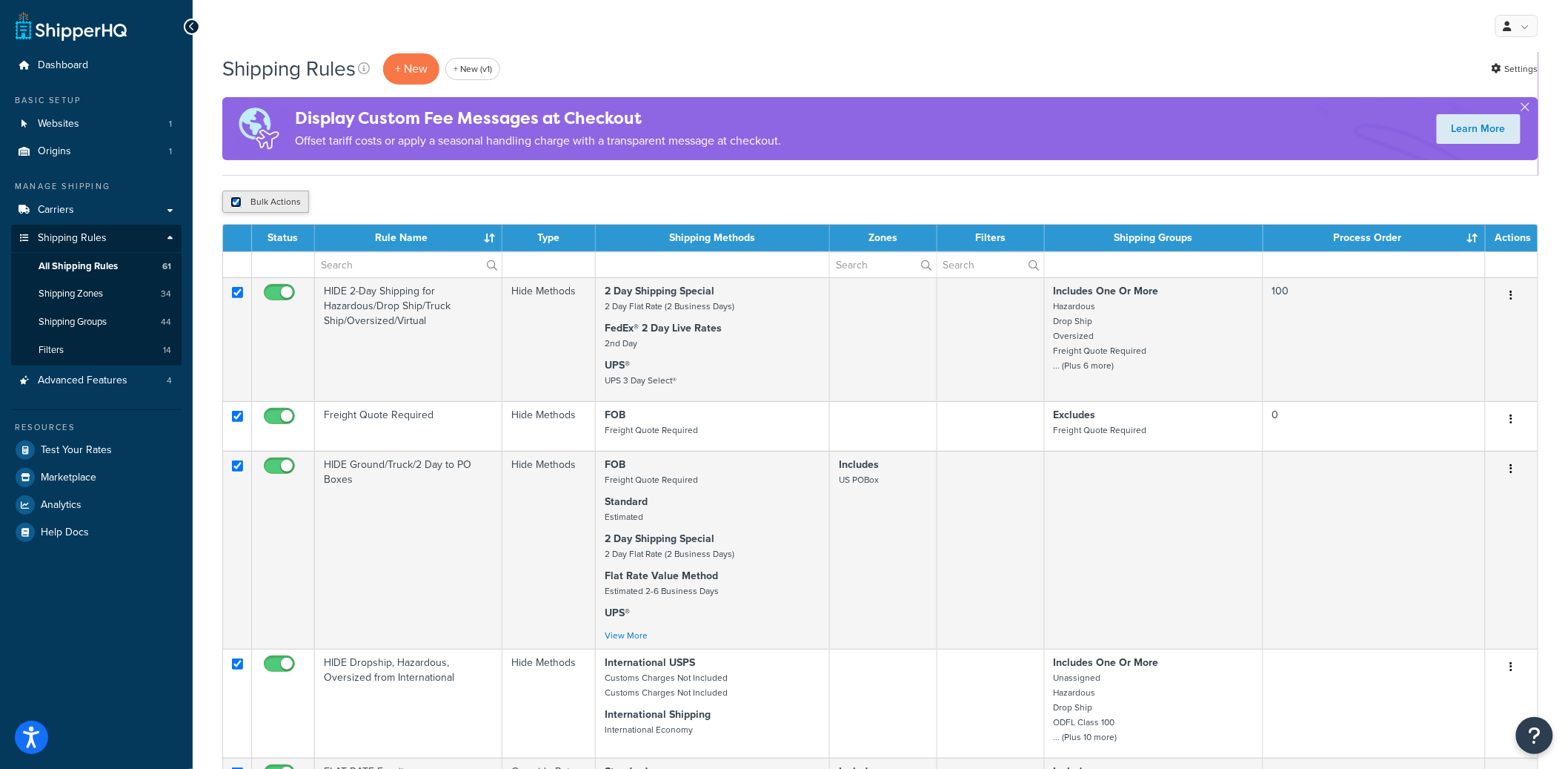
checkbox input "true"
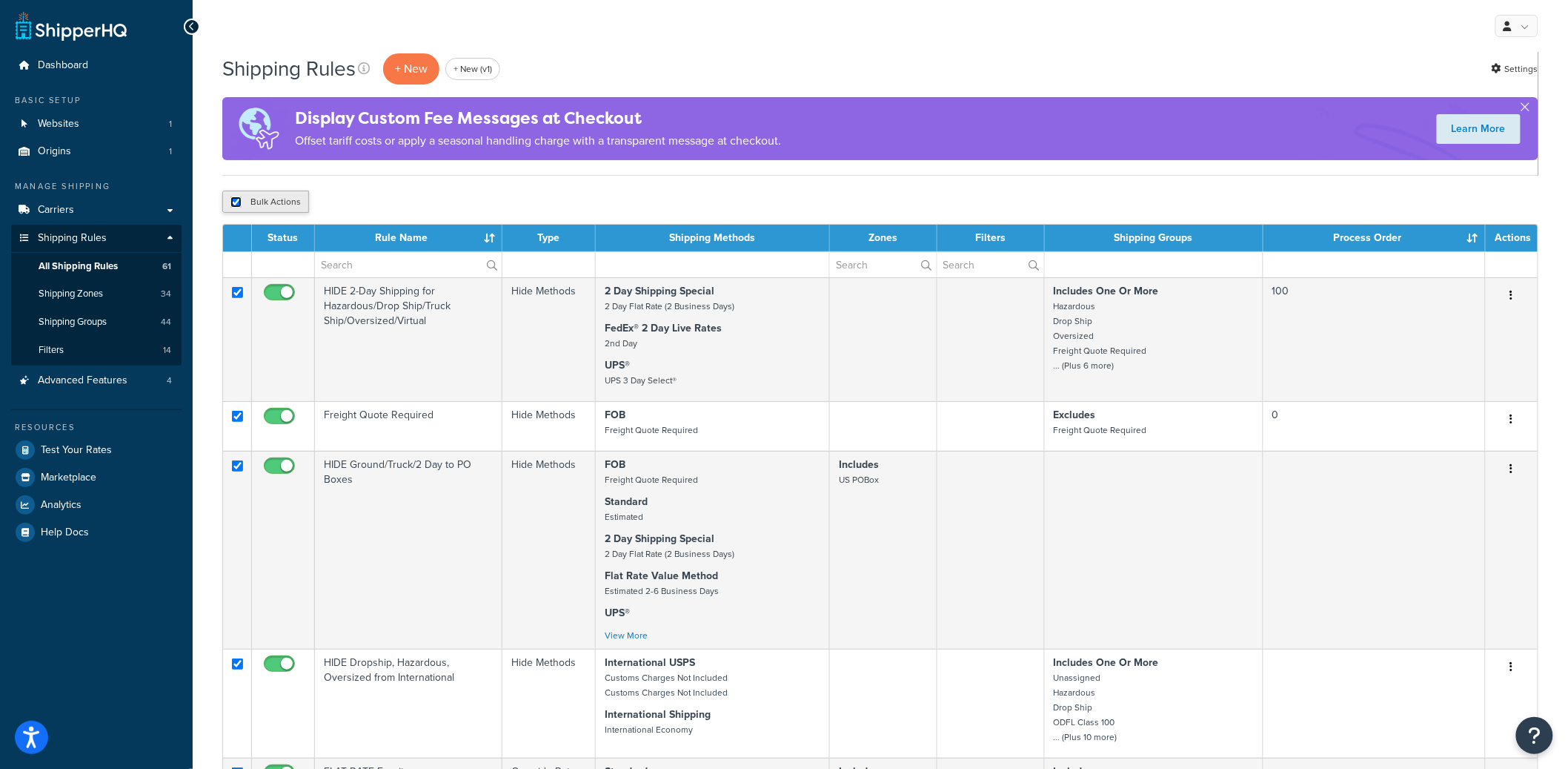
checkbox input "true"
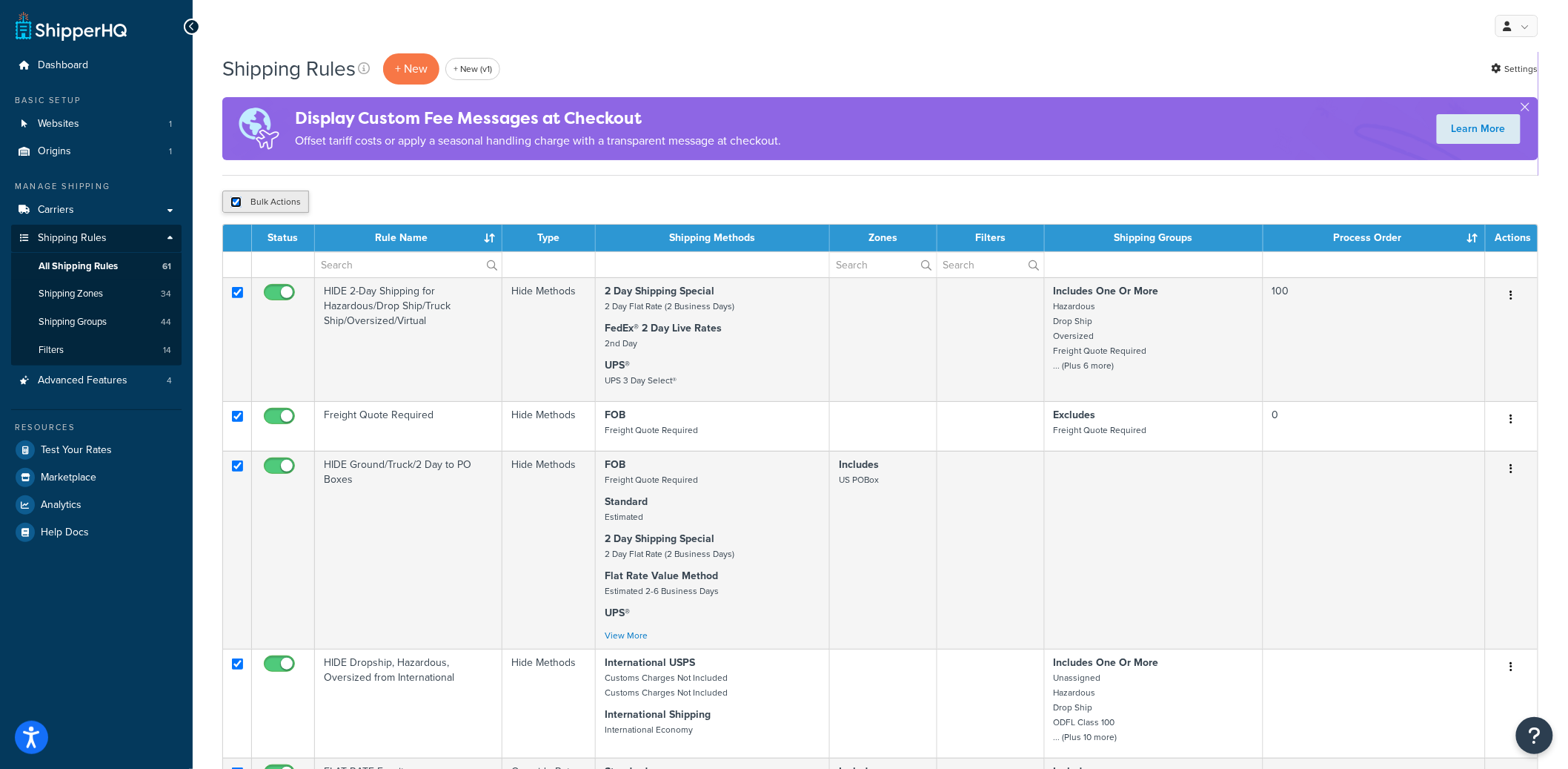
checkbox input "true"
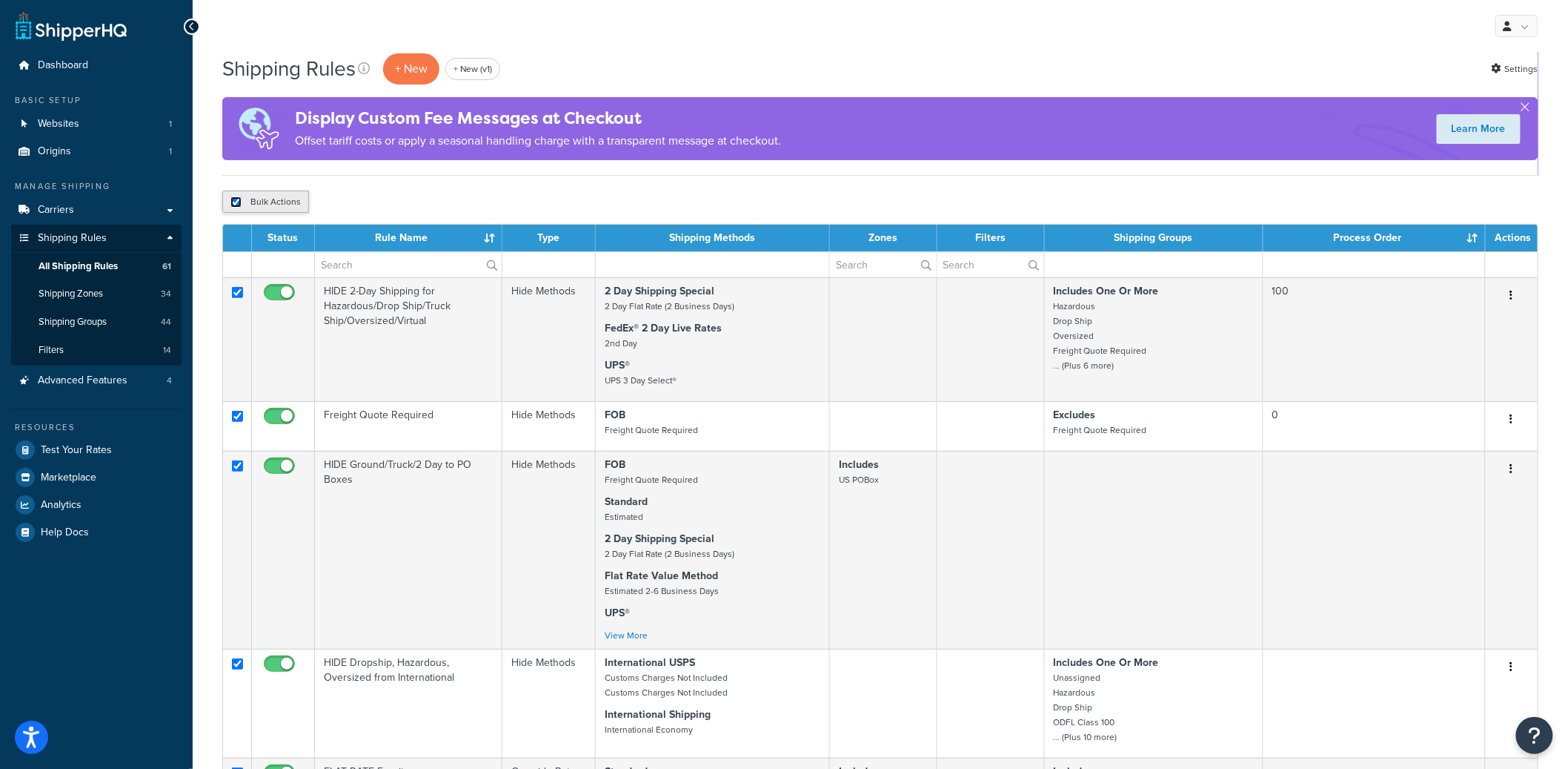
checkbox input "true"
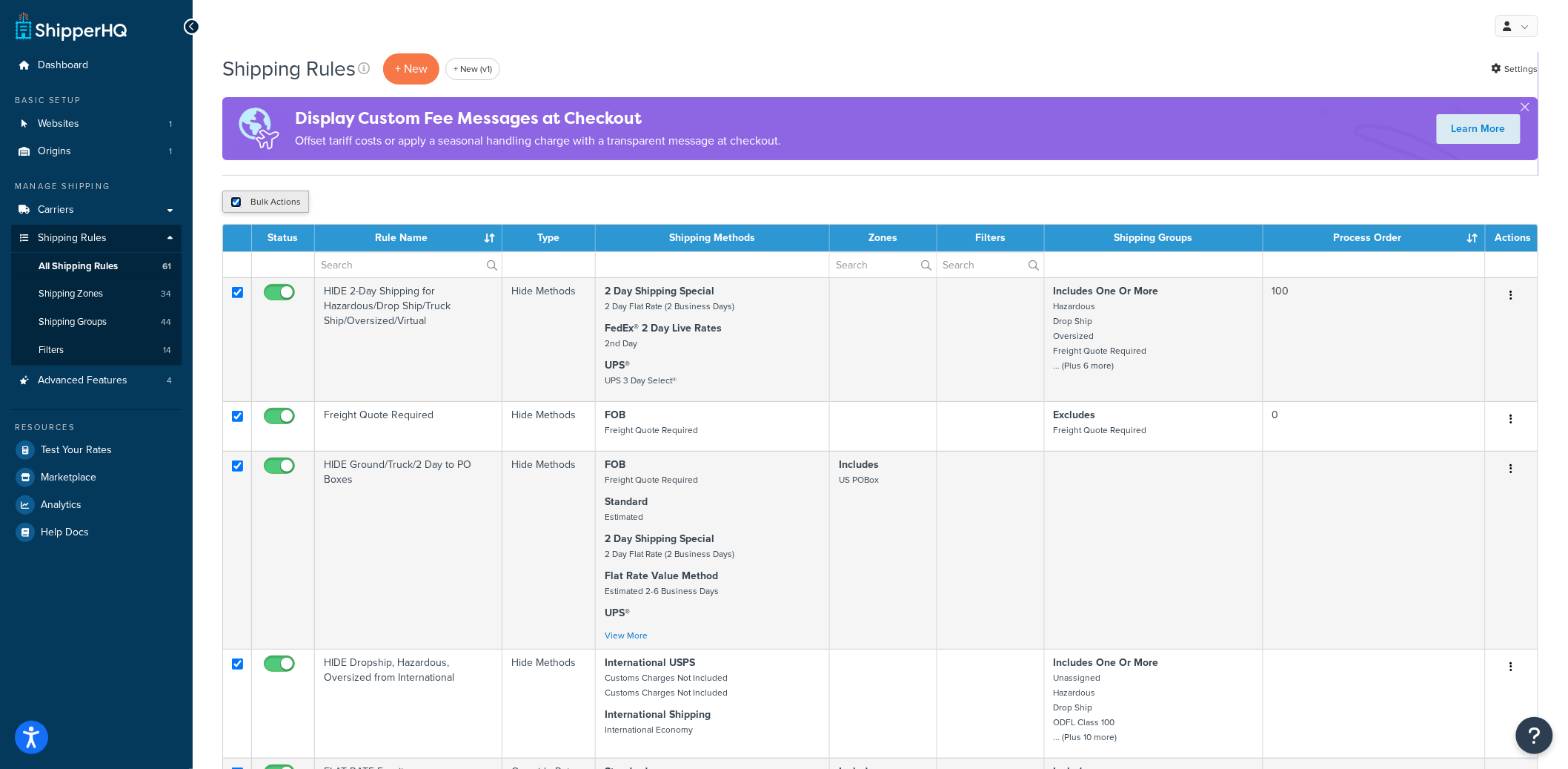
checkbox input "true"
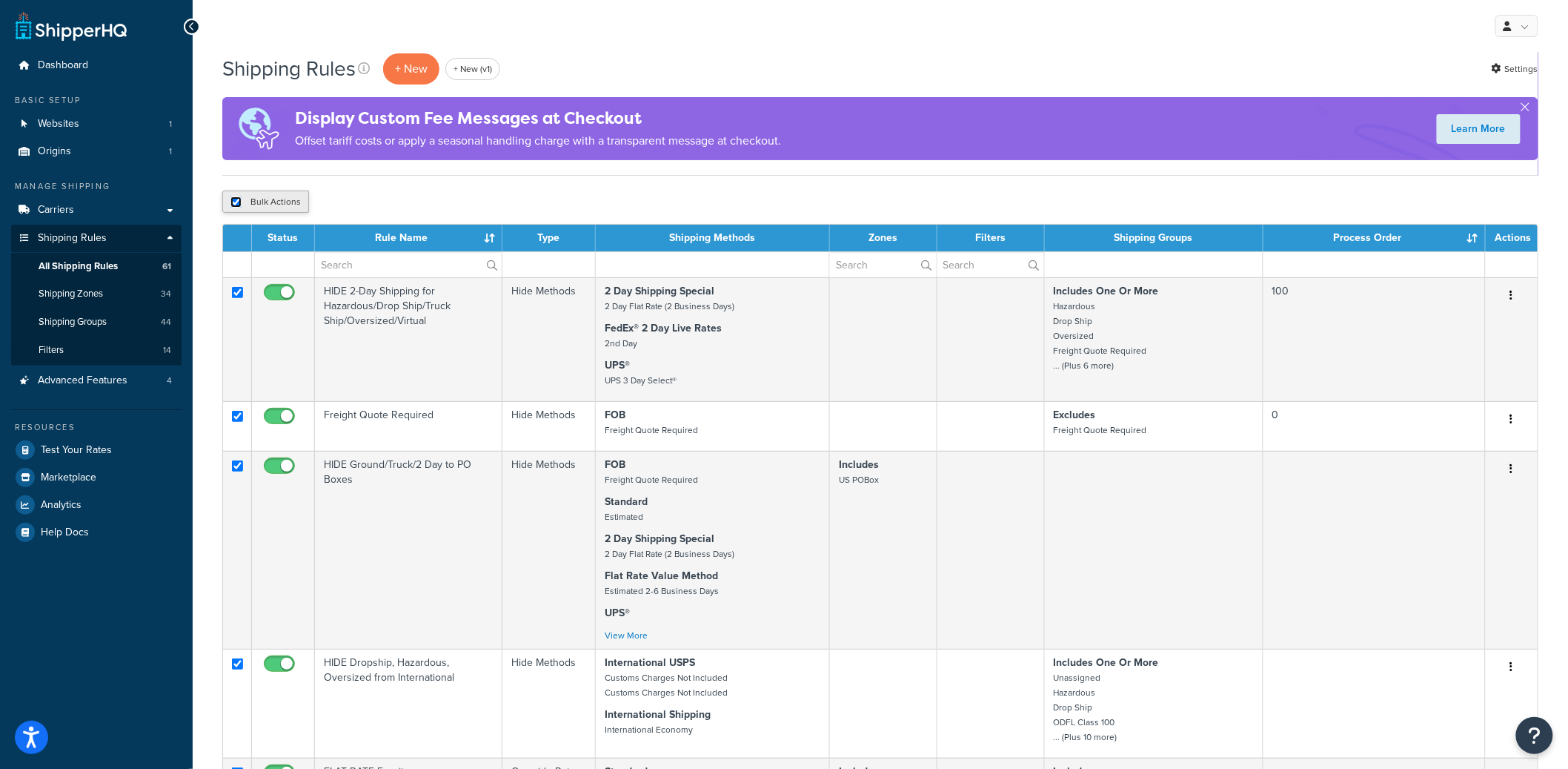
checkbox input "true"
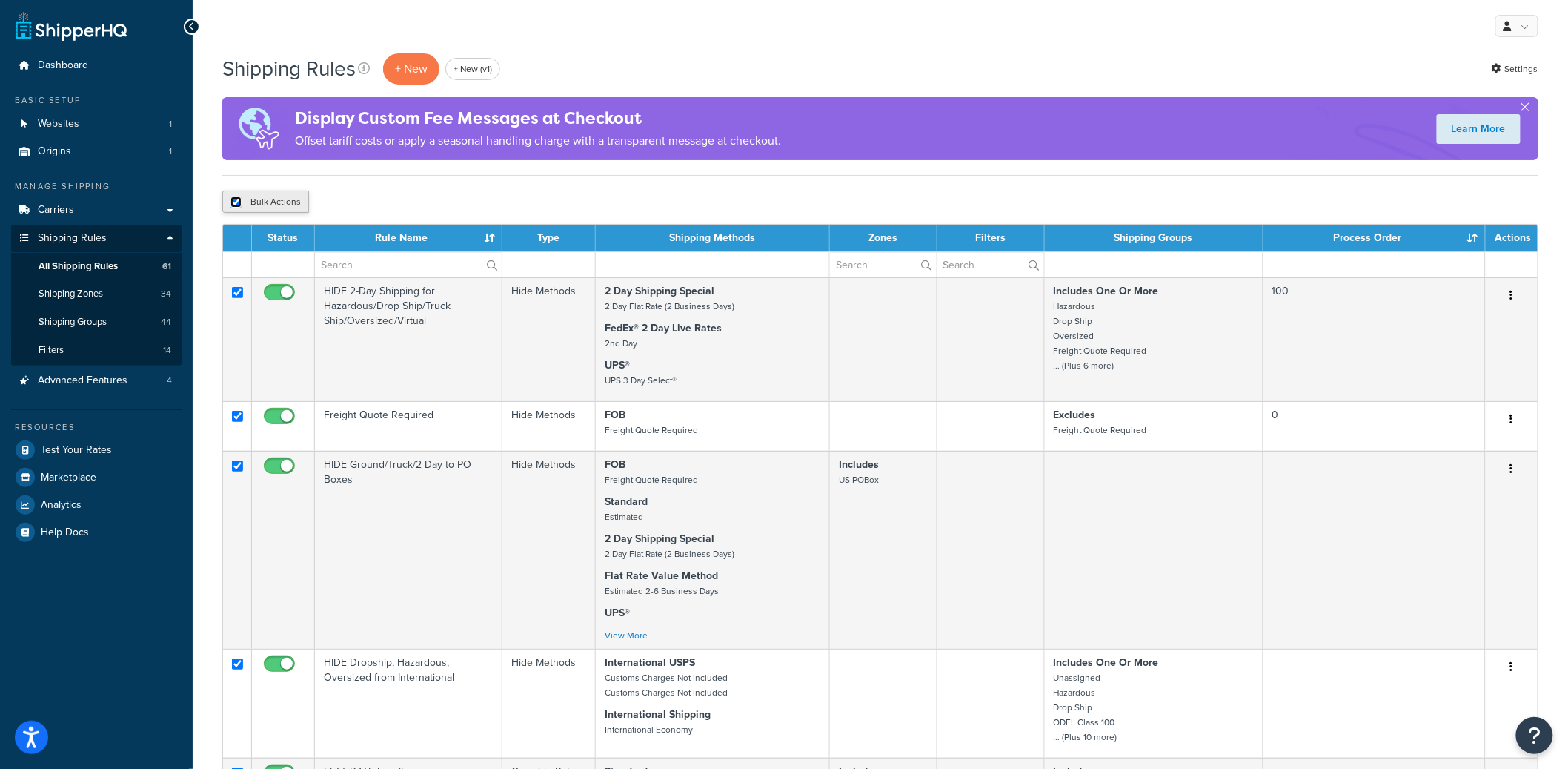
checkbox input "true"
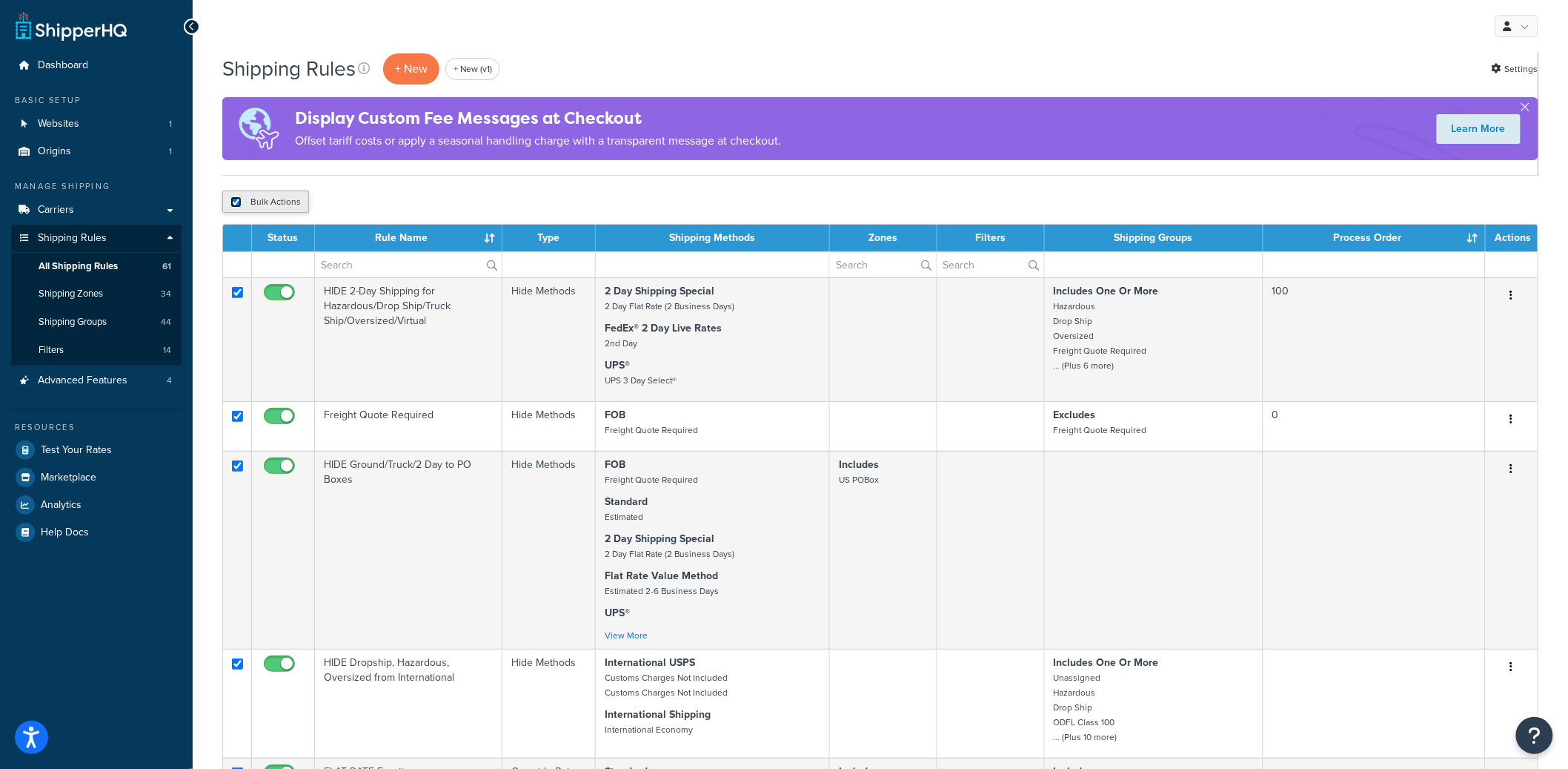
checkbox input "true"
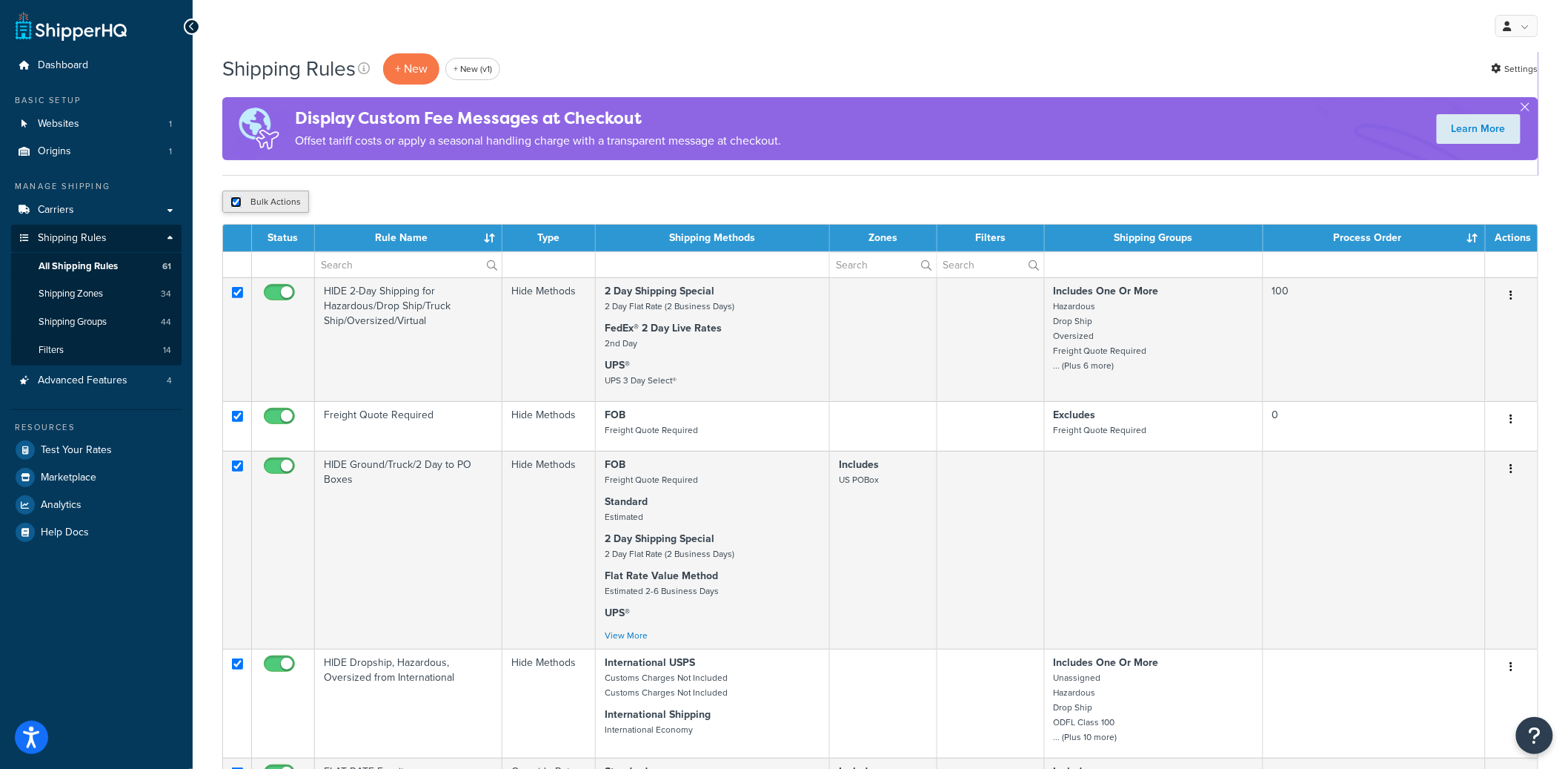
checkbox input "true"
click at [236, 200] on input "checkbox" at bounding box center [236, 202] width 11 height 11
checkbox input "false"
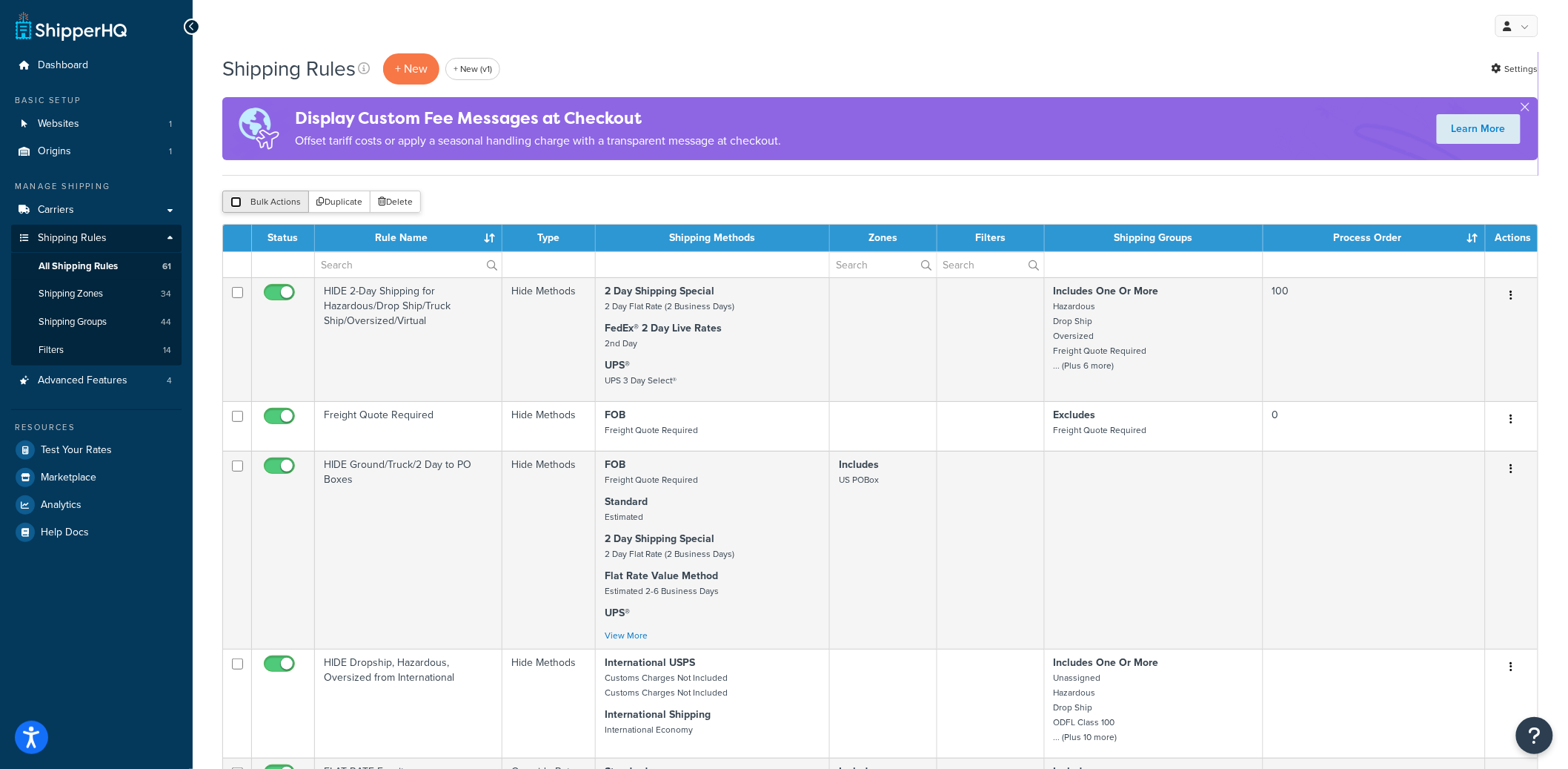
checkbox input "false"
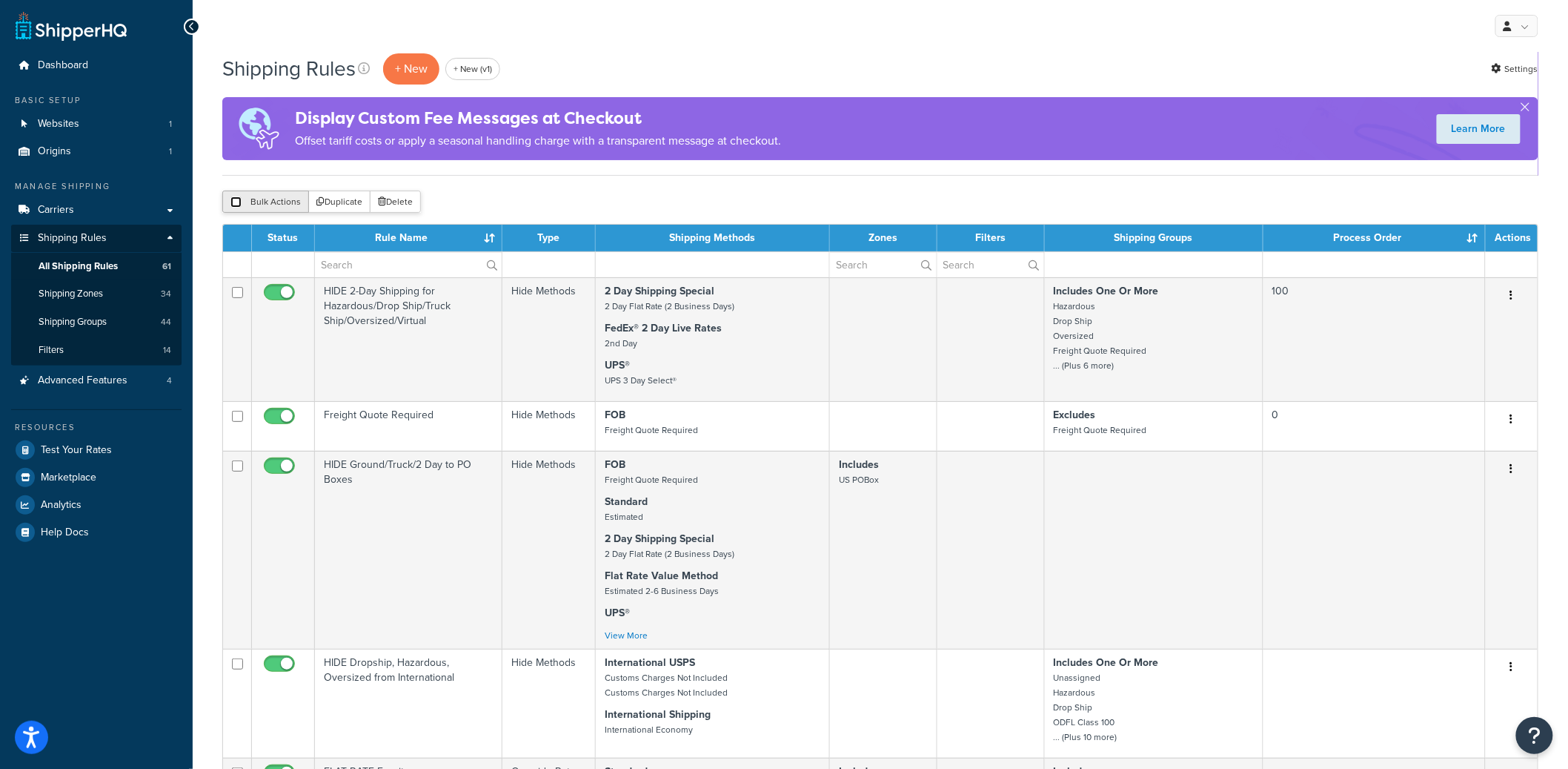
checkbox input "false"
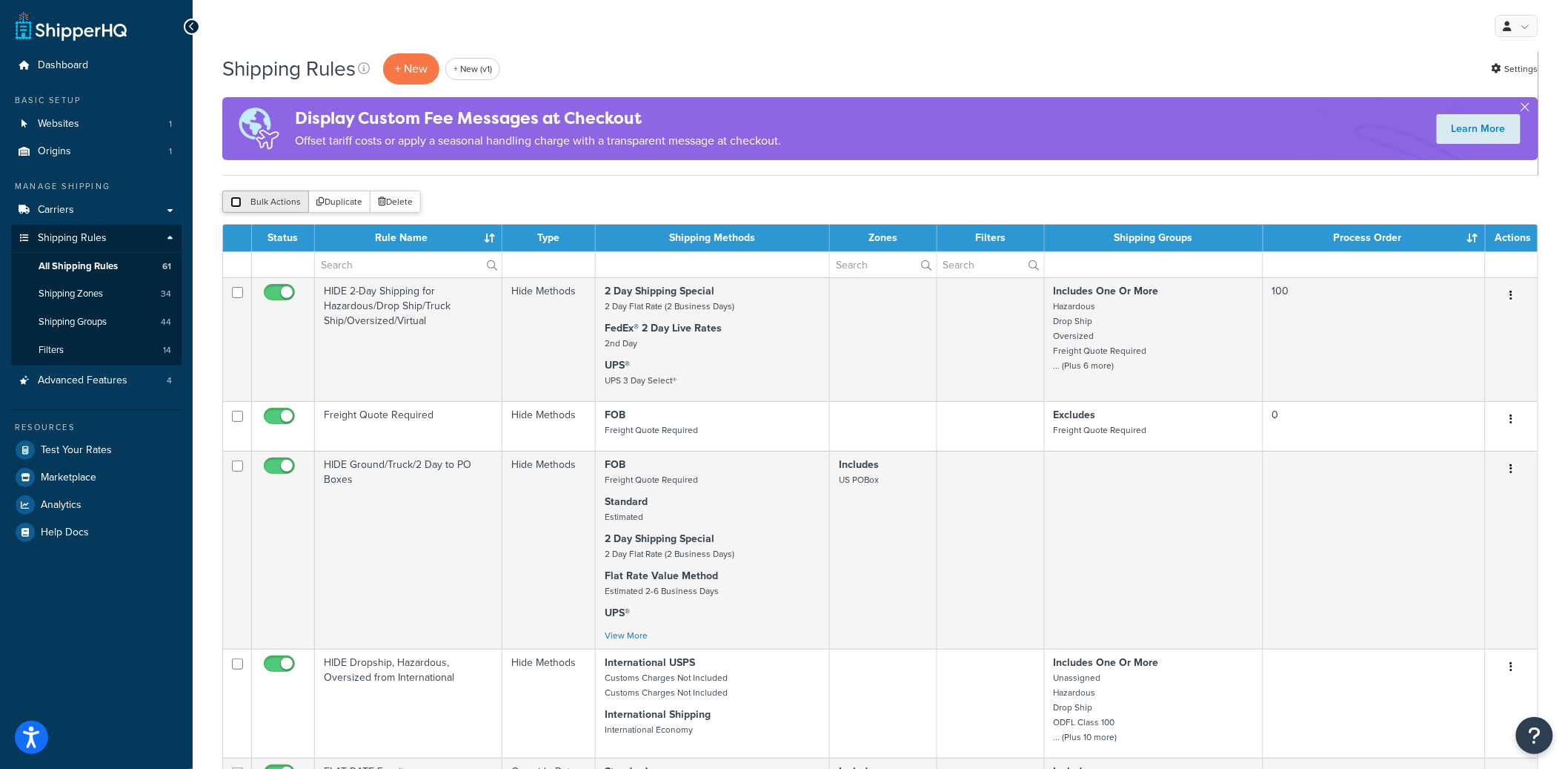
checkbox input "false"
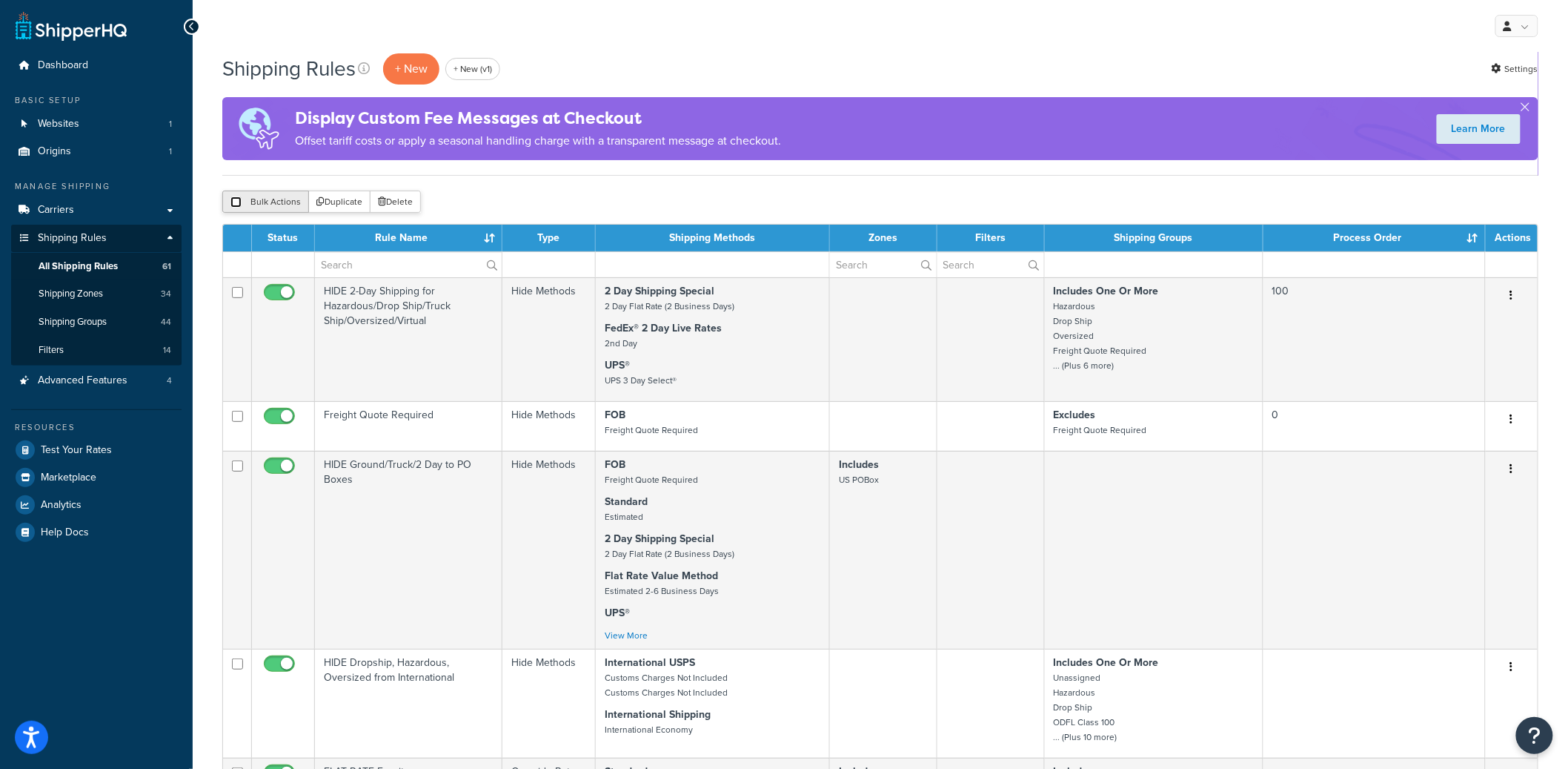
checkbox input "false"
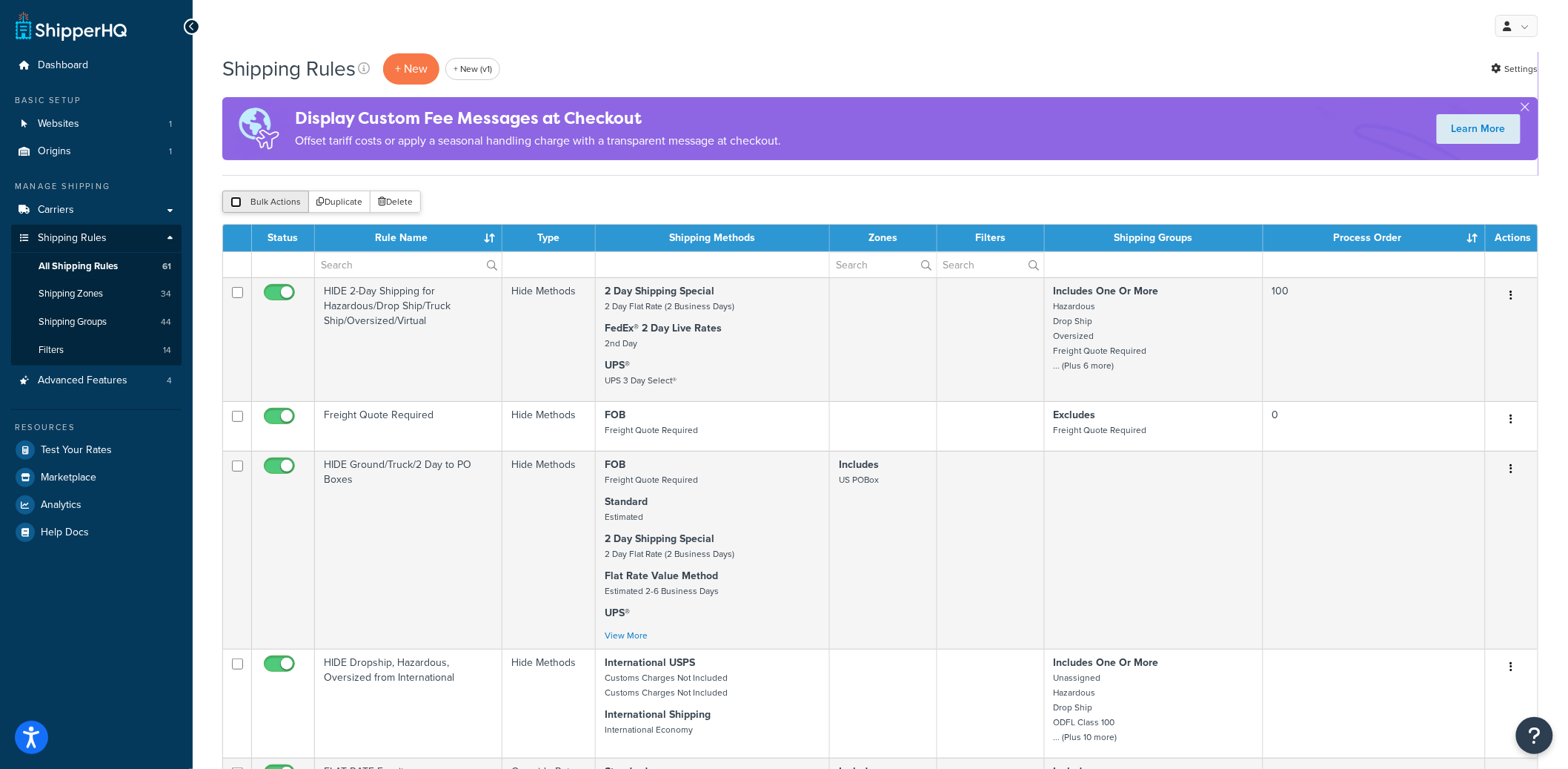
checkbox input "false"
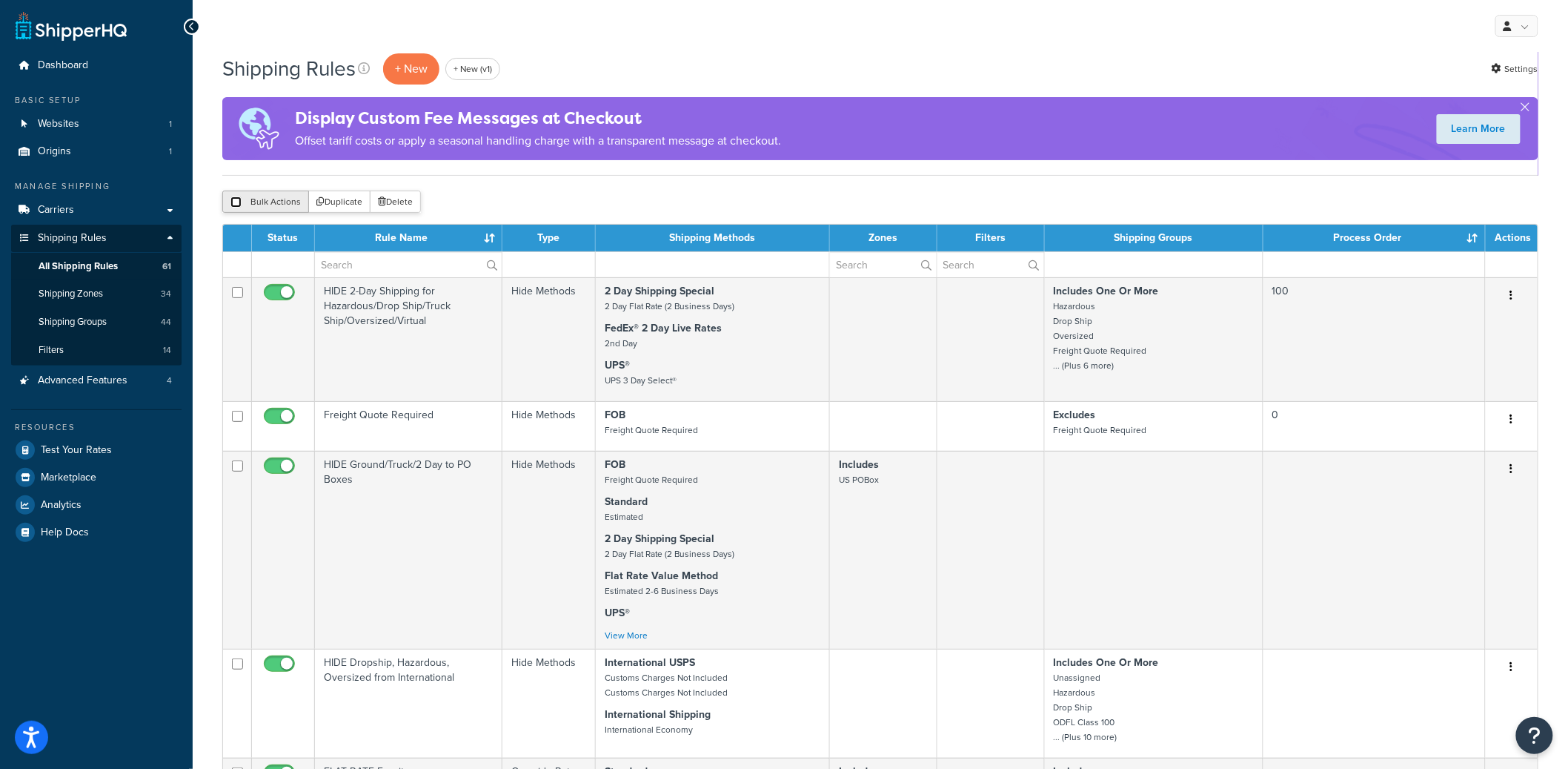
checkbox input "false"
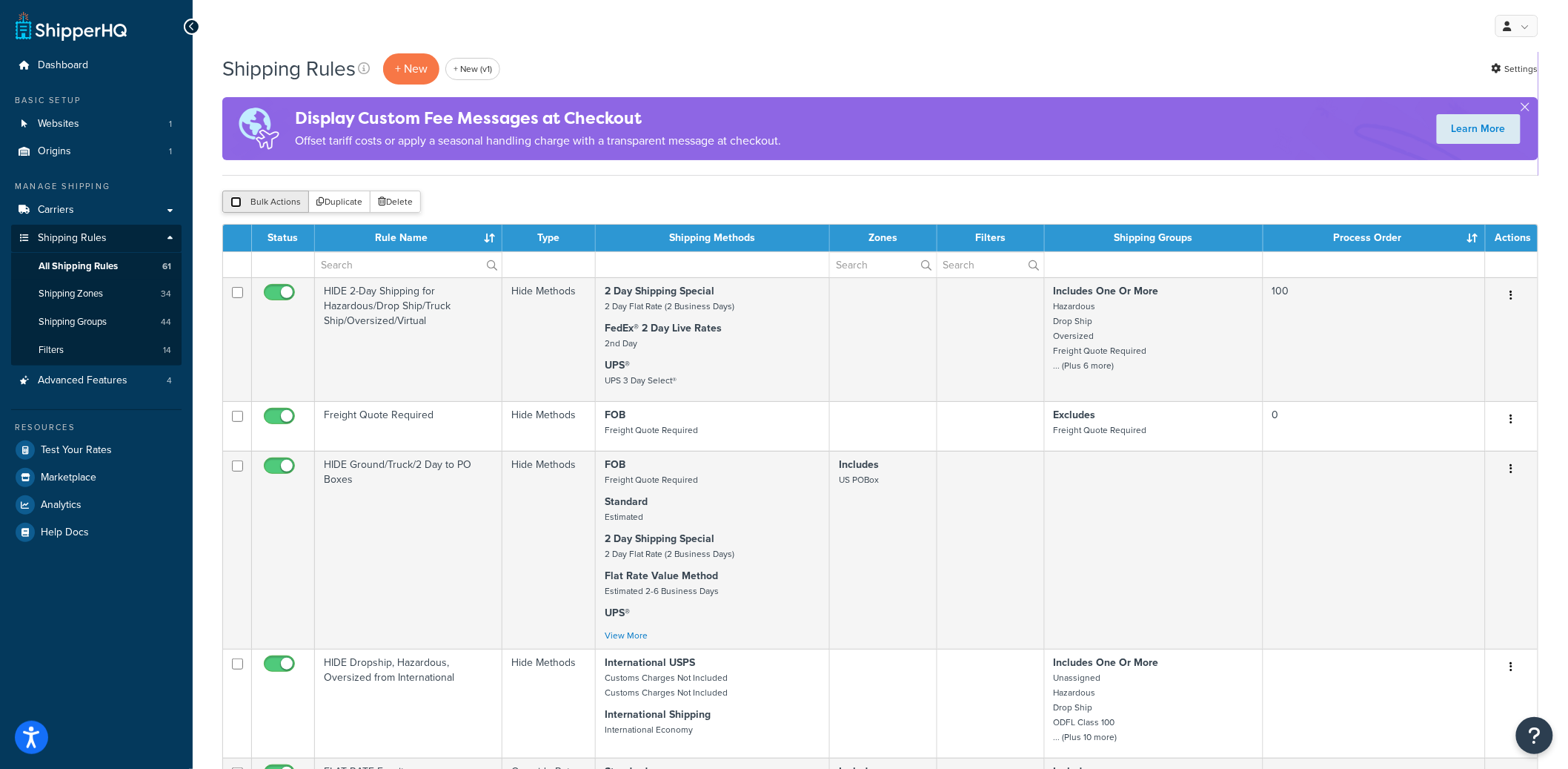
checkbox input "false"
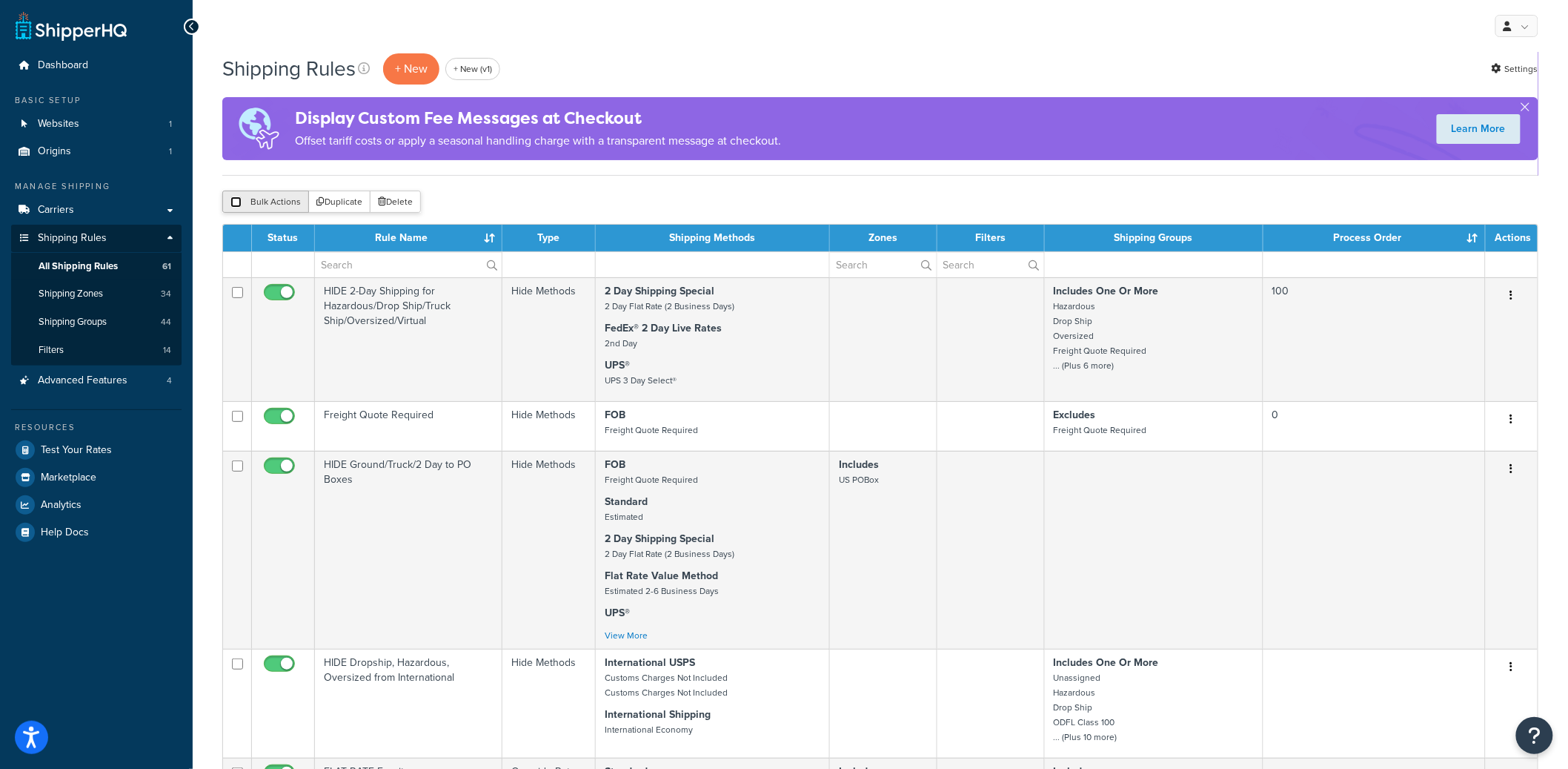
checkbox input "false"
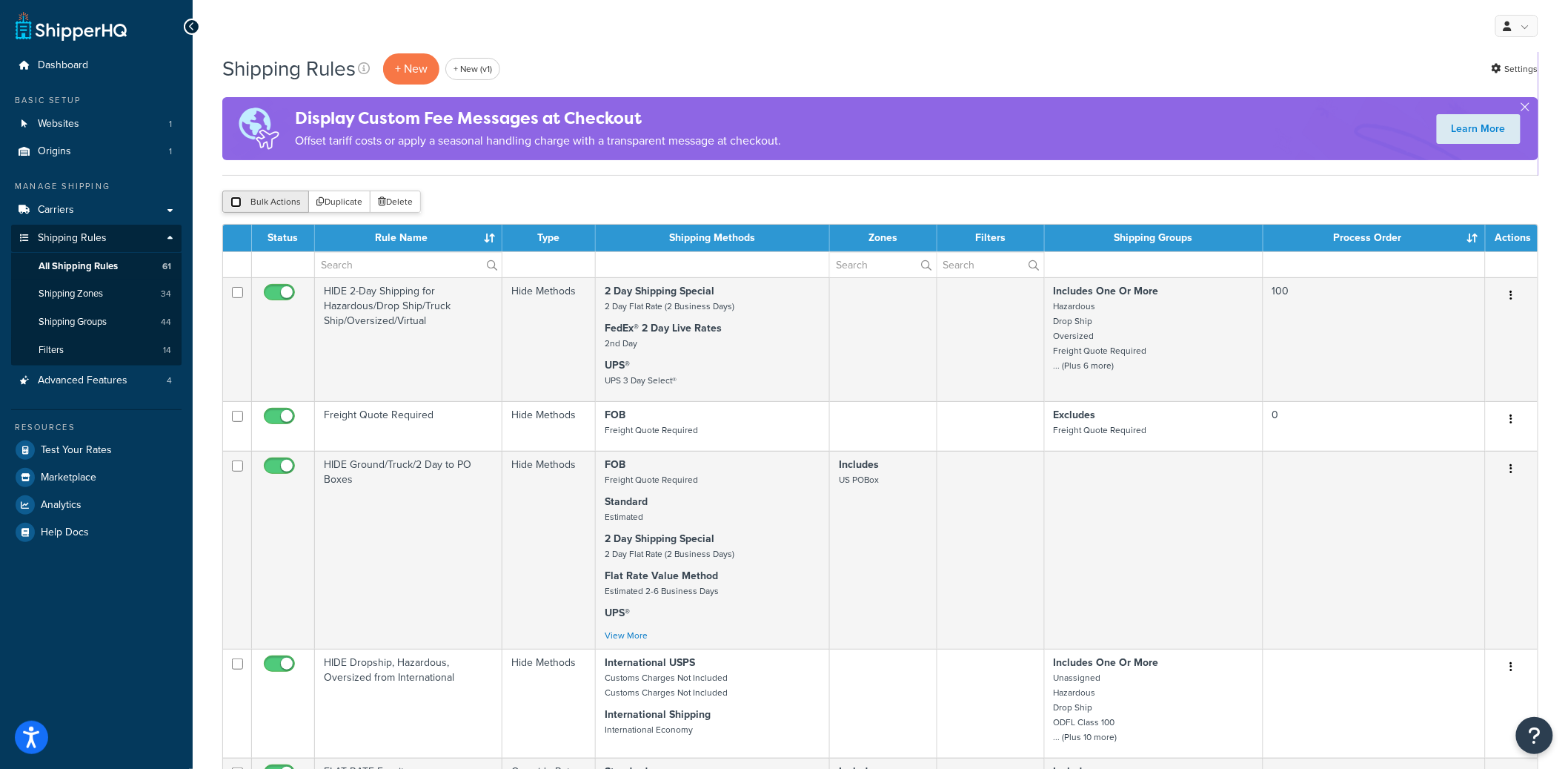
checkbox input "false"
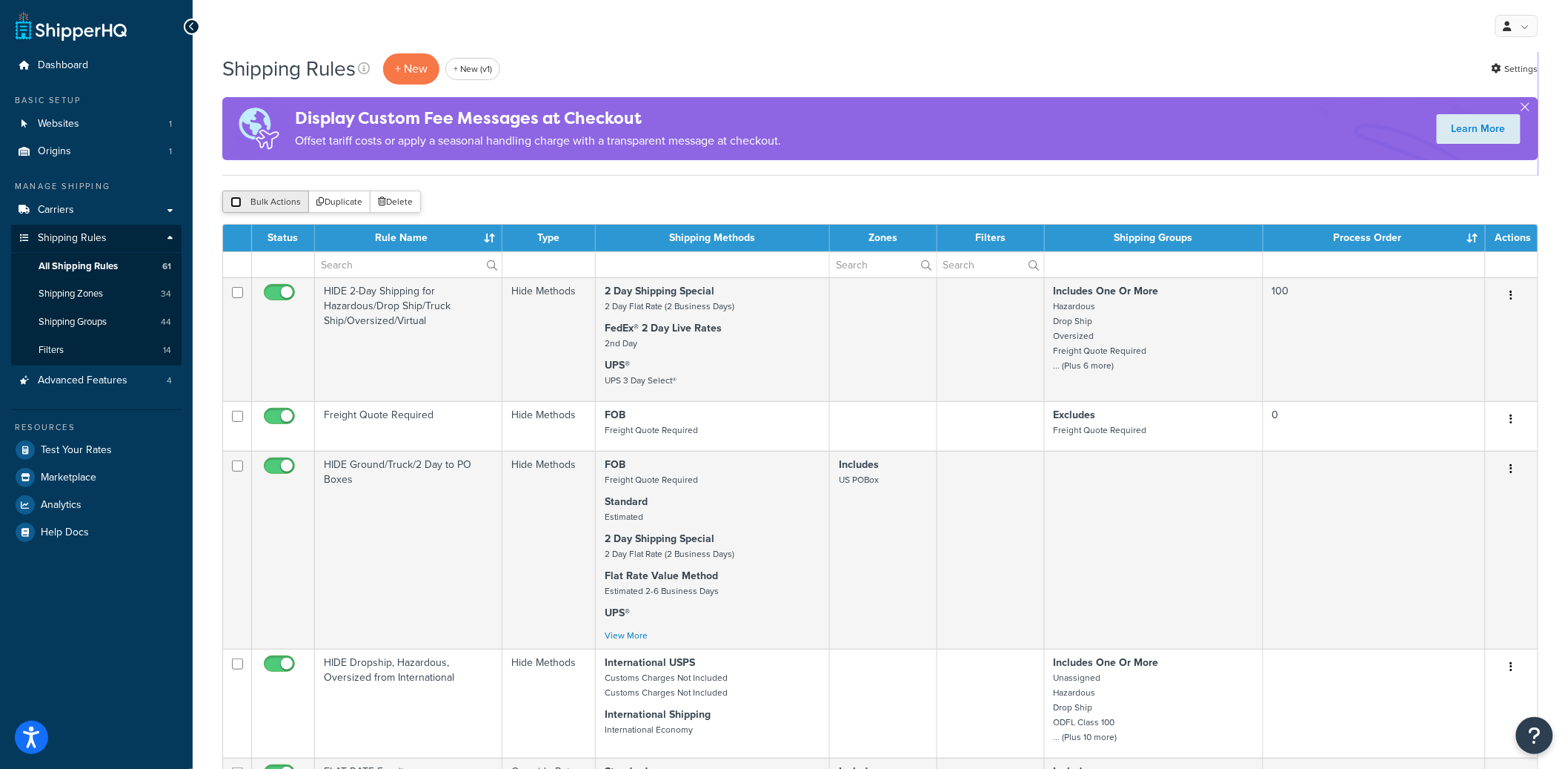
checkbox input "false"
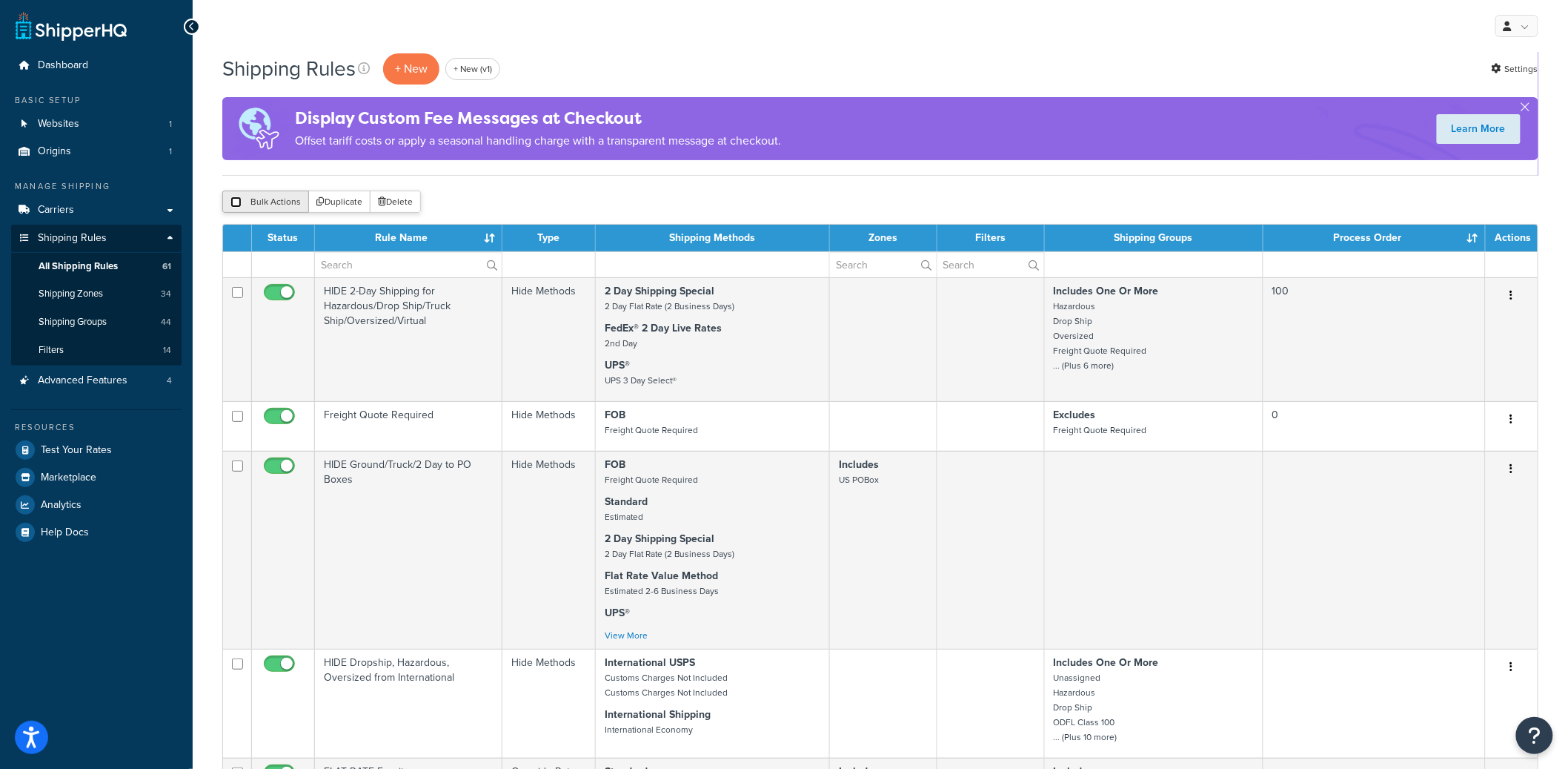
checkbox input "false"
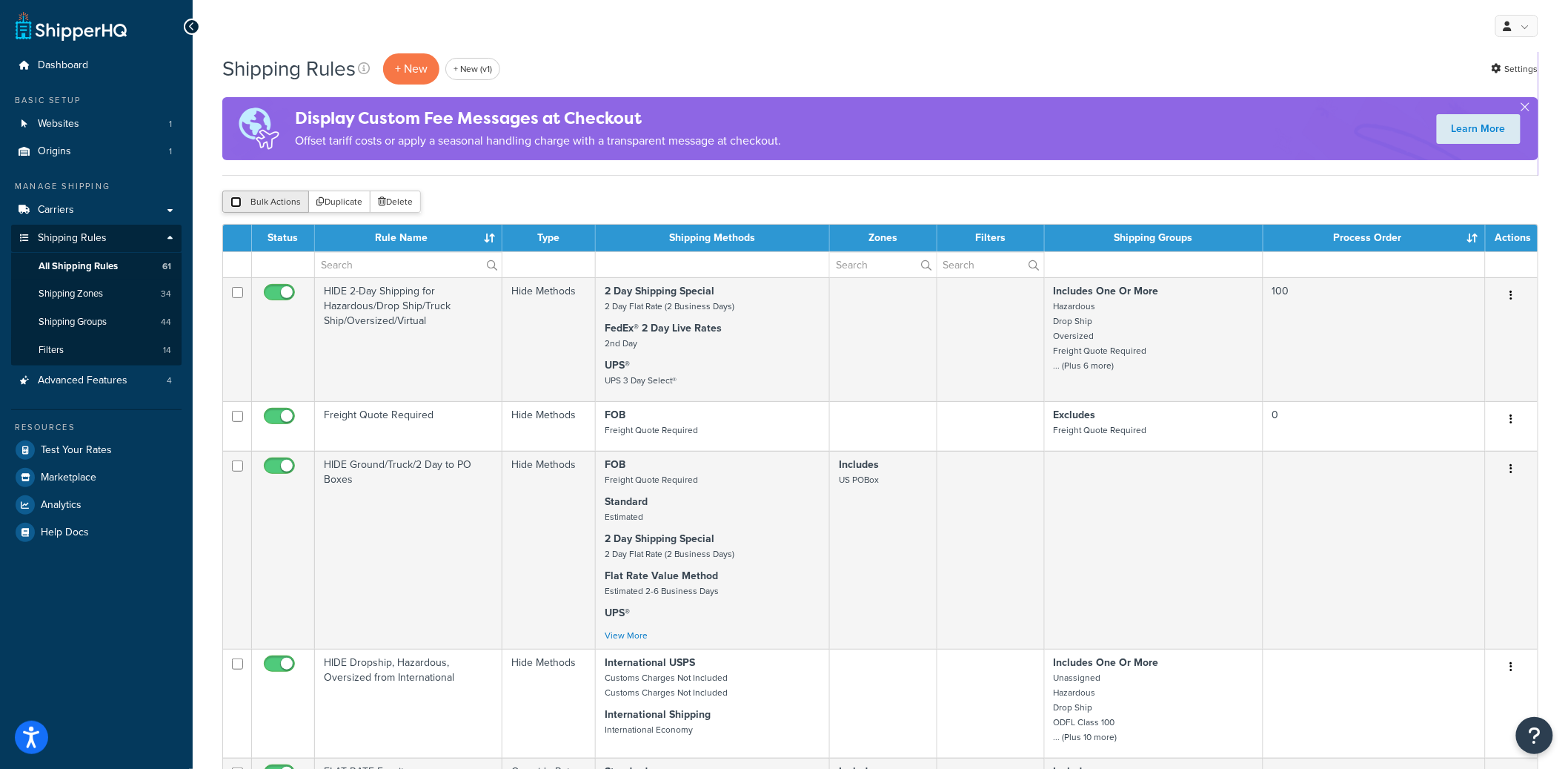
checkbox input "false"
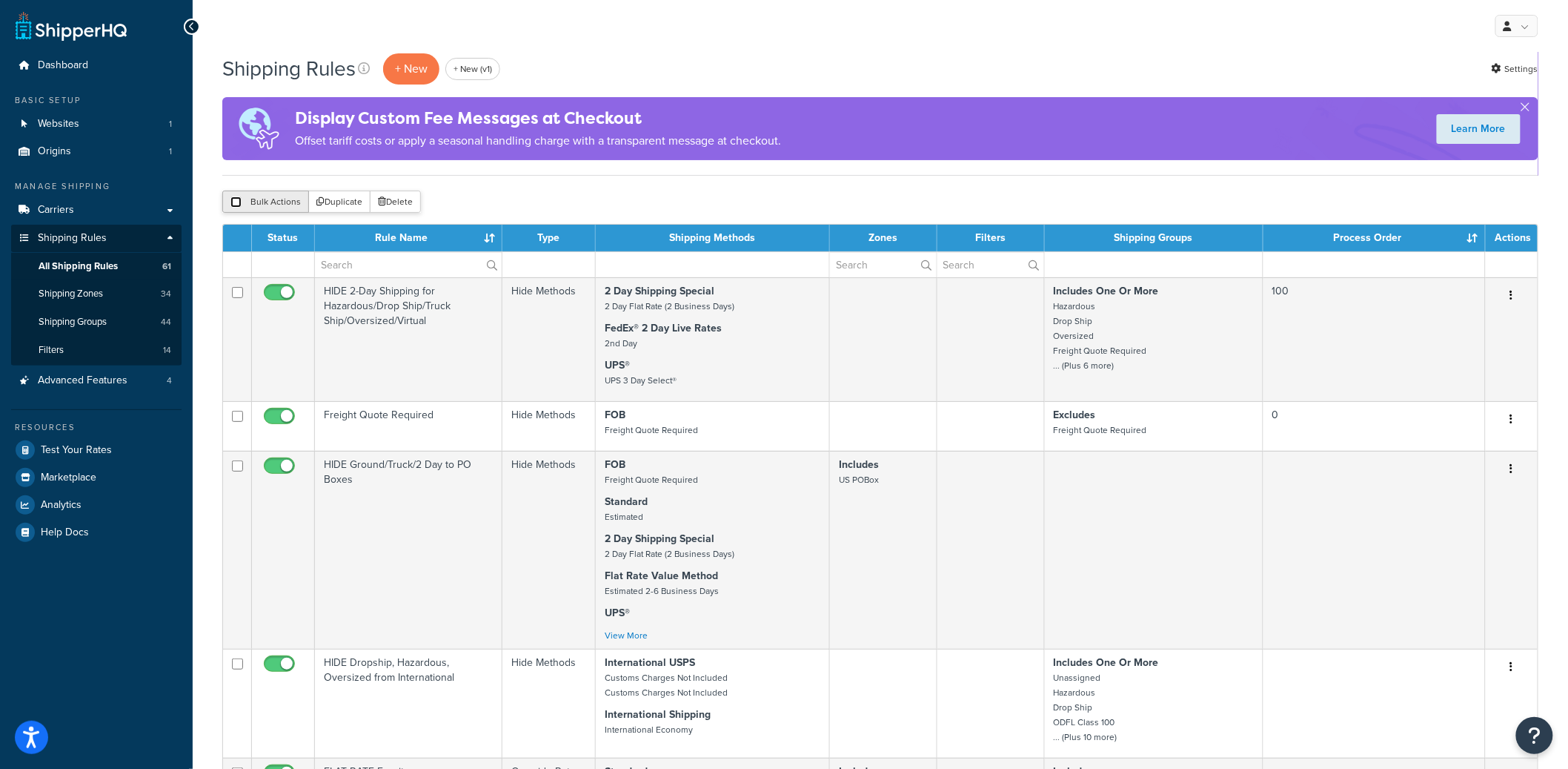
checkbox input "false"
click at [75, 287] on span "Shipping Zones" at bounding box center [71, 294] width 65 height 12
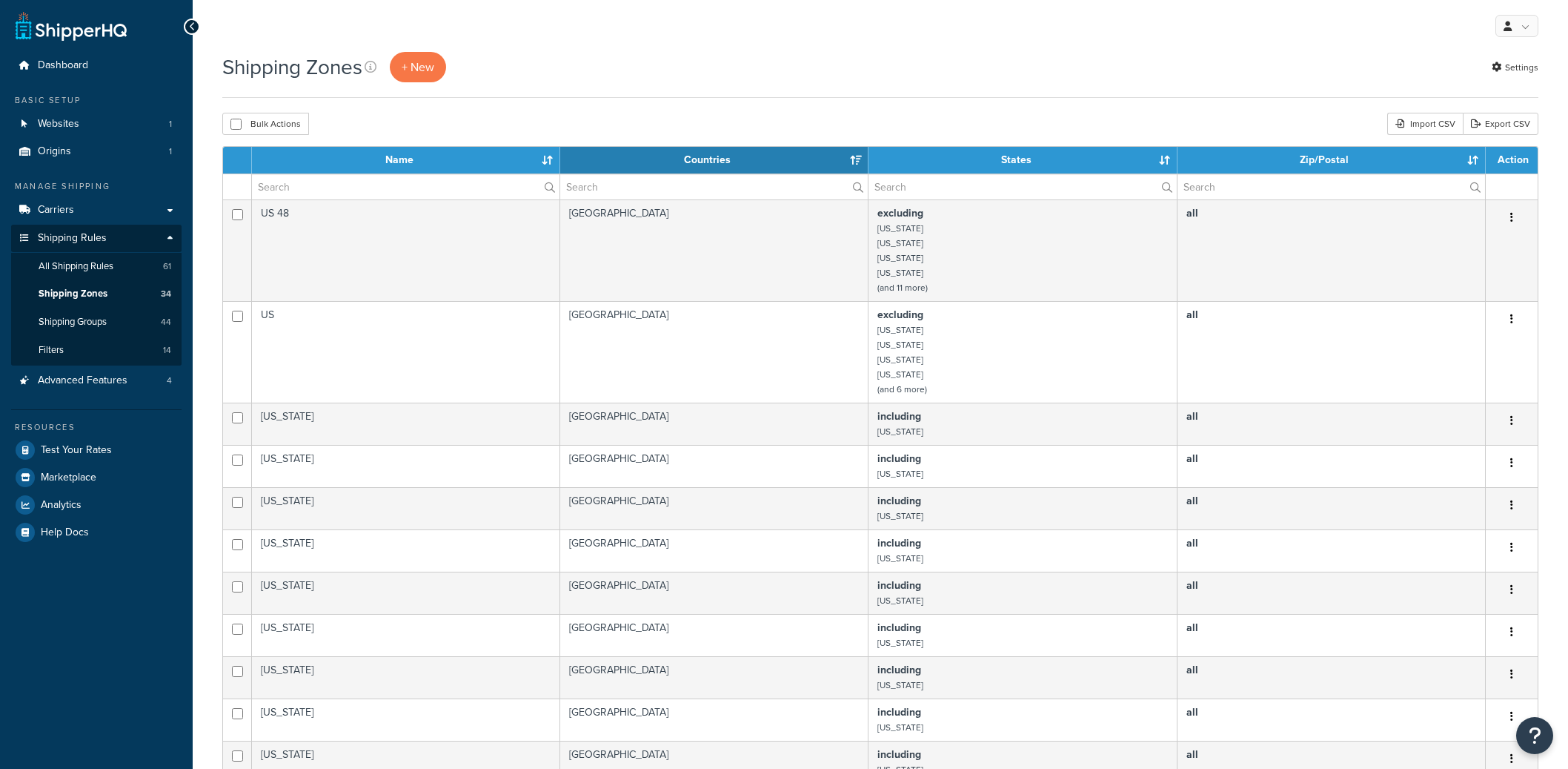
select select "15"
click at [97, 325] on span "Shipping Groups" at bounding box center [72, 322] width 69 height 12
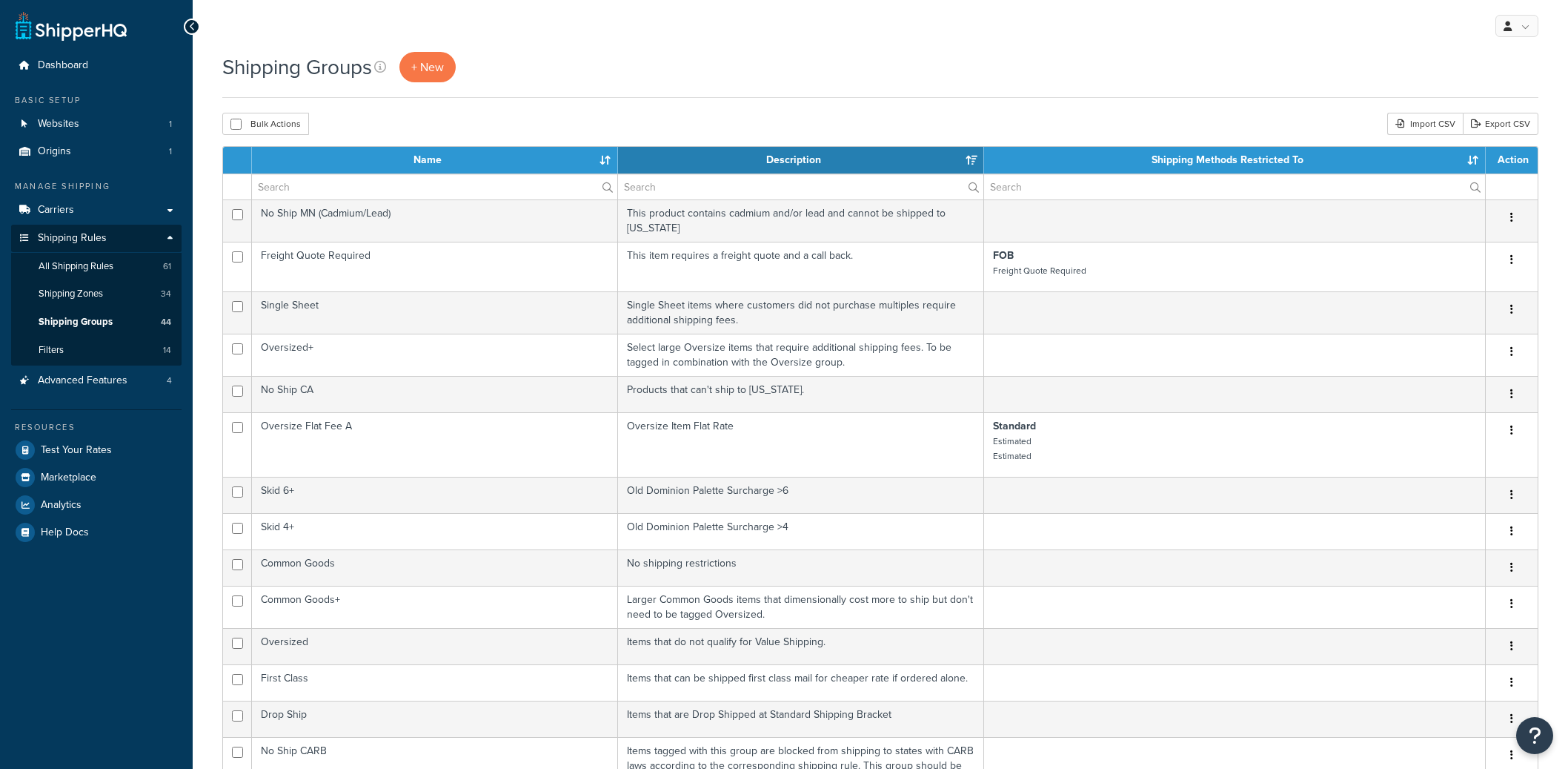
select select "15"
click at [63, 346] on span "Filters" at bounding box center [51, 350] width 25 height 12
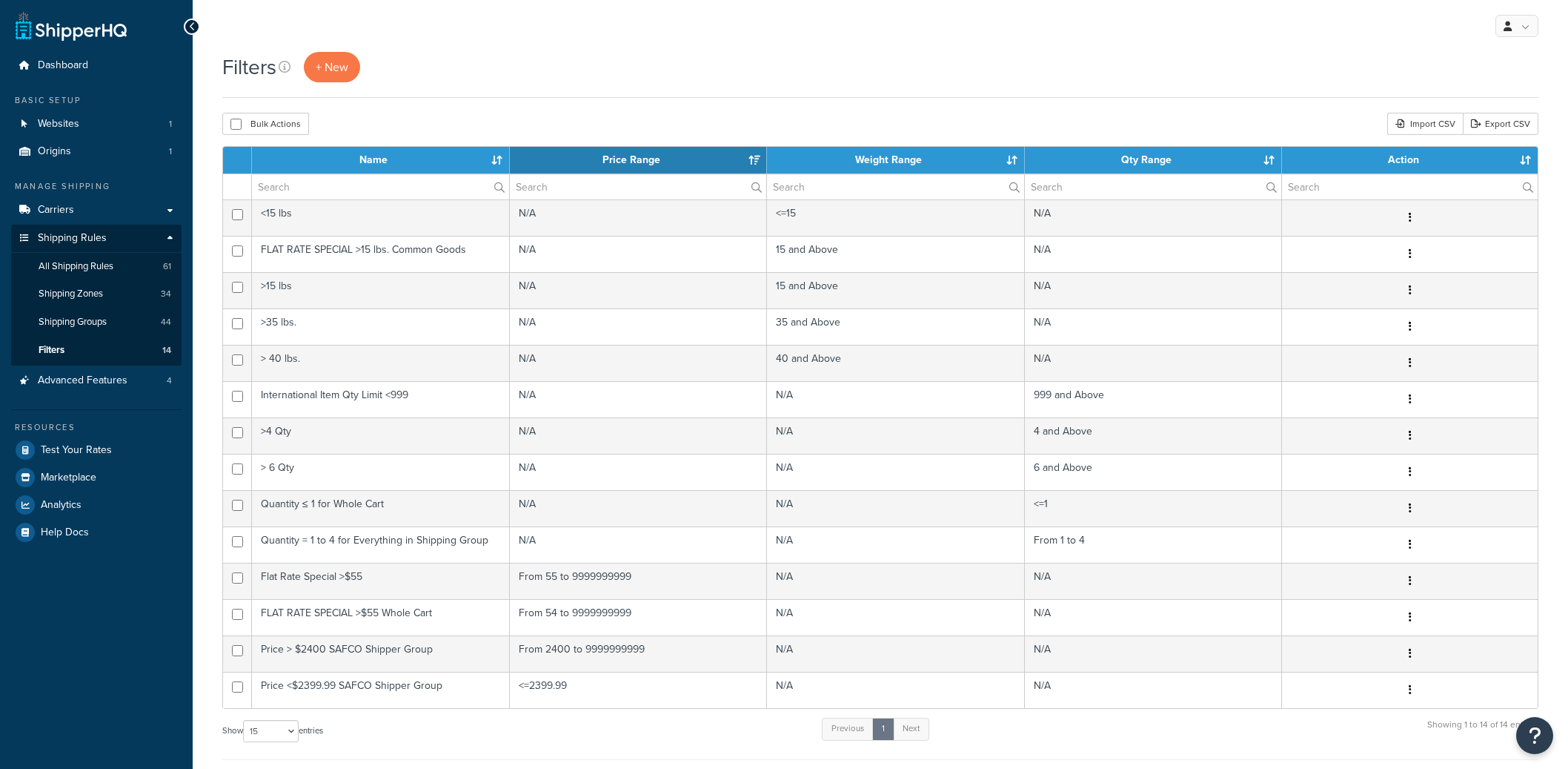
select select "15"
click at [78, 154] on link "Origins 1" at bounding box center [95, 152] width 170 height 28
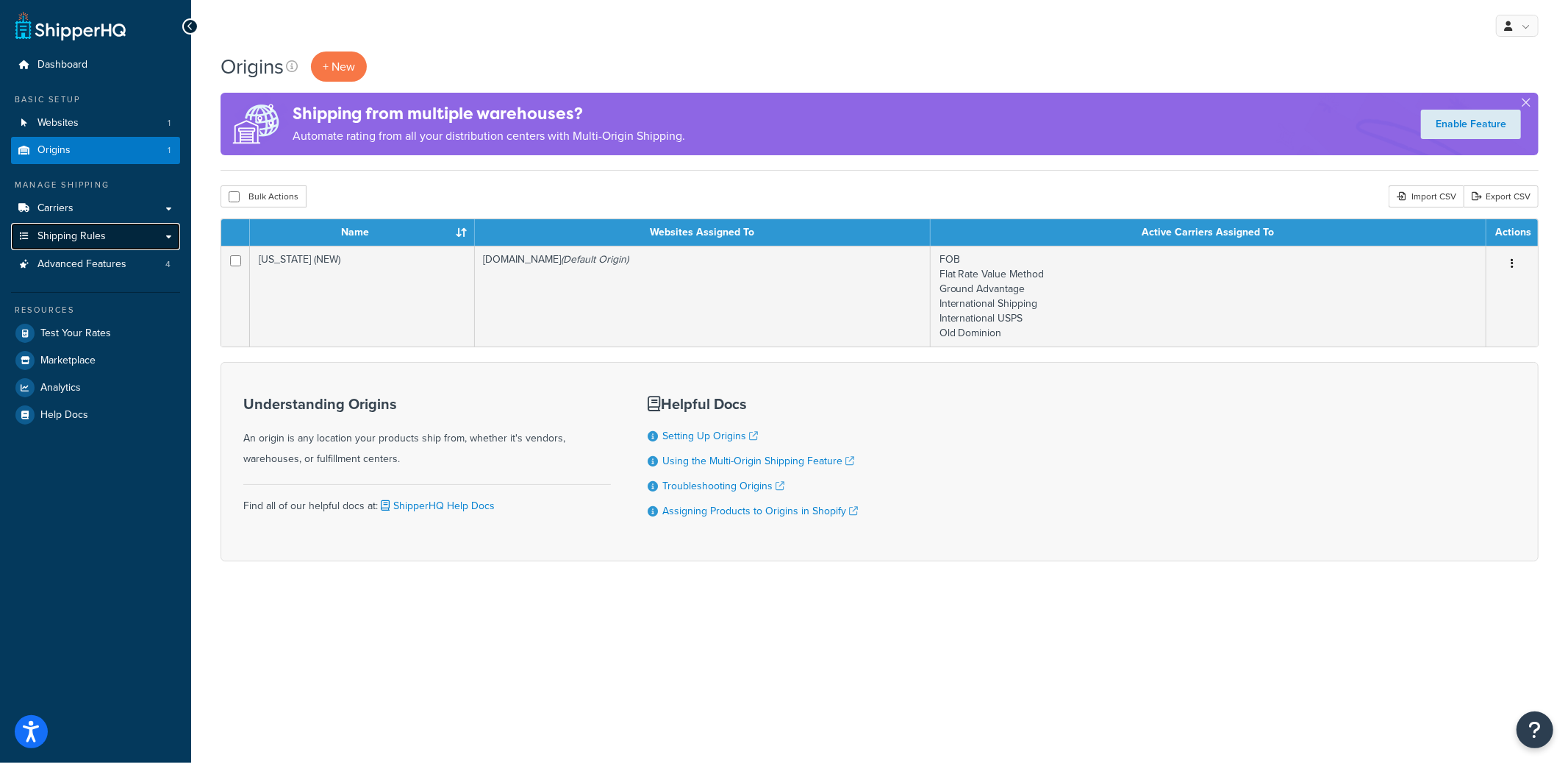
click at [93, 245] on link "Shipping Rules" at bounding box center [95, 237] width 169 height 28
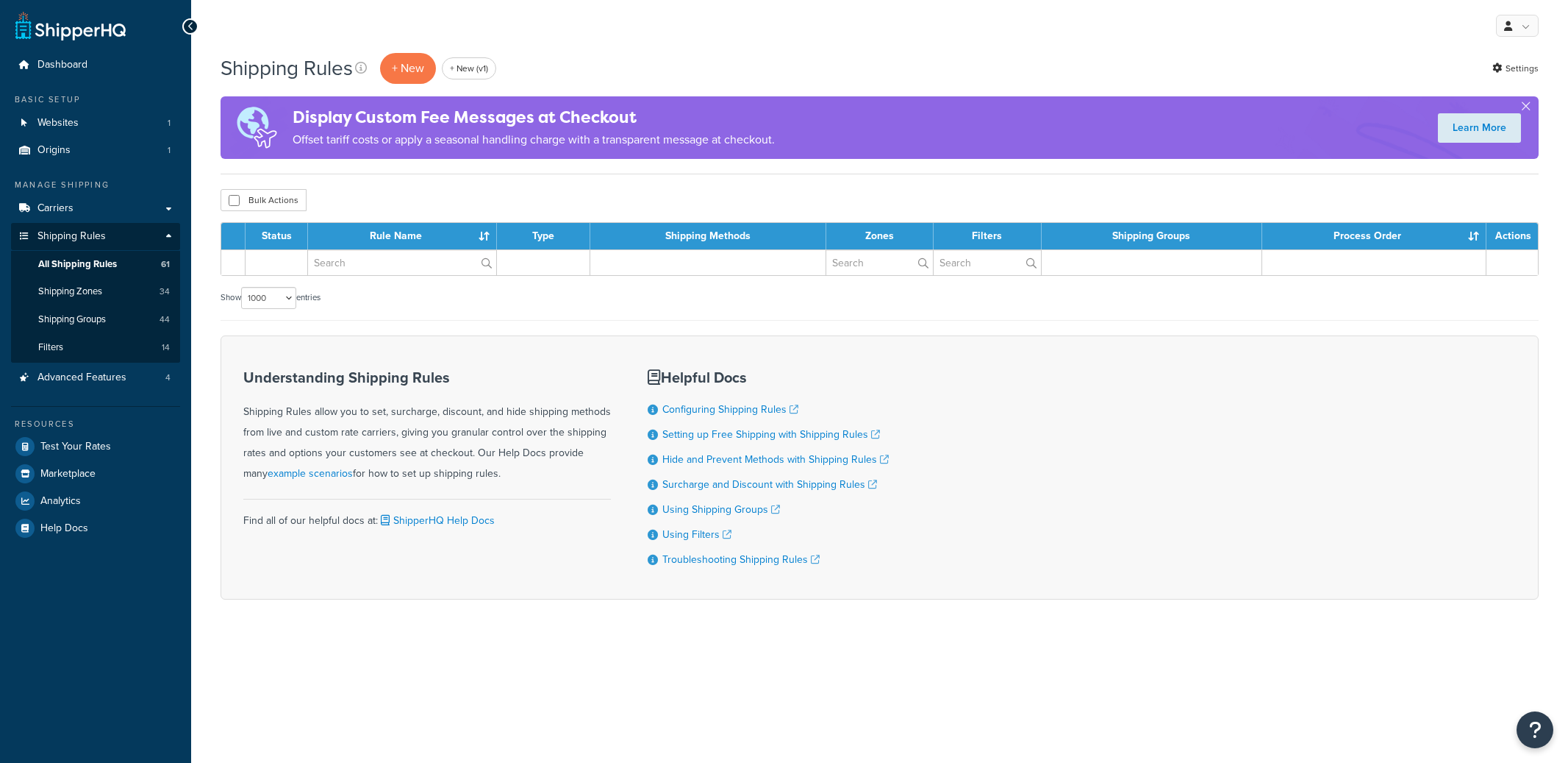
select select "1000"
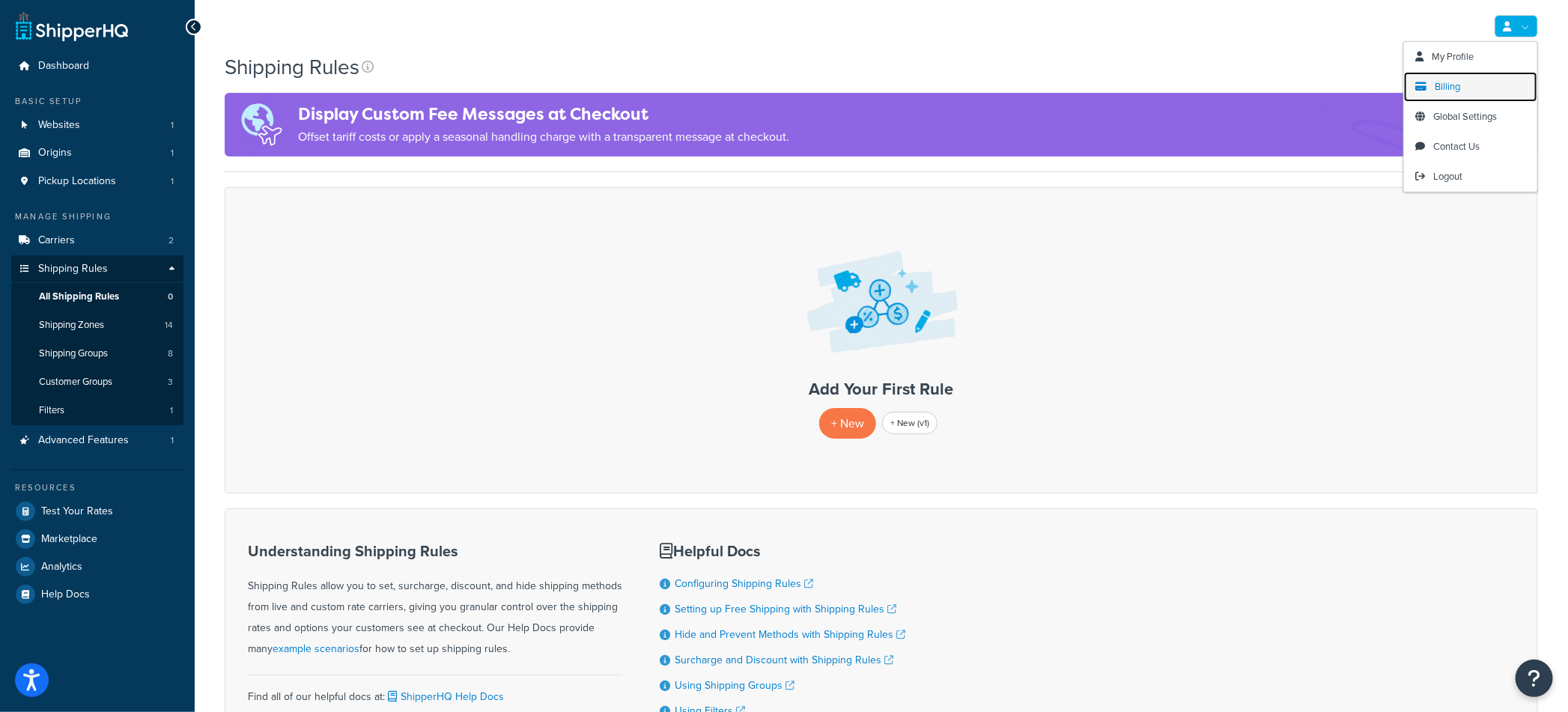
click at [1460, 84] on link "Billing" at bounding box center [1470, 86] width 133 height 30
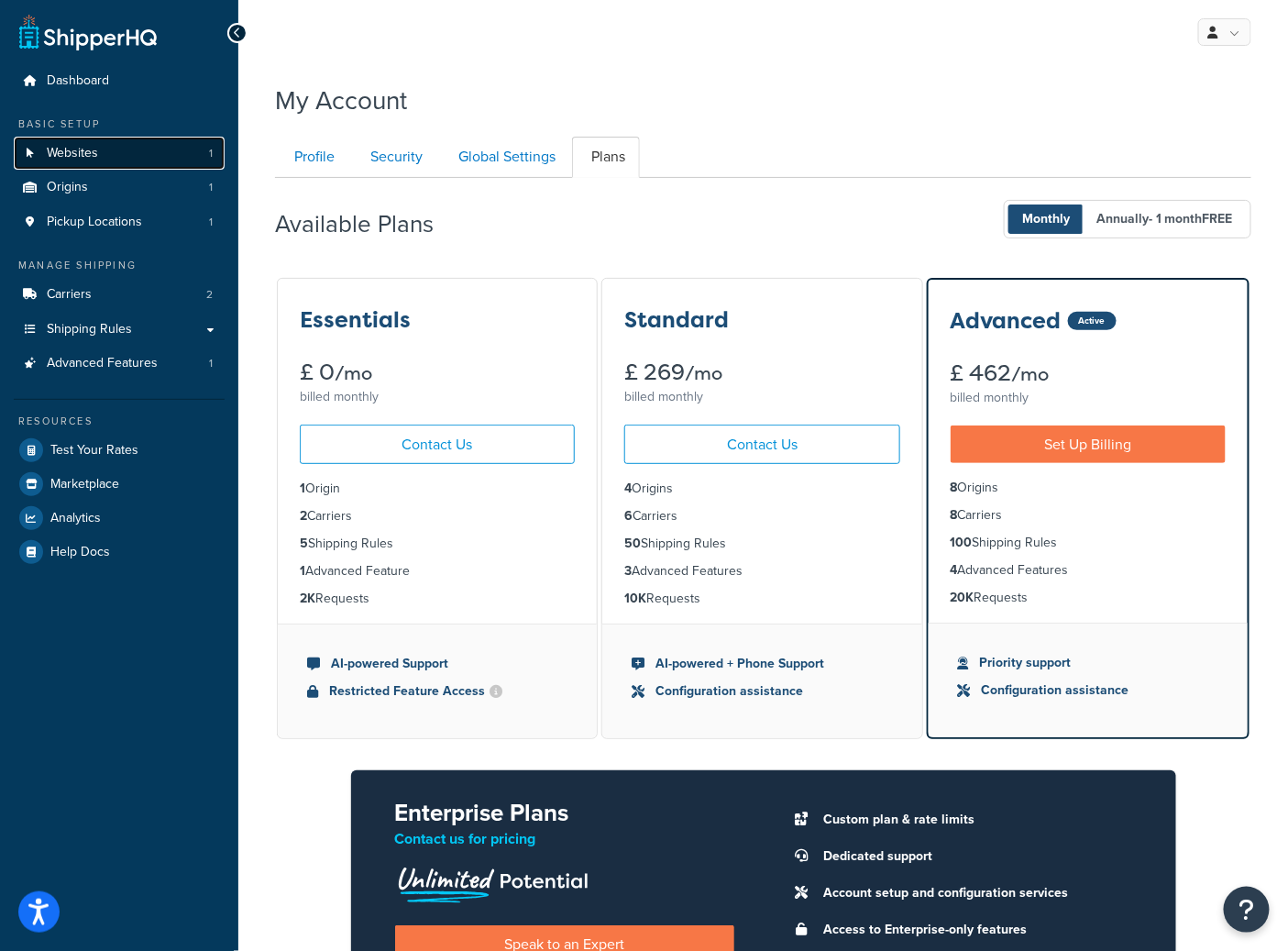
click at [87, 156] on span "Websites" at bounding box center [72, 153] width 51 height 15
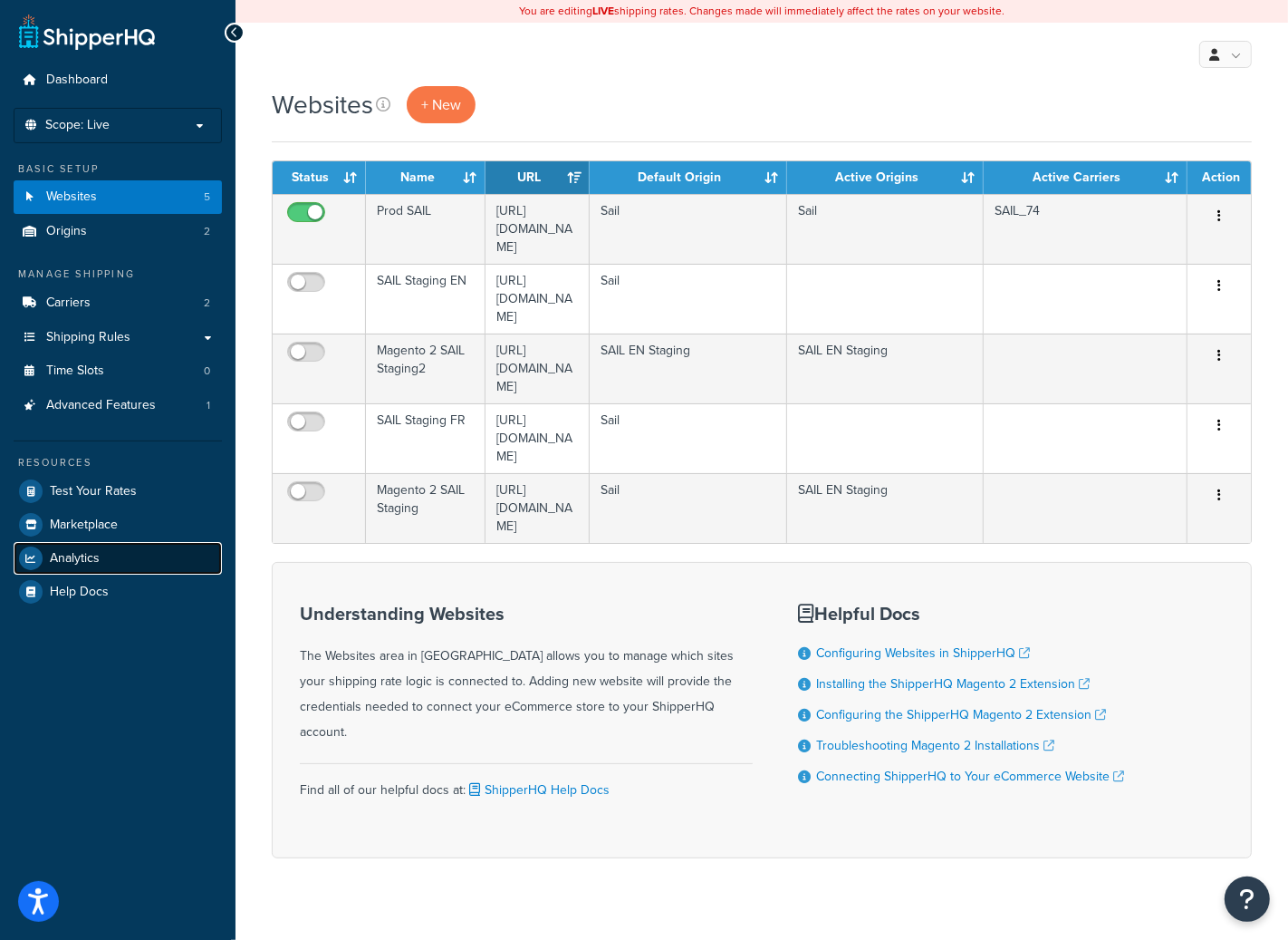
click at [92, 551] on span "Analytics" at bounding box center [74, 559] width 50 height 15
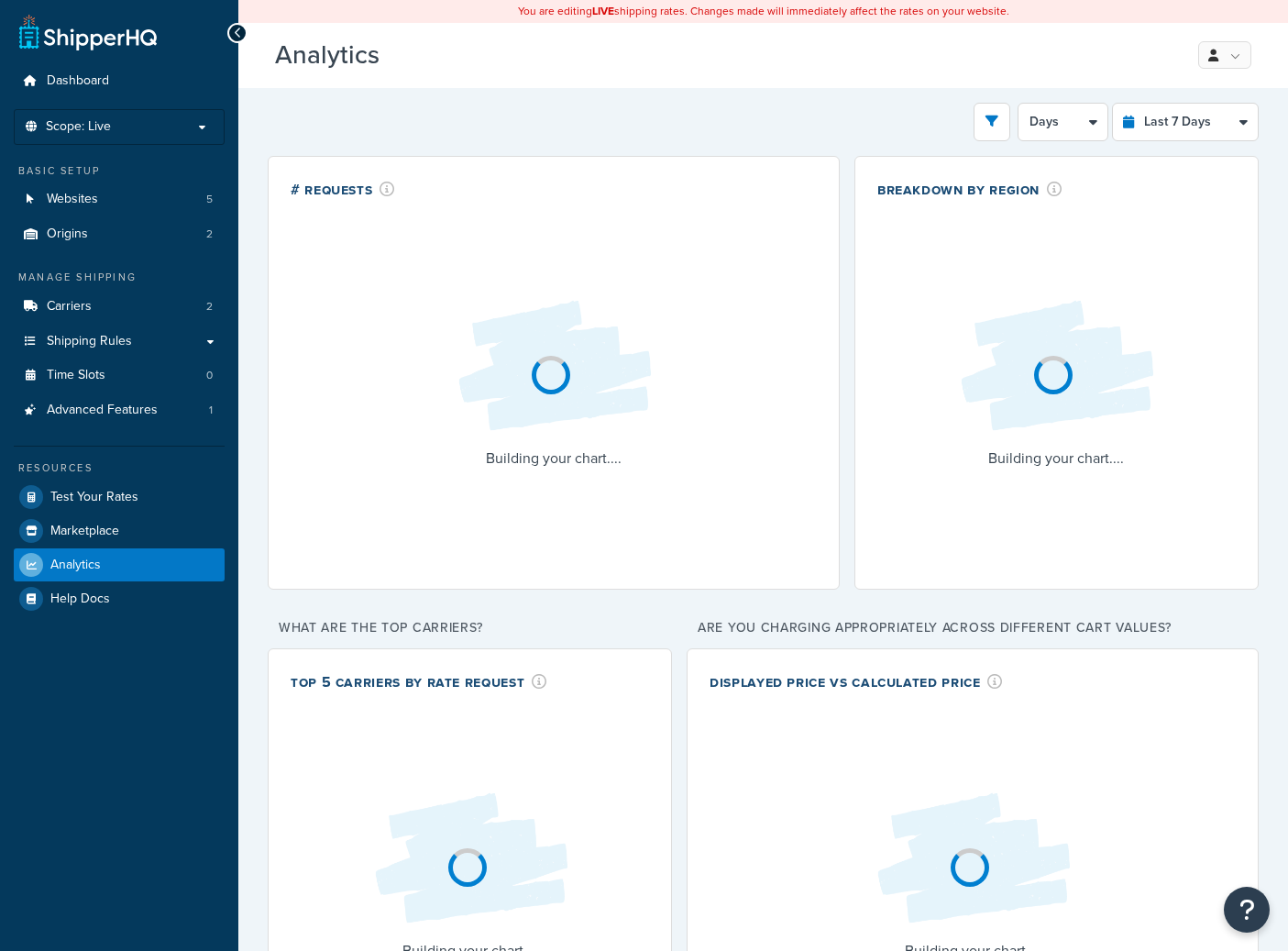
select select "last_7_days"
click at [1007, 124] on button "open filter drawer" at bounding box center [992, 122] width 36 height 38
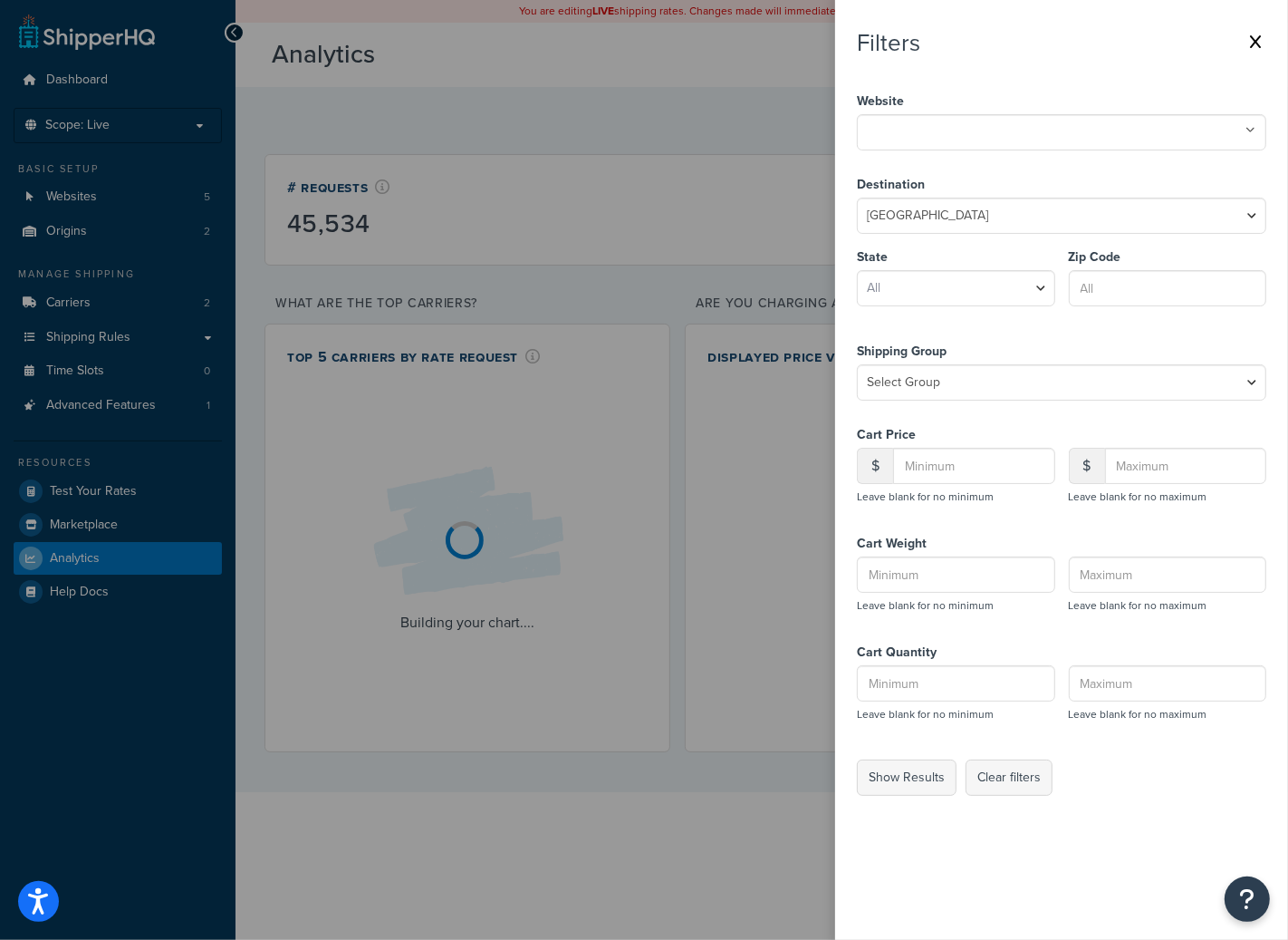
drag, startPoint x: 979, startPoint y: 138, endPoint x: 967, endPoint y: 159, distance: 24.2
click at [980, 138] on input "text" at bounding box center [942, 130] width 160 height 20
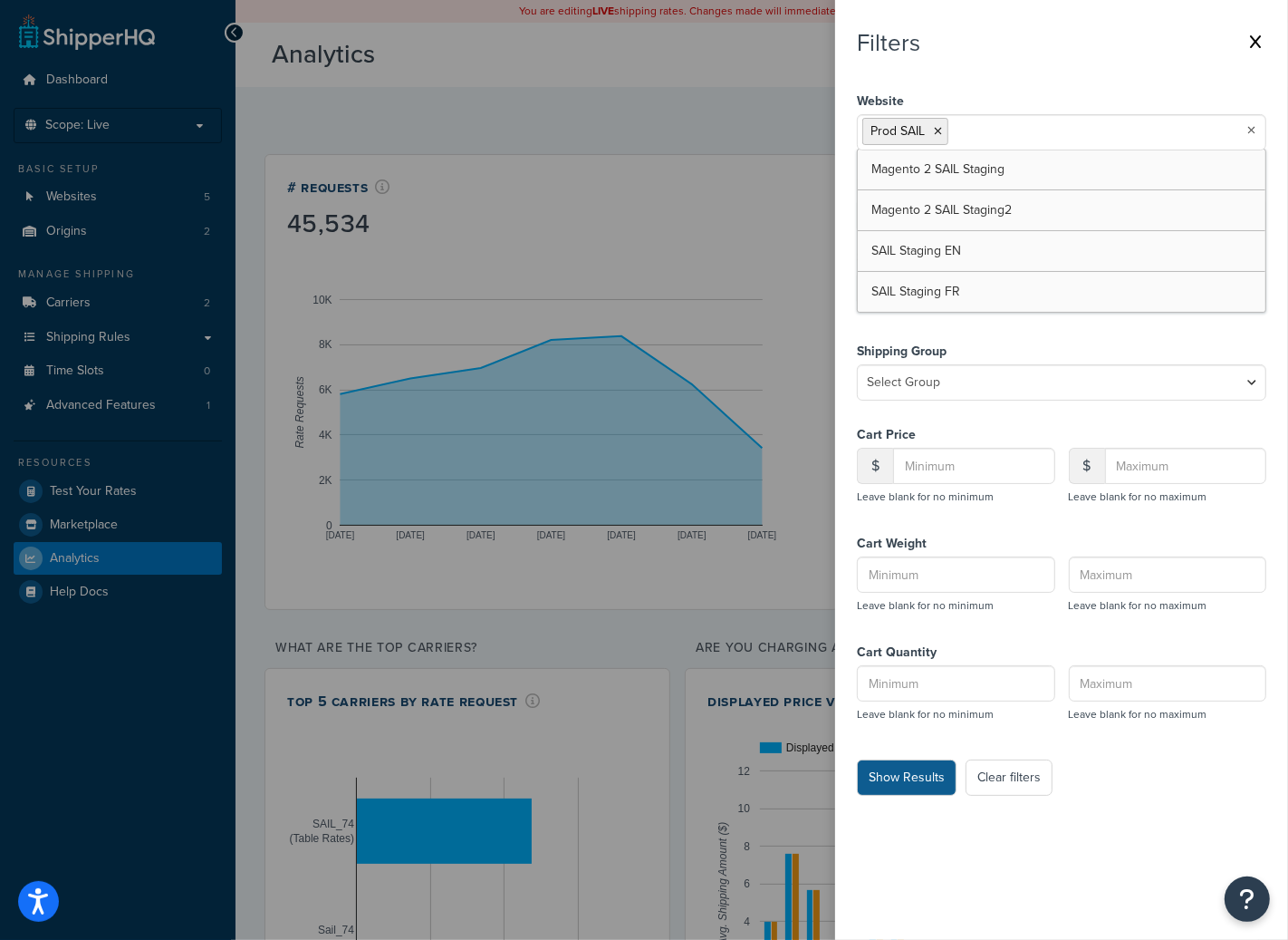
click at [903, 778] on button "Show Results" at bounding box center [907, 777] width 100 height 36
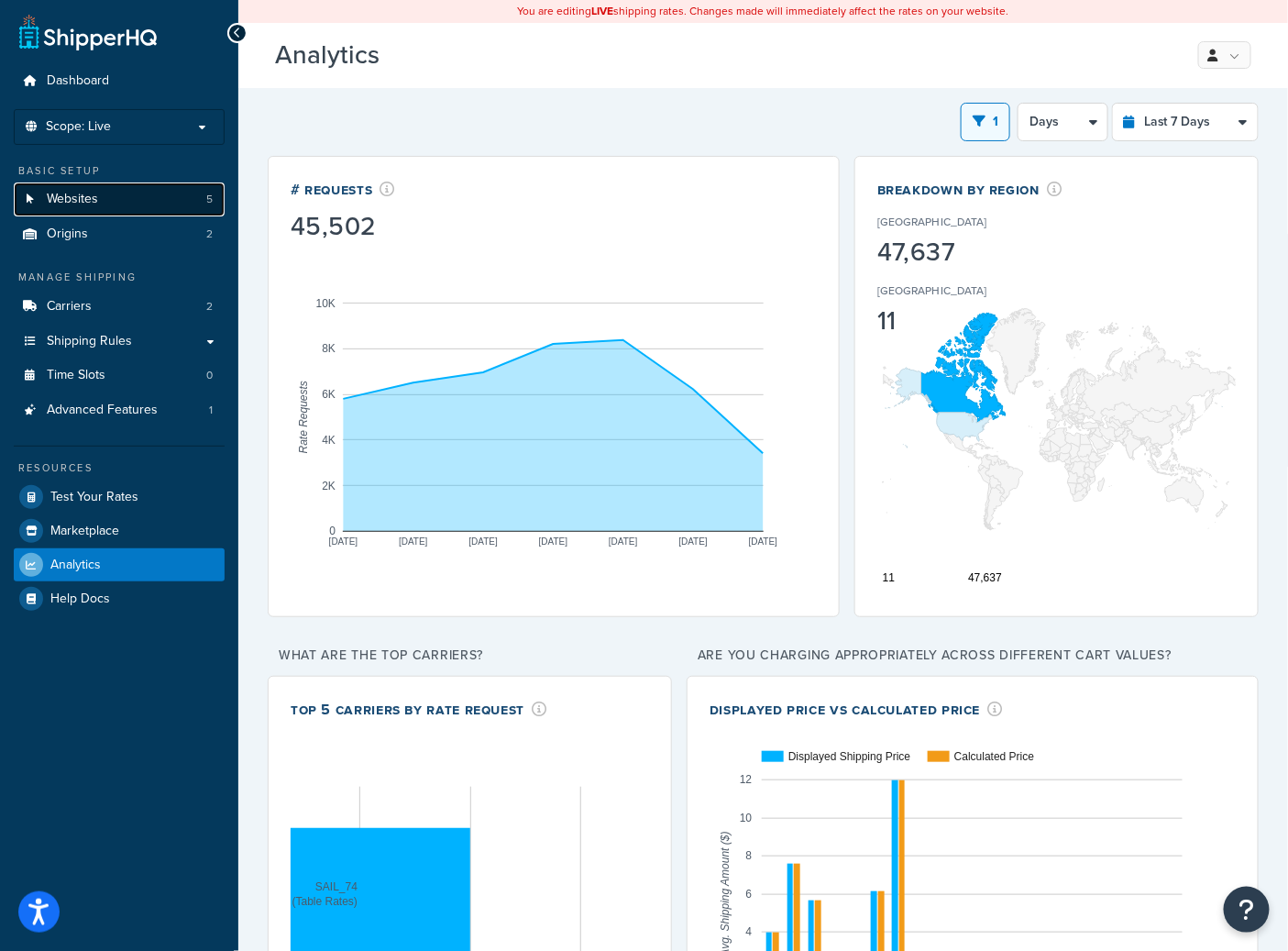
click at [85, 199] on span "Websites" at bounding box center [72, 199] width 51 height 15
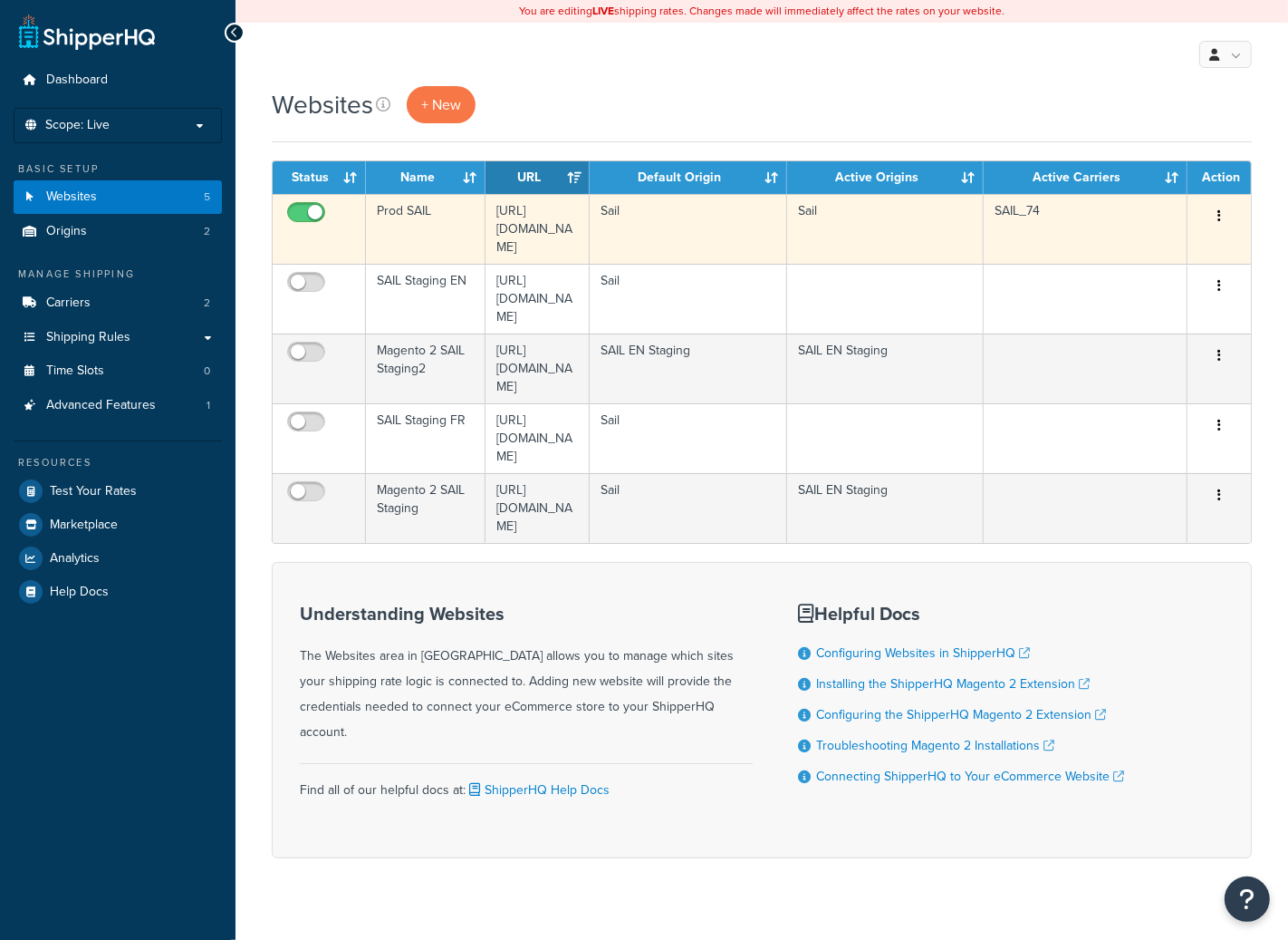
click at [487, 217] on td "https://www.sail.ca" at bounding box center [538, 229] width 105 height 70
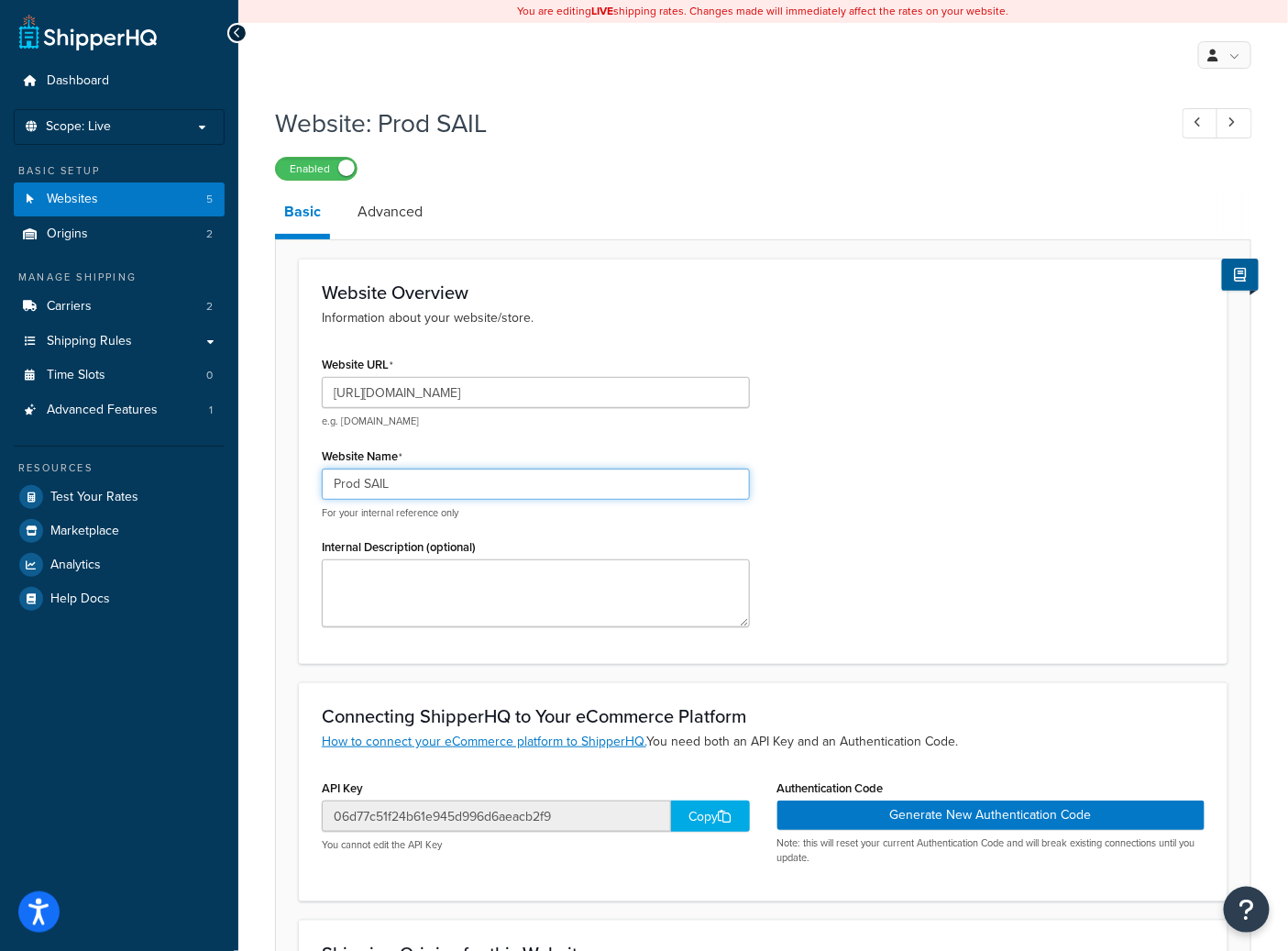
click at [388, 482] on input "Prod SAIL" at bounding box center [535, 484] width 428 height 31
click at [389, 482] on input "Prod SAIL" at bounding box center [535, 484] width 428 height 31
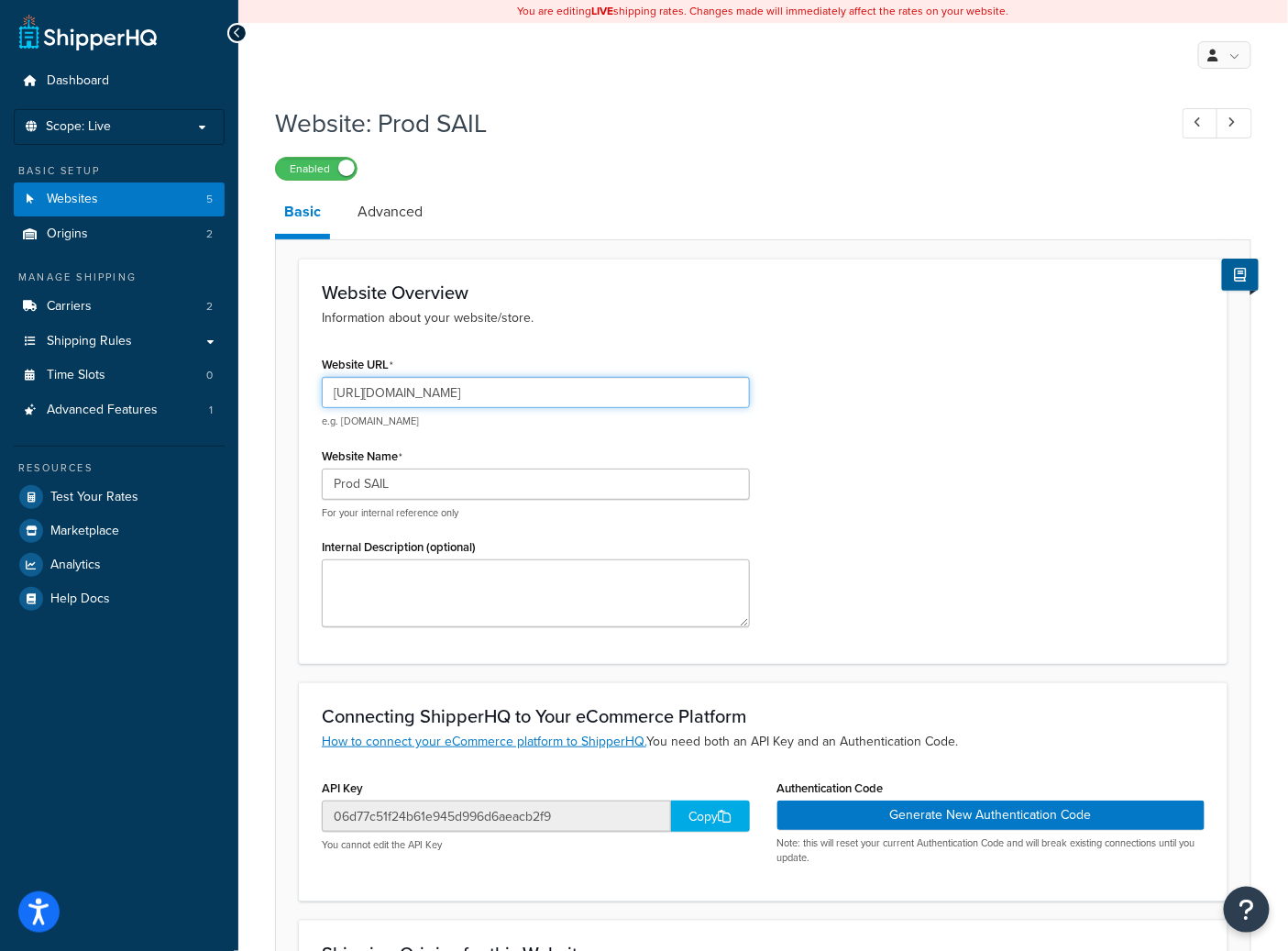
click at [473, 394] on input "[URL][DOMAIN_NAME]" at bounding box center [535, 392] width 428 height 31
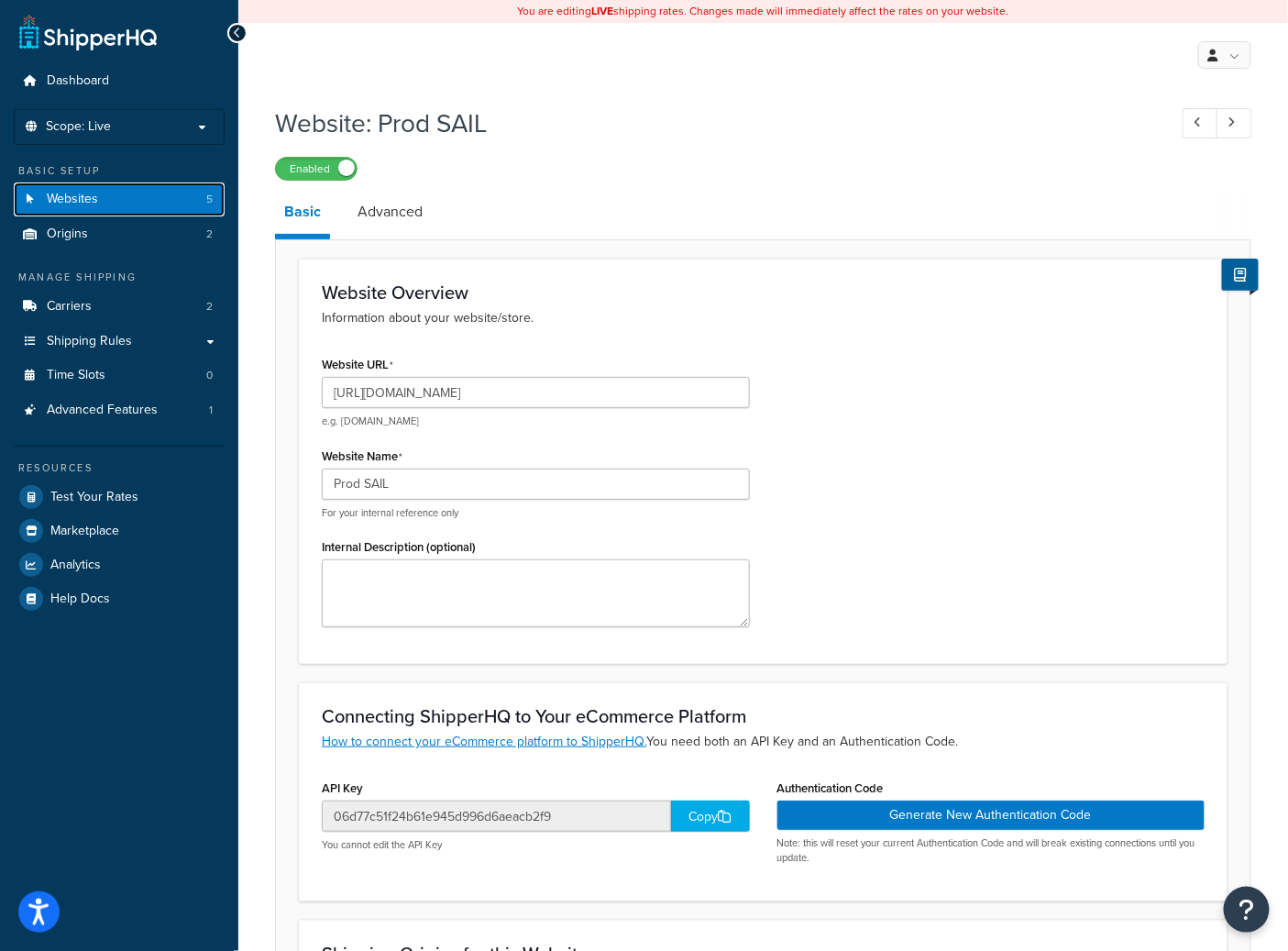
click at [131, 196] on link "Websites 5" at bounding box center [118, 199] width 211 height 34
